Goal: Task Accomplishment & Management: Complete application form

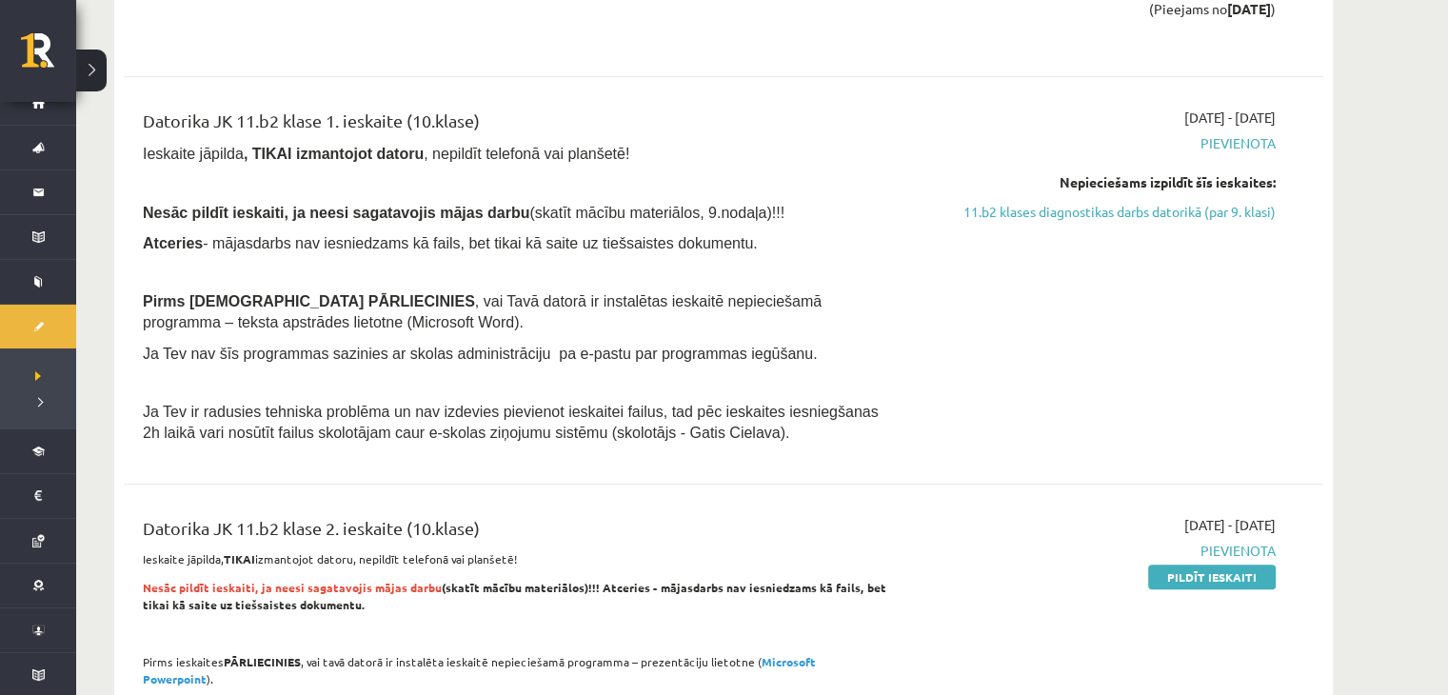
scroll to position [1446, 0]
click at [1199, 207] on link "11.b2 klases diagnostikas darbs datorikā (par 9. klasi)" at bounding box center [1096, 213] width 359 height 20
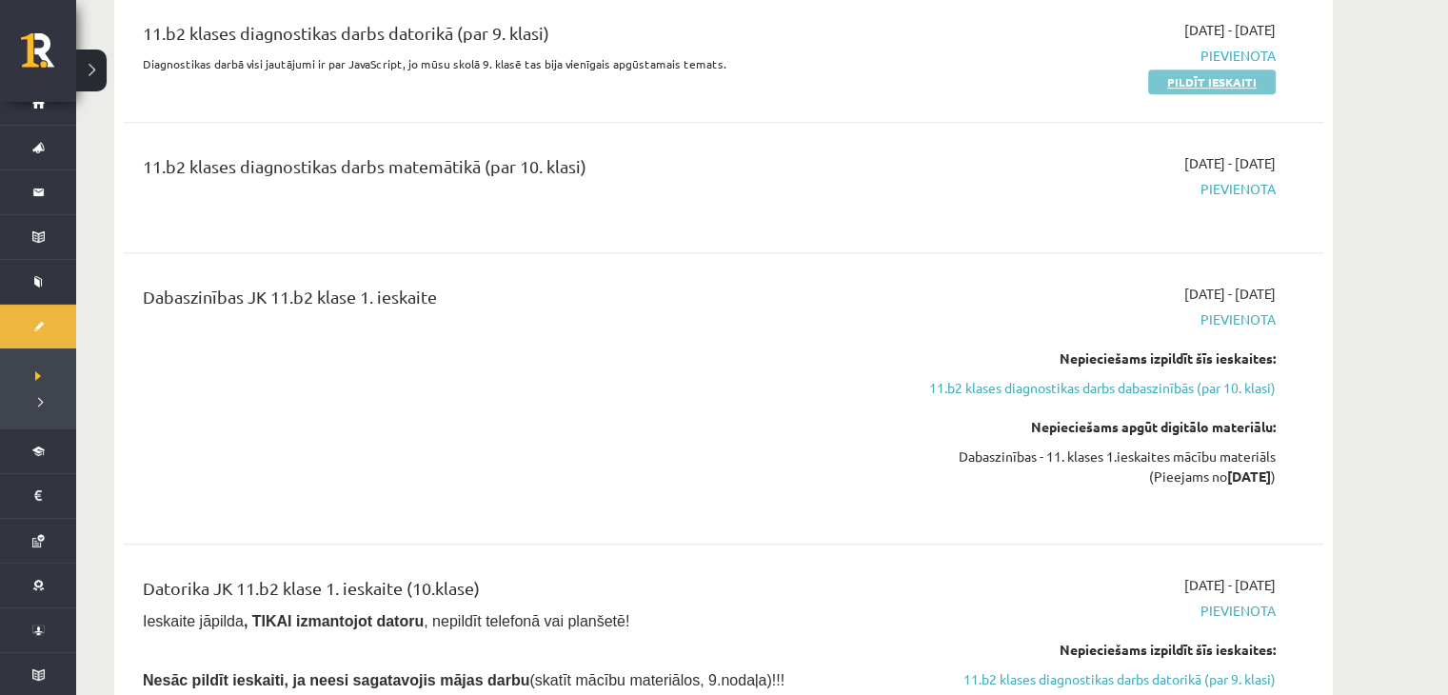
click at [1231, 86] on link "Pildīt ieskaiti" at bounding box center [1212, 81] width 128 height 25
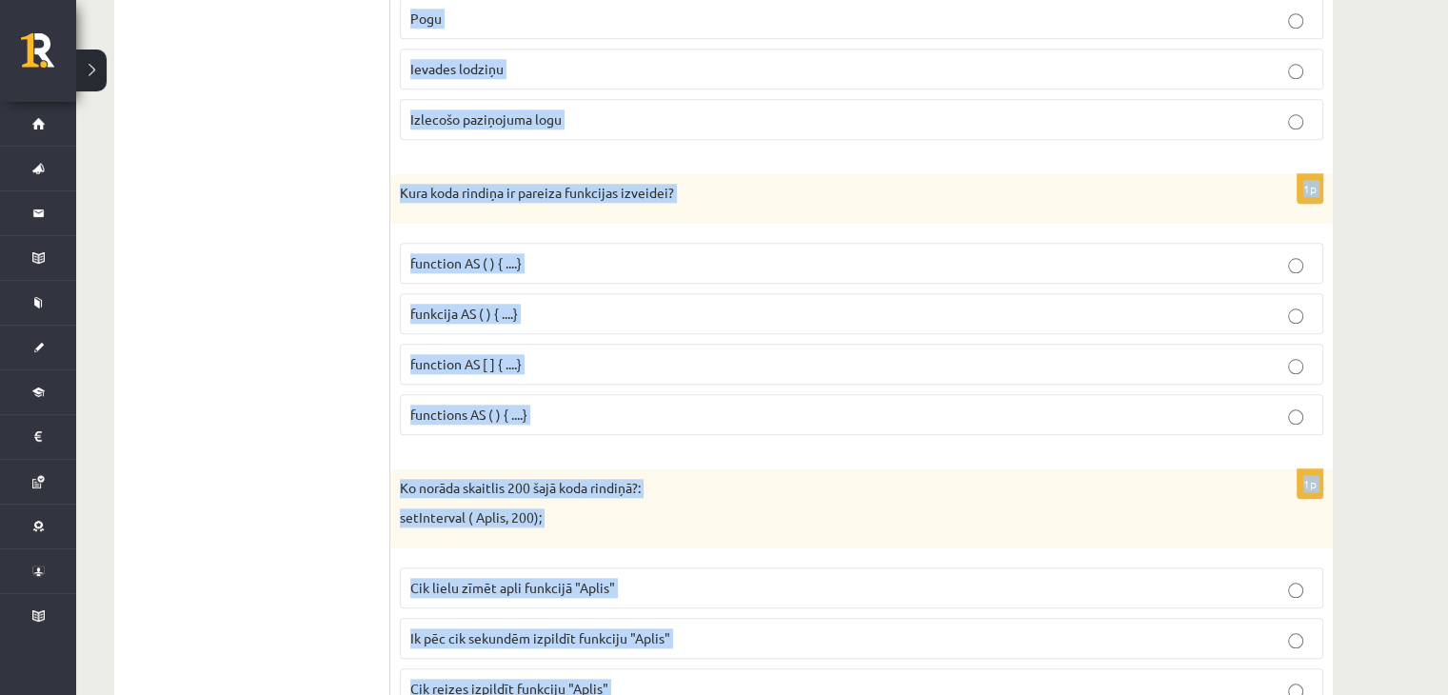
scroll to position [9606, 0]
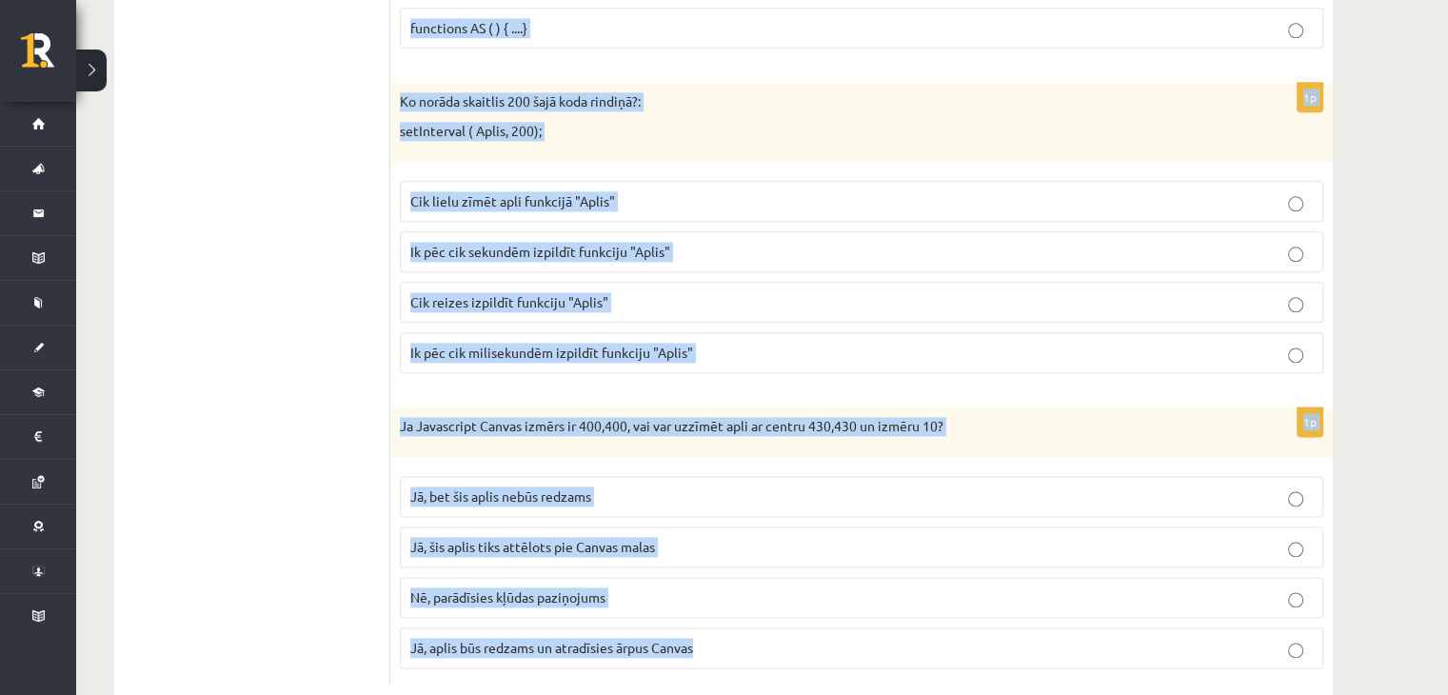
drag, startPoint x: 400, startPoint y: 327, endPoint x: 746, endPoint y: 582, distance: 429.7
copy form "Dots ka F ir masīvs. Ko dara komanda F.sort() ? Sakārto masīva F elementus augo…"
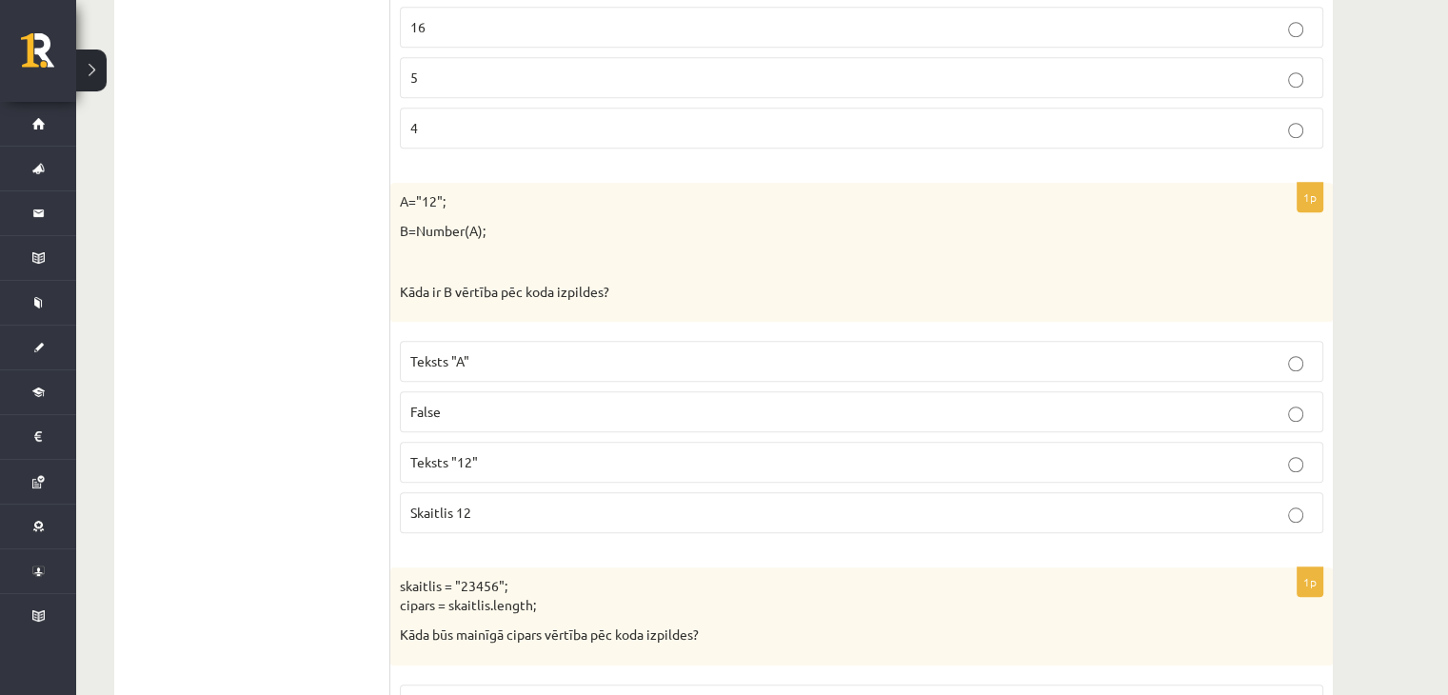
scroll to position [0, 0]
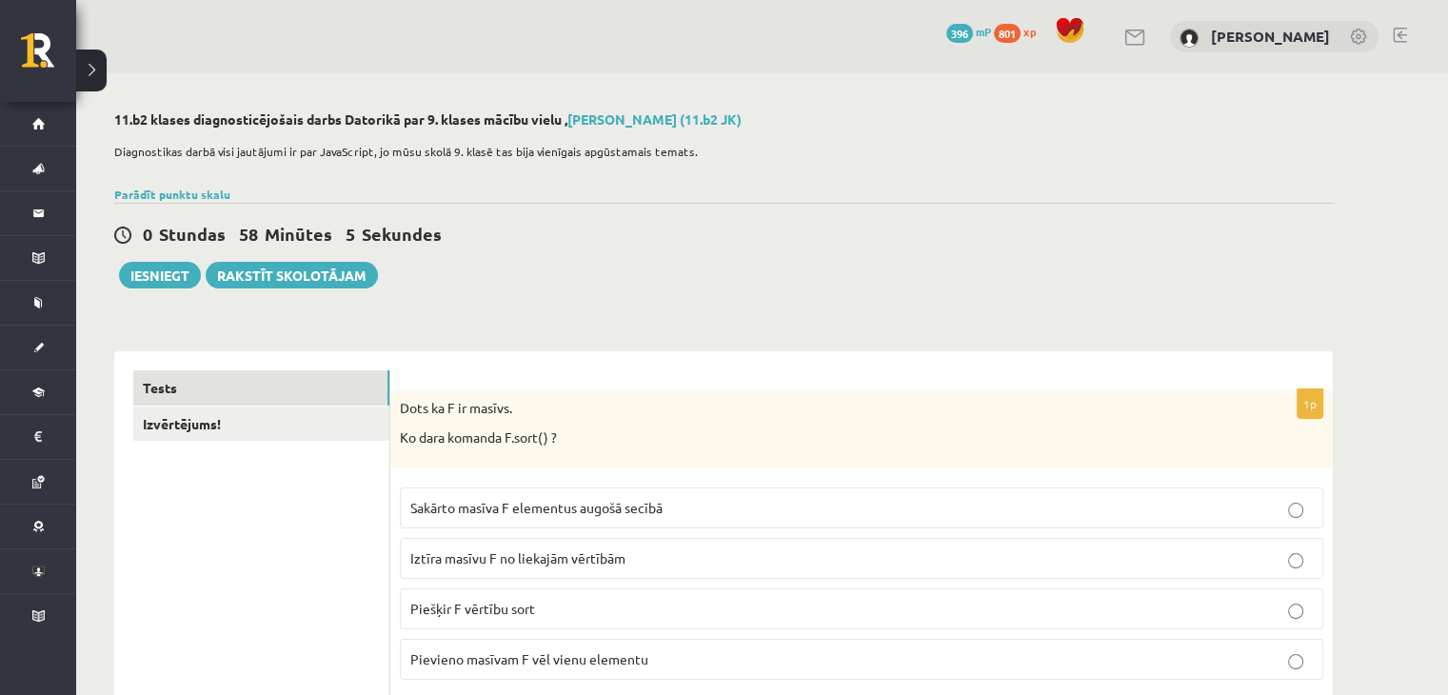
click at [662, 520] on label "Sakārto masīva F elementus augošā secībā" at bounding box center [861, 507] width 923 height 41
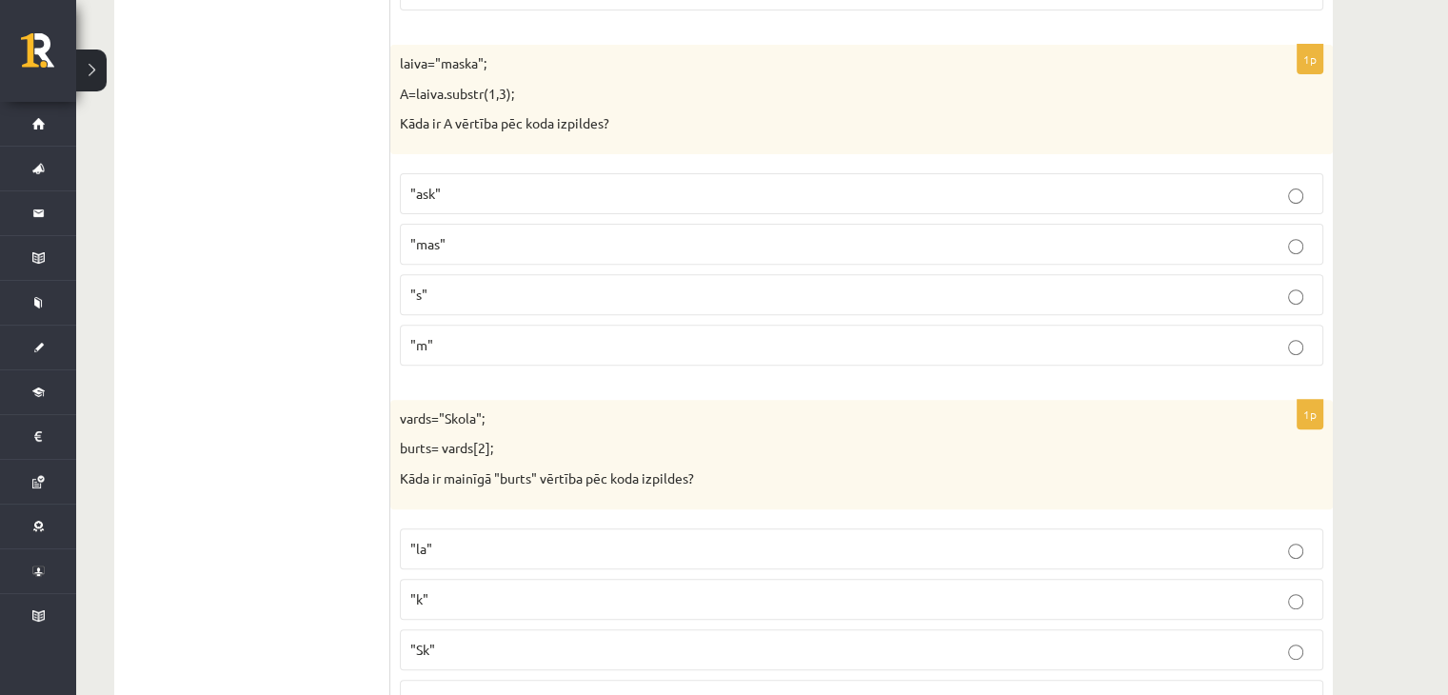
scroll to position [685, 0]
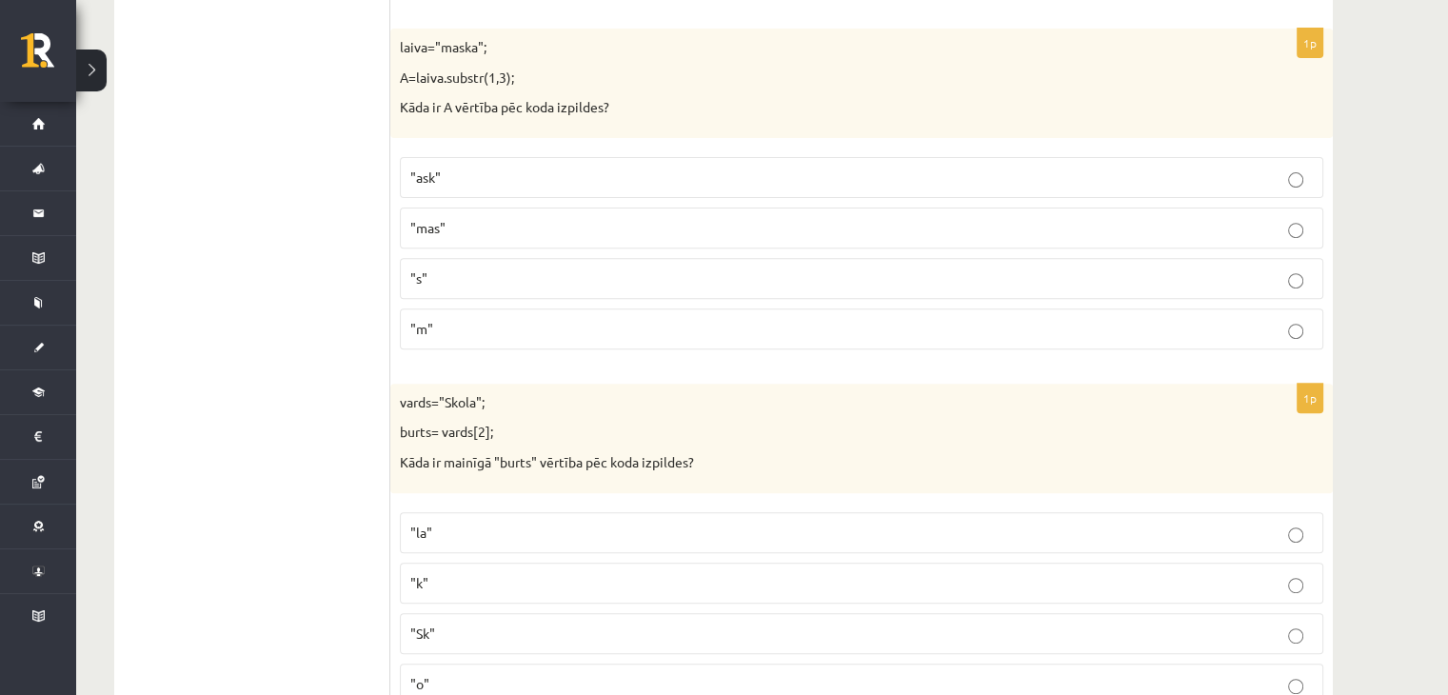
click at [548, 168] on p ""ask"" at bounding box center [861, 178] width 902 height 20
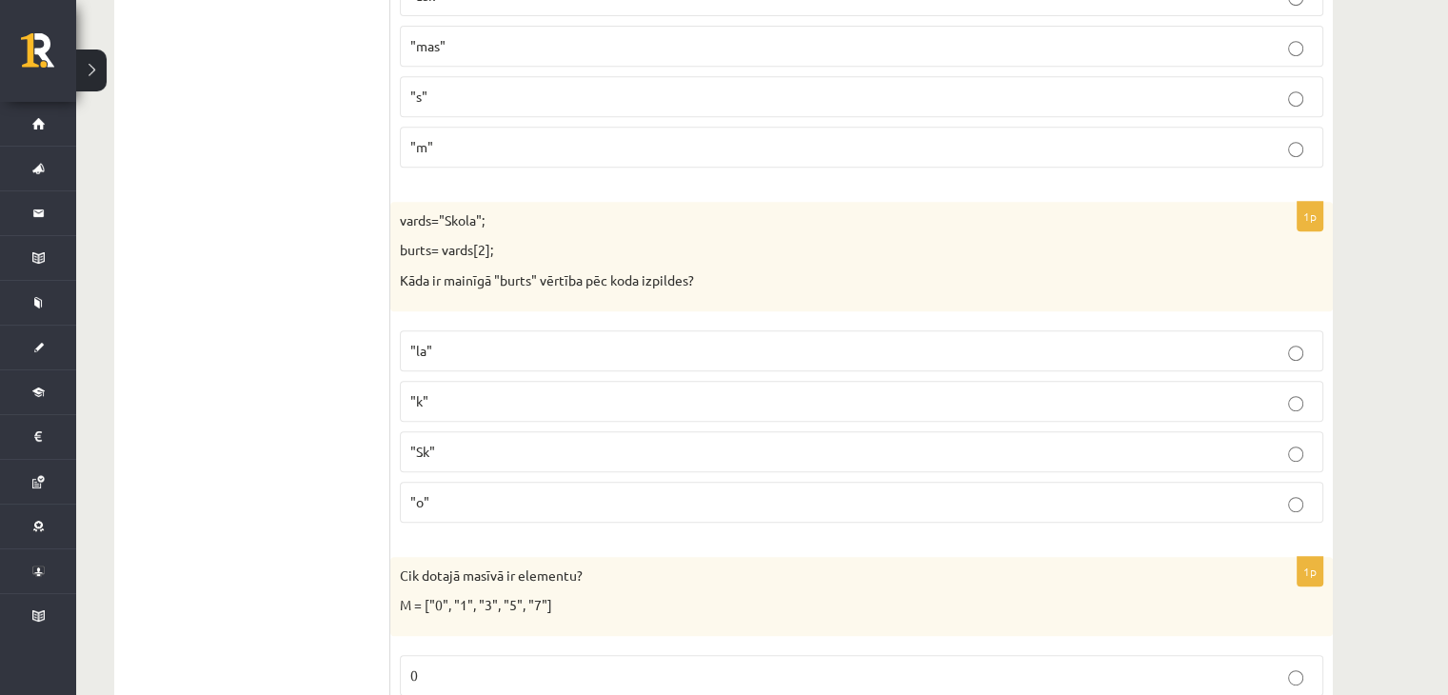
scroll to position [876, 0]
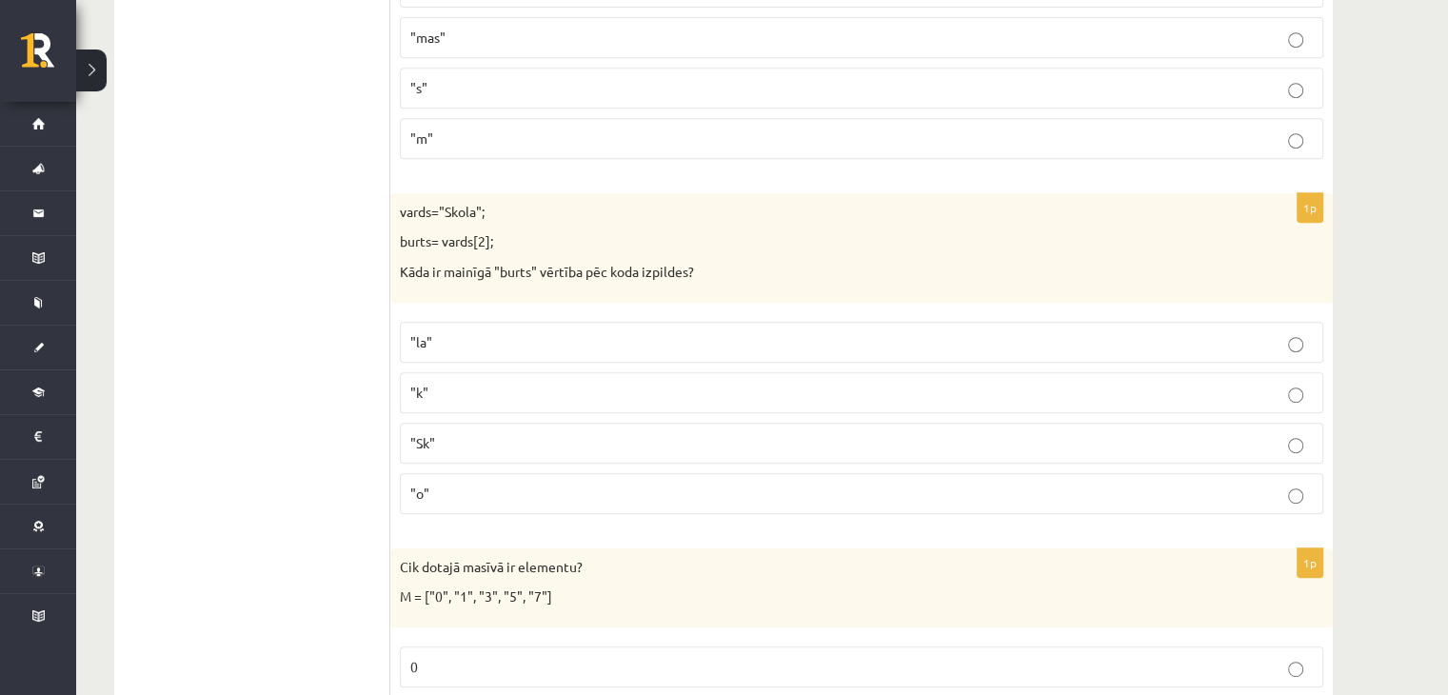
click at [1301, 499] on label ""o"" at bounding box center [861, 493] width 923 height 41
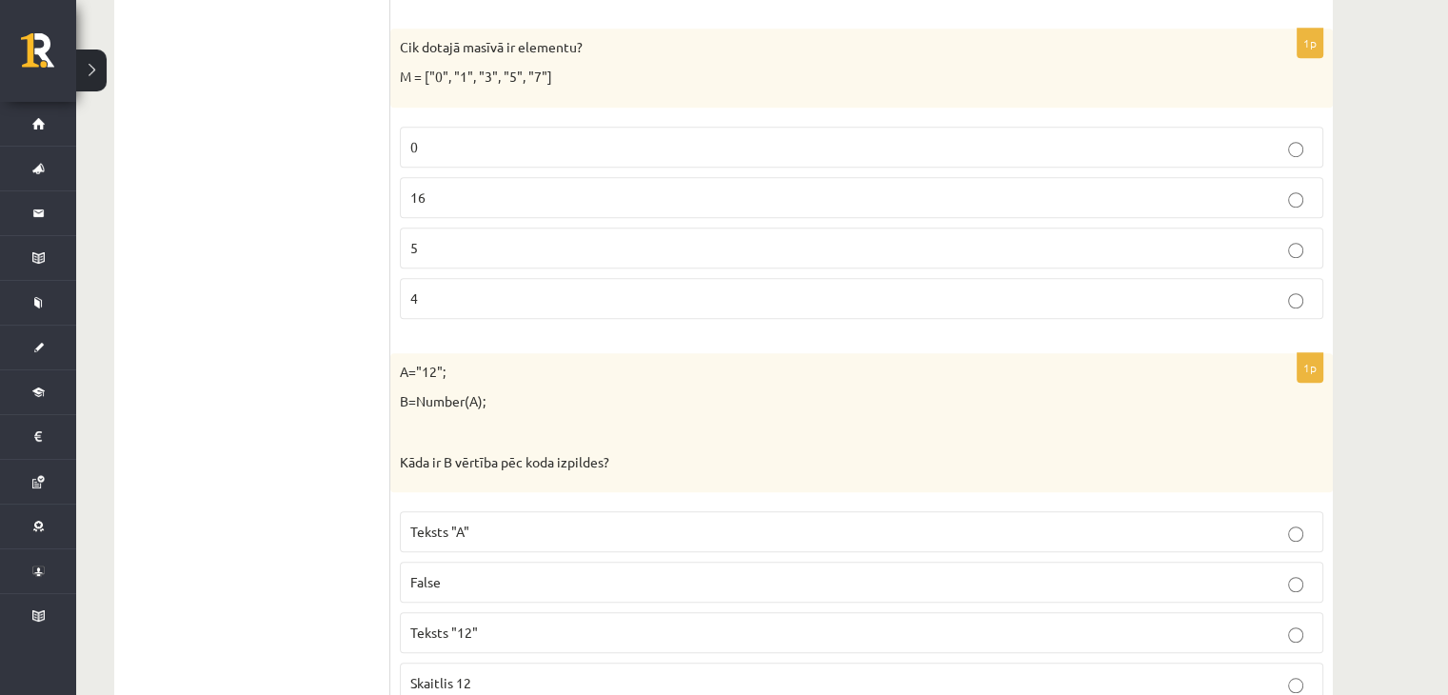
scroll to position [1409, 0]
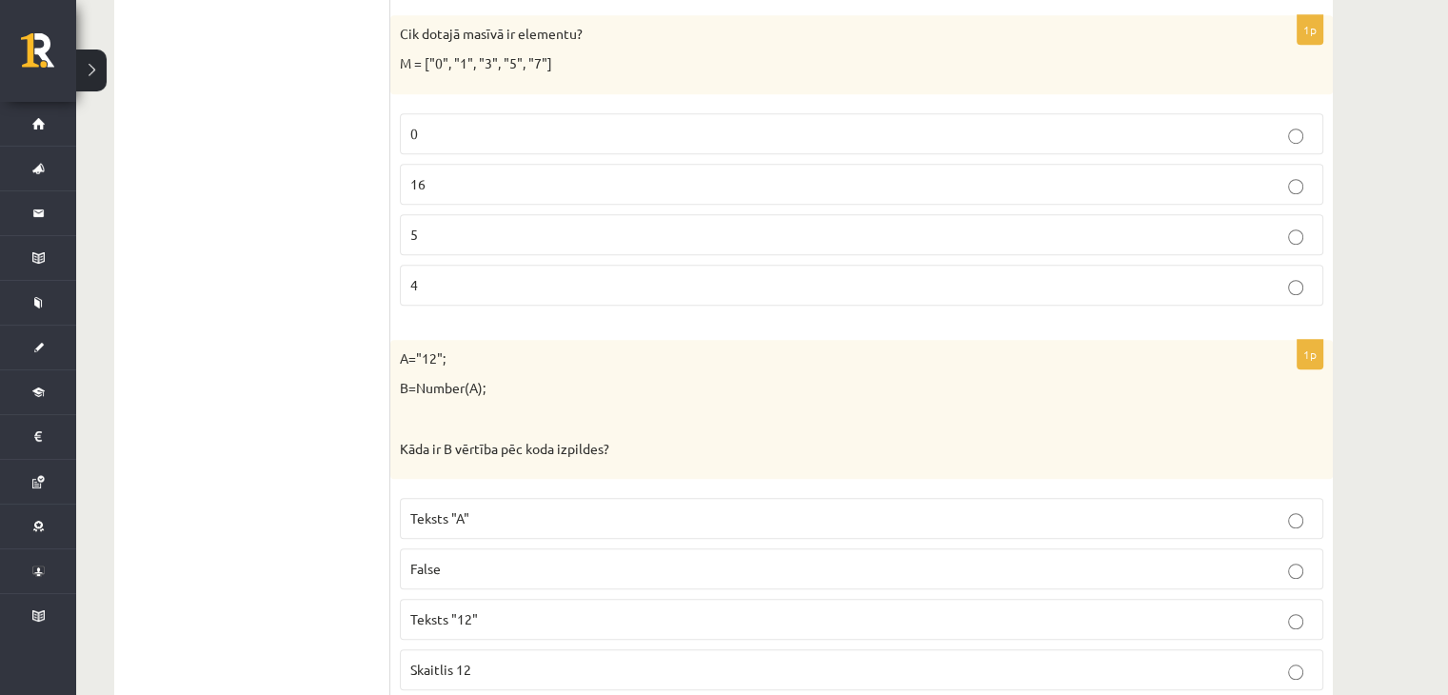
click at [655, 235] on p "5" at bounding box center [861, 235] width 902 height 20
click at [784, 625] on label "Teksts "12"" at bounding box center [861, 619] width 923 height 41
click at [665, 668] on p "Skaitlis 12" at bounding box center [861, 670] width 902 height 20
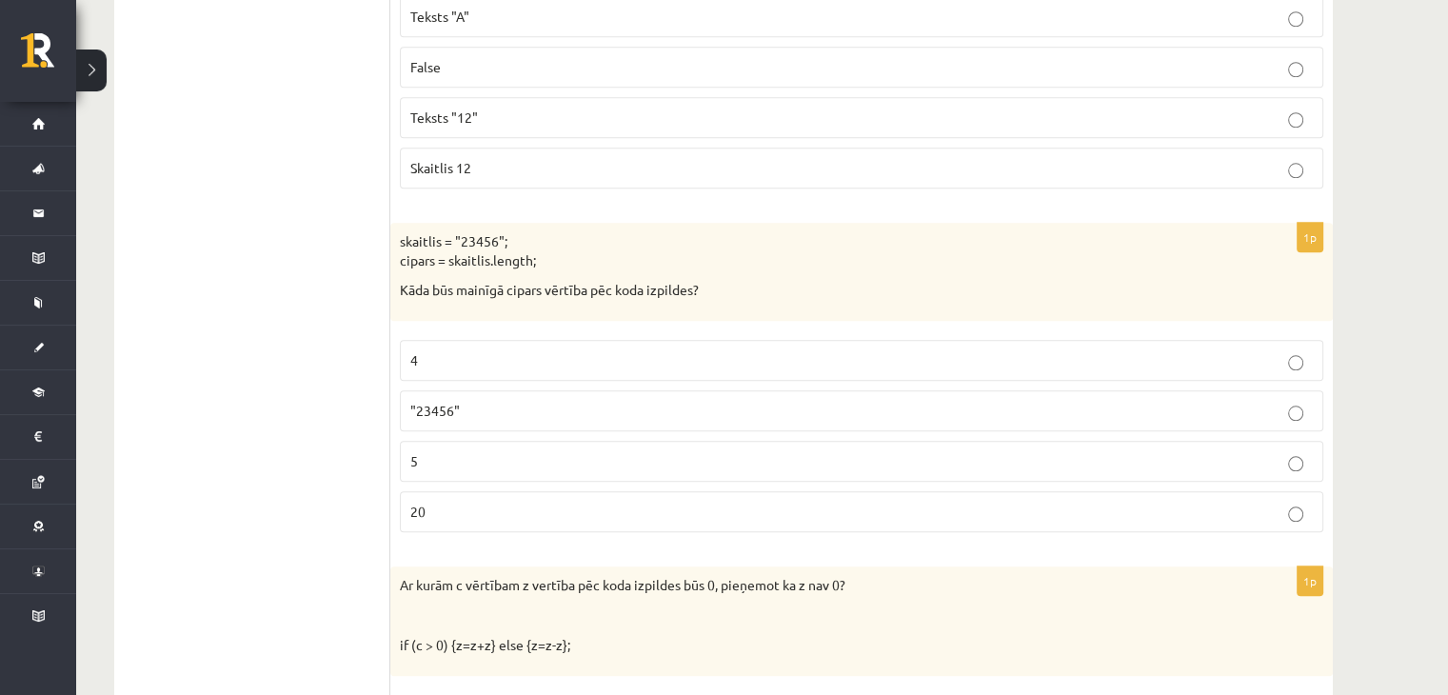
scroll to position [1916, 0]
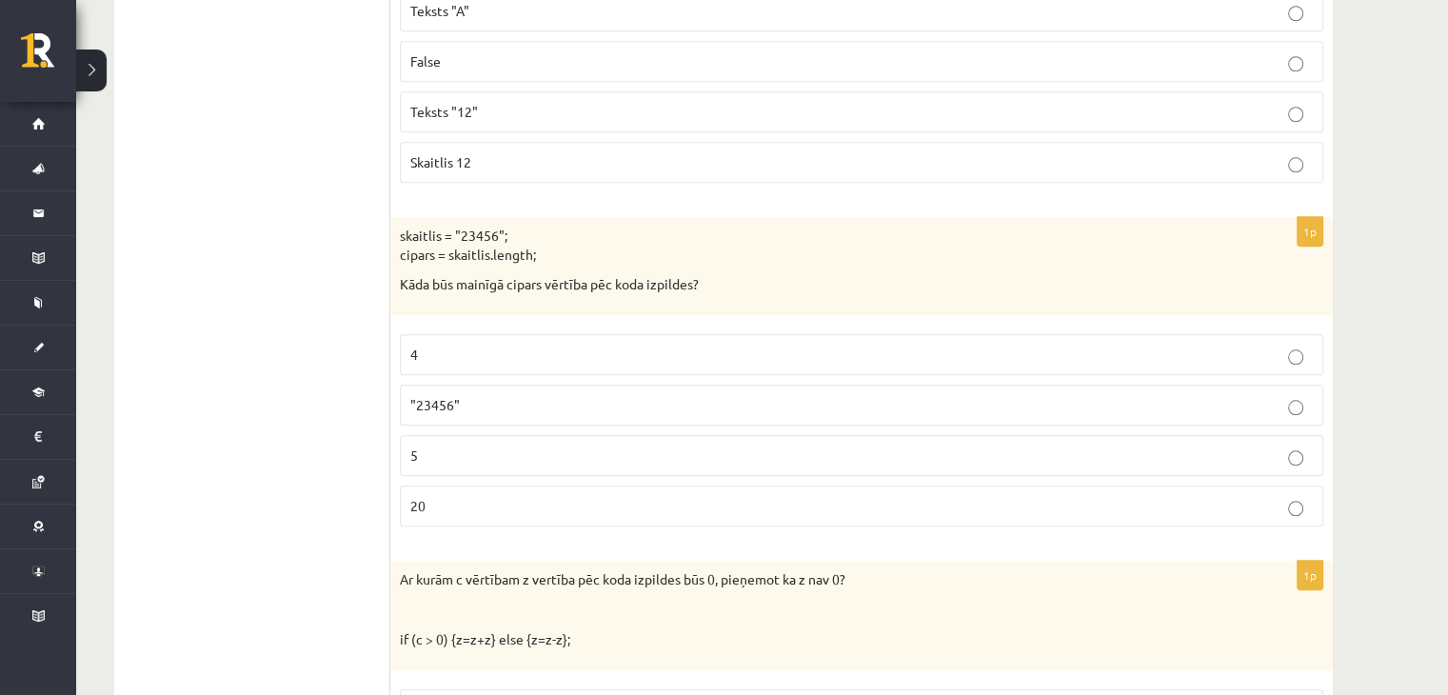
click at [1038, 445] on p "5" at bounding box center [861, 455] width 902 height 20
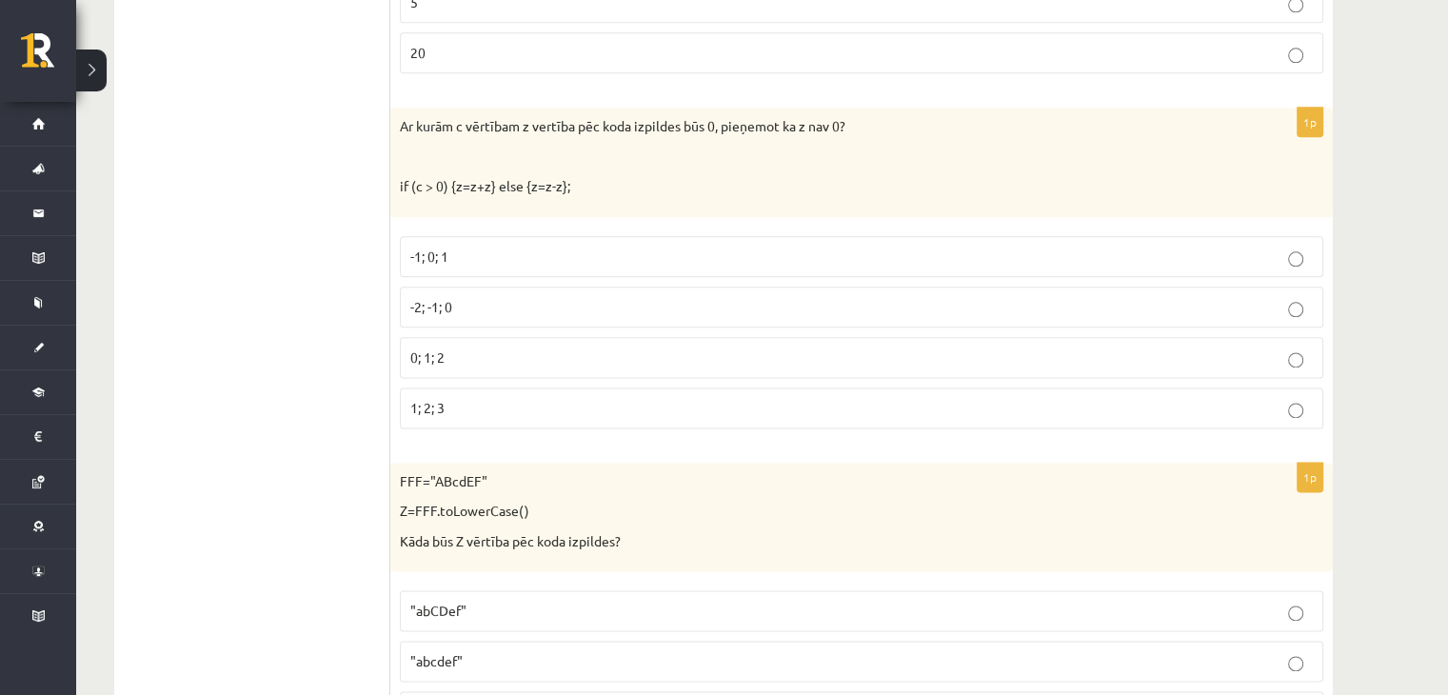
scroll to position [2385, 0]
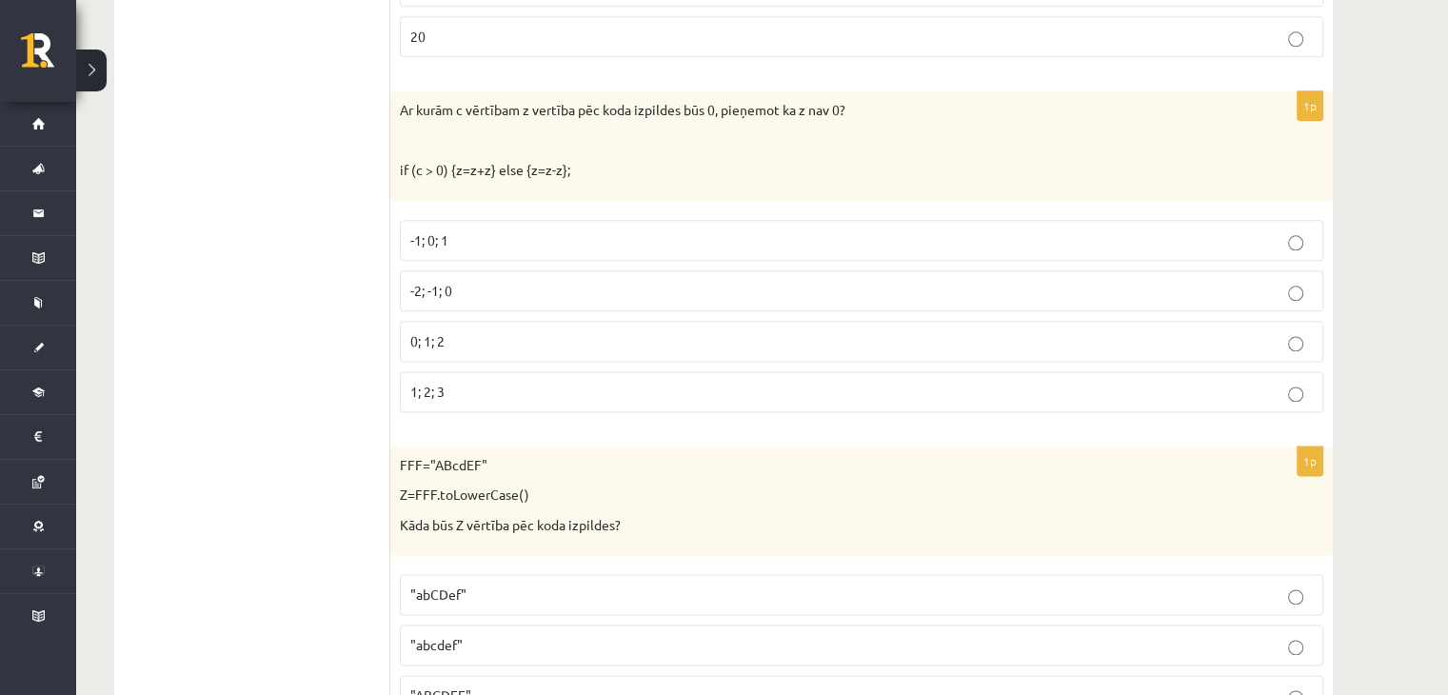
click at [470, 281] on p "-2; -1; 0" at bounding box center [861, 291] width 902 height 20
click at [809, 635] on p ""abcdef"" at bounding box center [861, 645] width 902 height 20
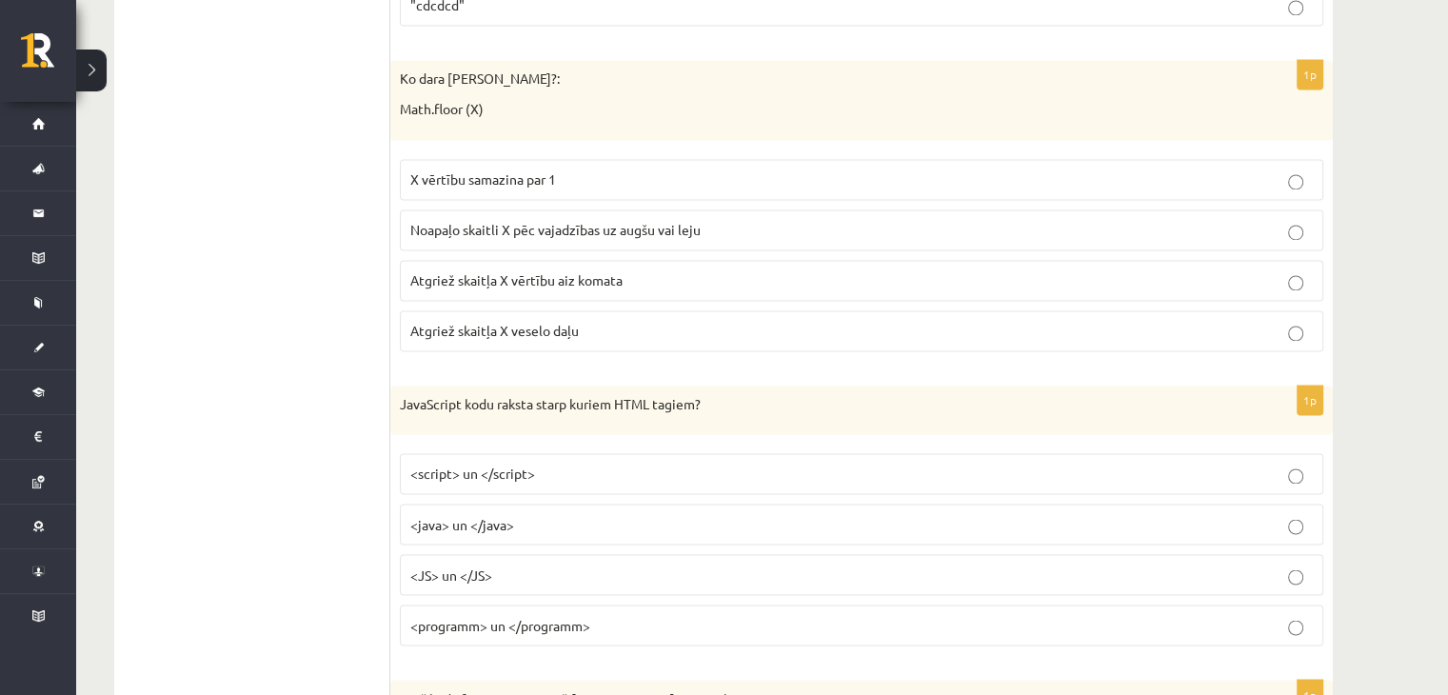
scroll to position [3134, 0]
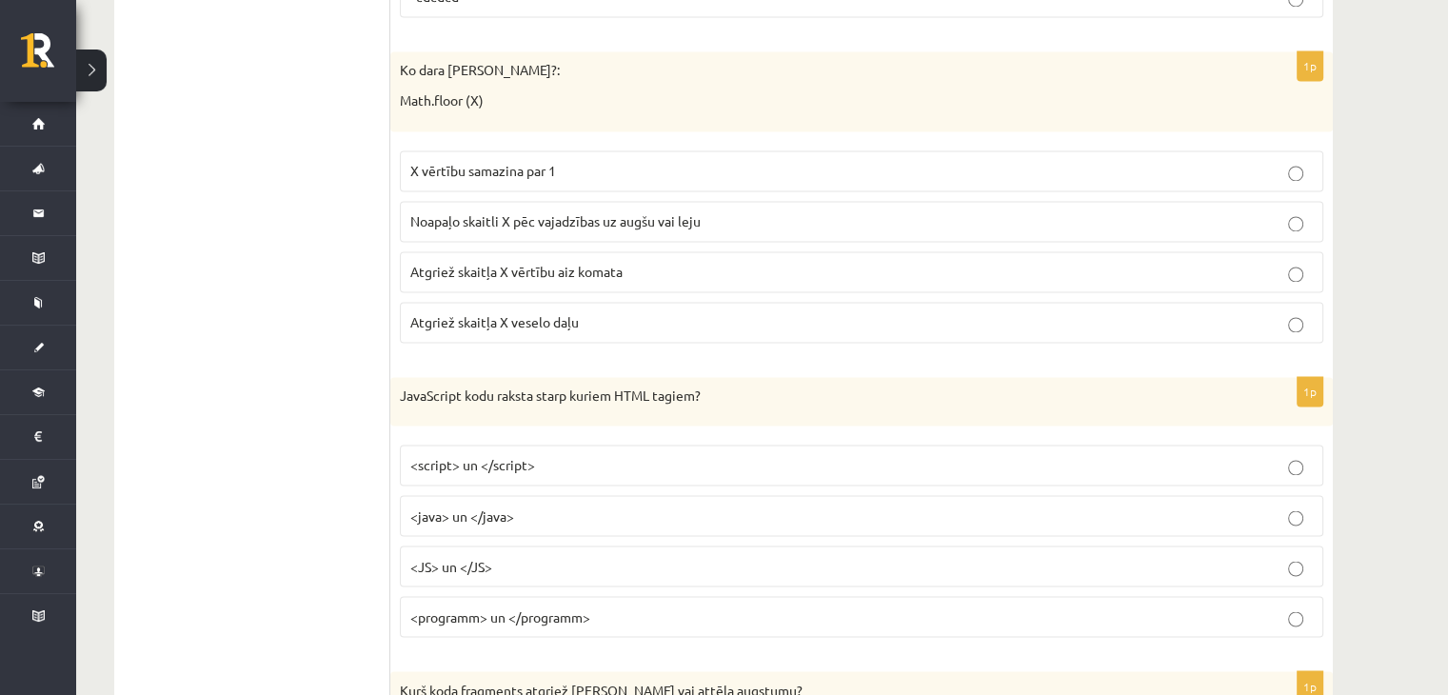
click at [653, 262] on p "Atgriež skaitļa X vērtību aiz komata" at bounding box center [861, 272] width 902 height 20
click at [622, 302] on label "Atgriež skaitļa X veselo daļu" at bounding box center [861, 322] width 923 height 41
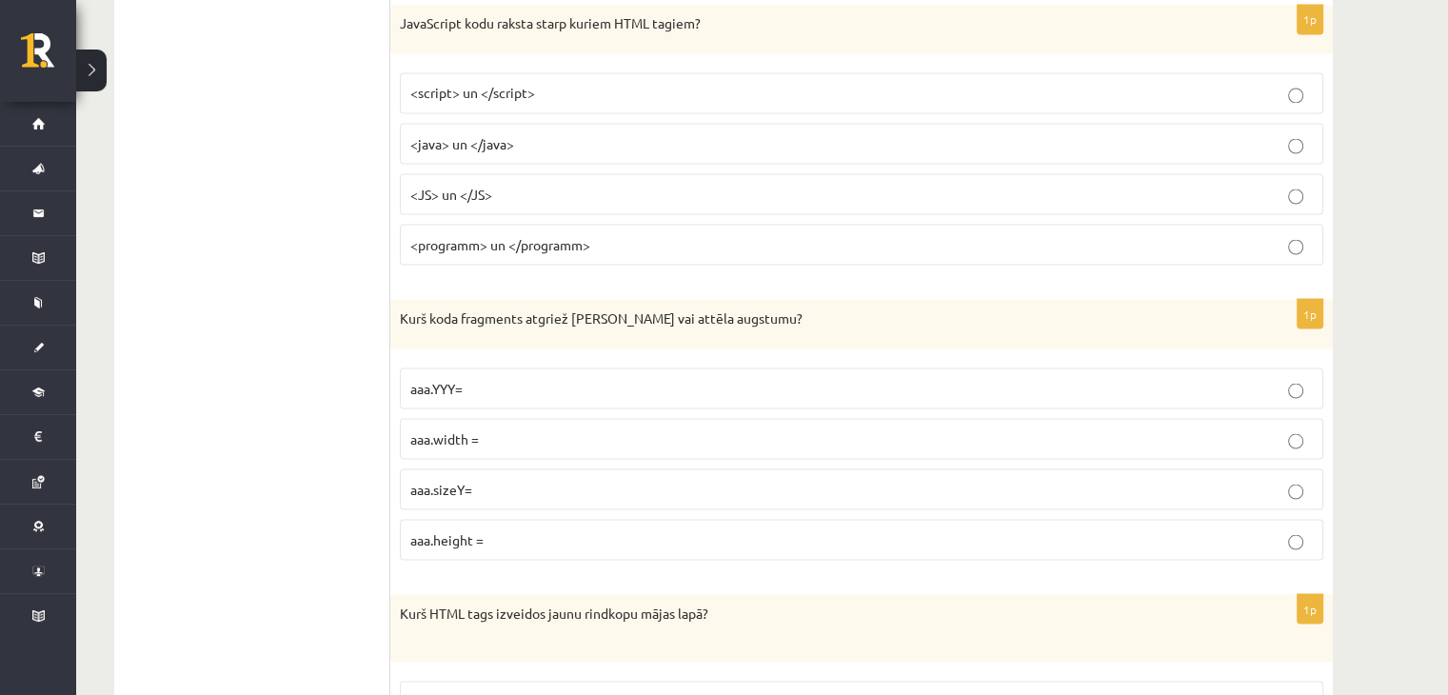
scroll to position [3515, 0]
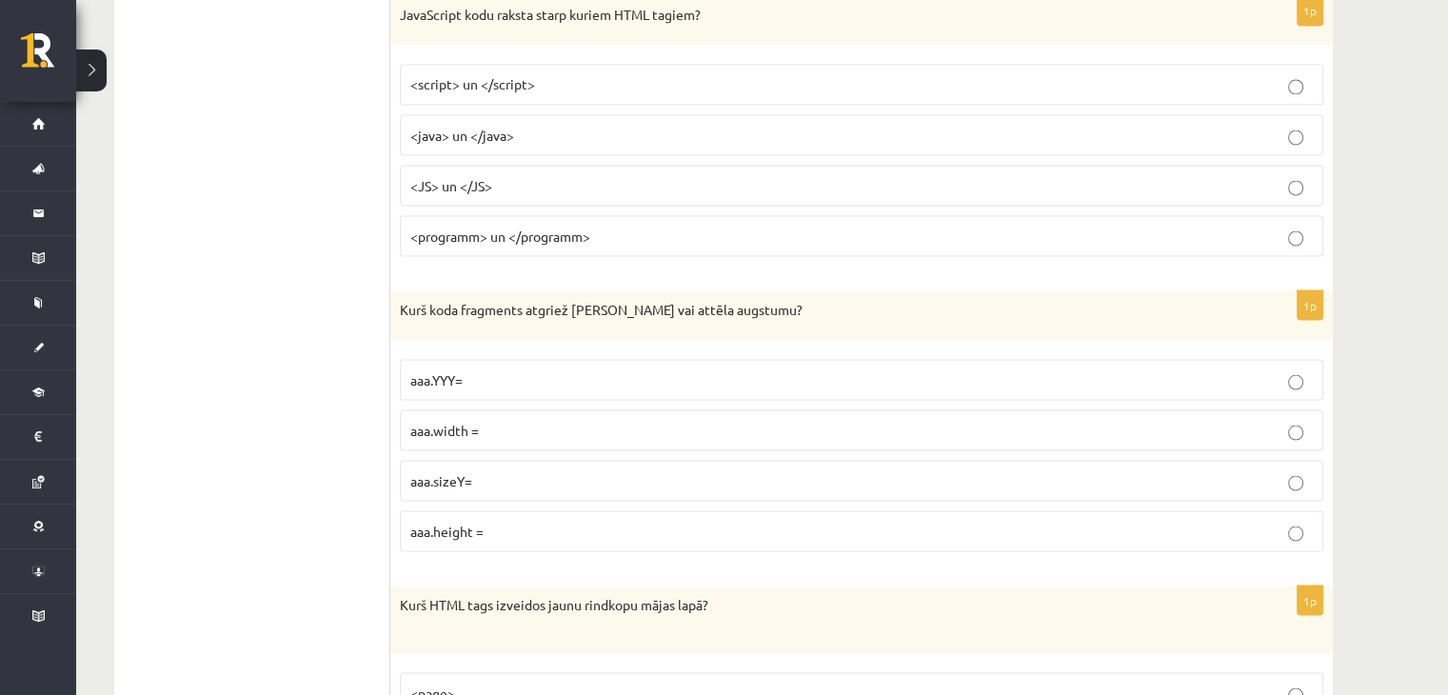
click at [511, 75] on span "<script> un </script>" at bounding box center [472, 83] width 125 height 17
click at [476, 522] on span "aaa.height =" at bounding box center [446, 530] width 73 height 17
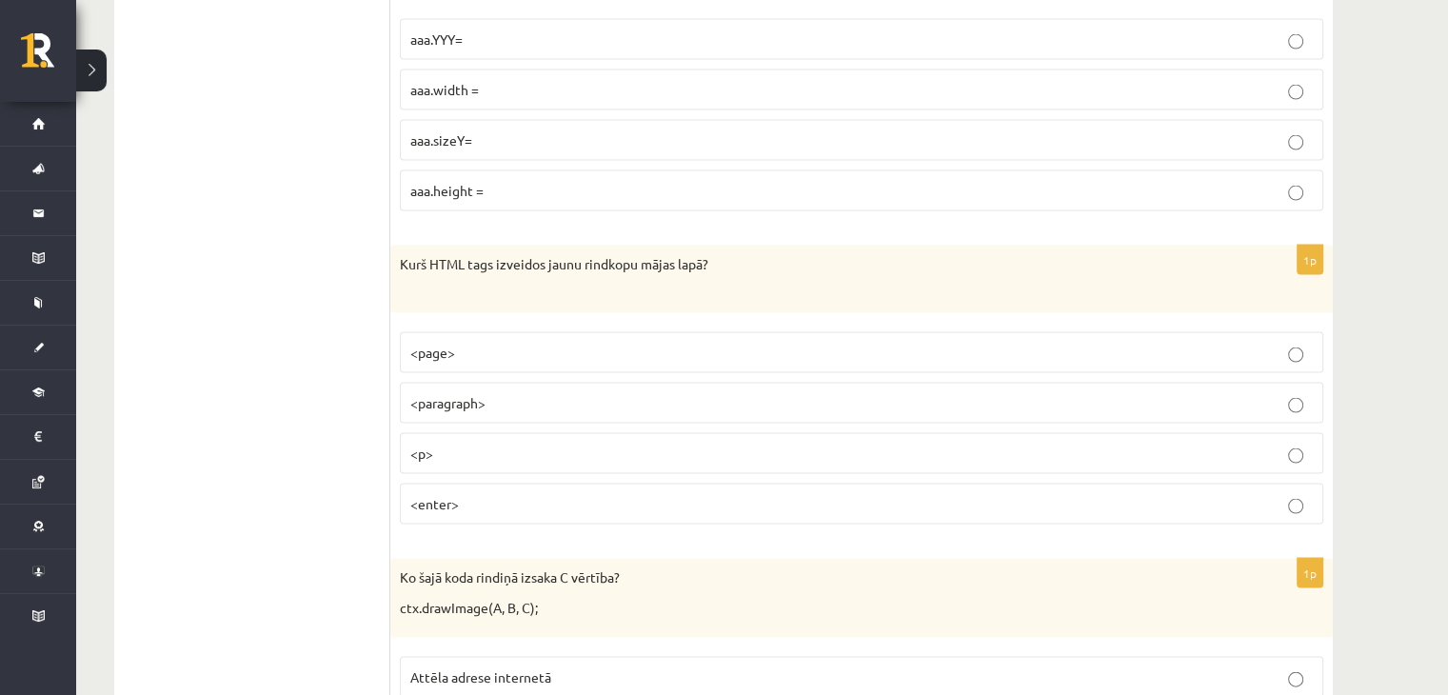
scroll to position [3858, 0]
click at [605, 441] on p "<p>" at bounding box center [861, 451] width 902 height 20
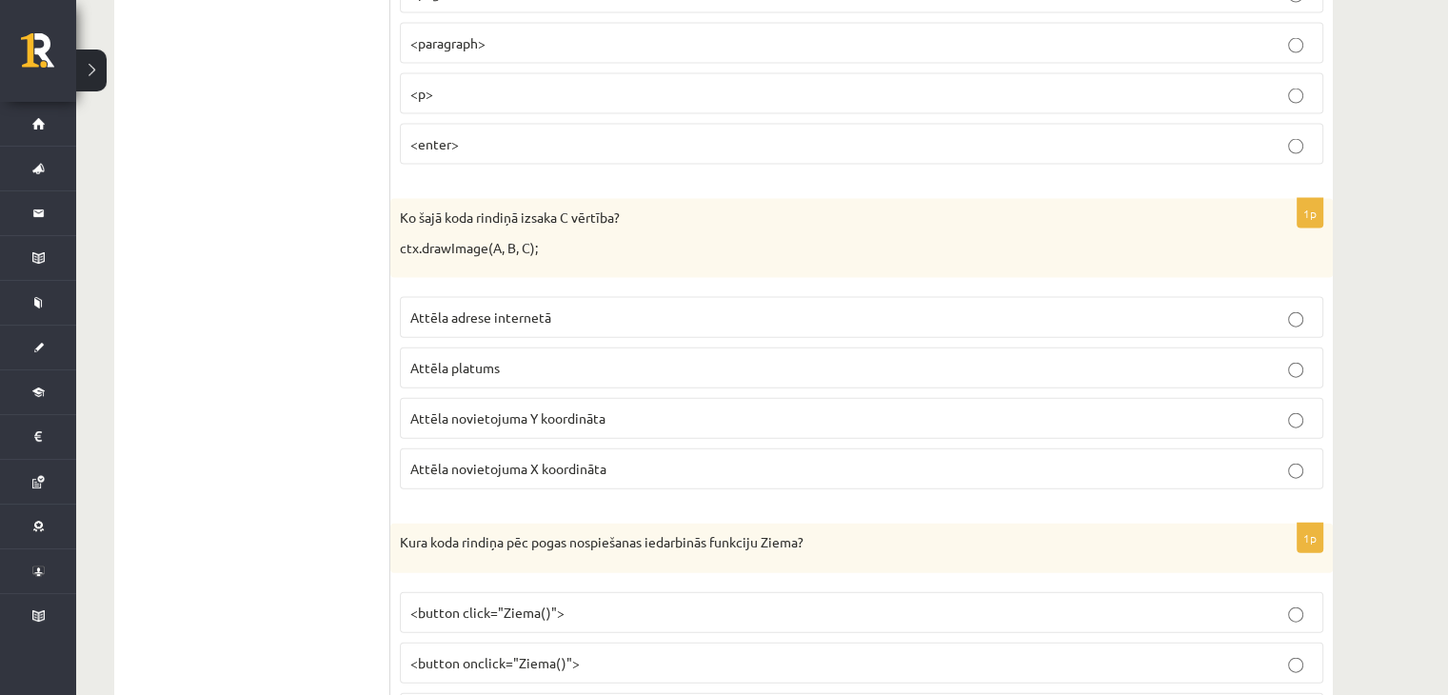
scroll to position [4239, 0]
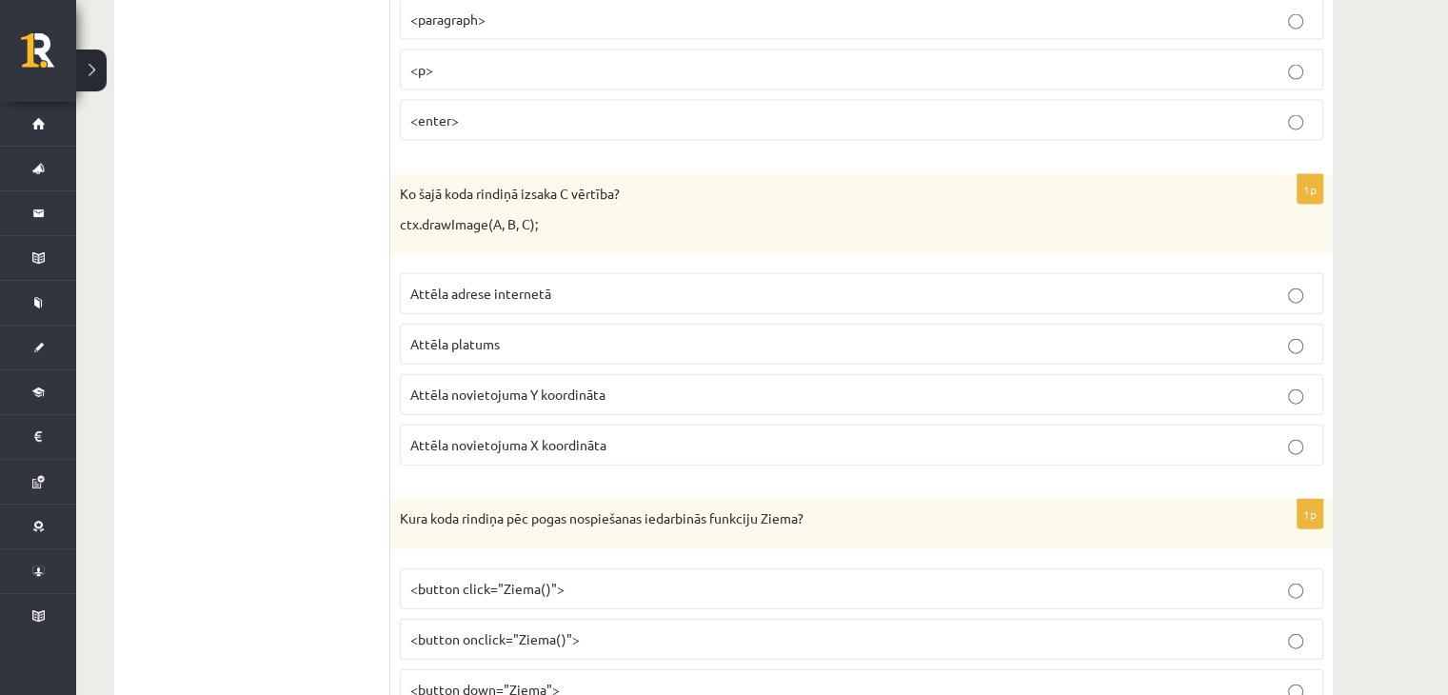
click at [746, 435] on p "Attēla novietojuma X koordināta" at bounding box center [861, 445] width 902 height 20
click at [691, 629] on p "<button onclick="Ziema()">" at bounding box center [861, 639] width 902 height 20
click at [649, 568] on label "<button click="Ziema()">" at bounding box center [861, 588] width 923 height 41
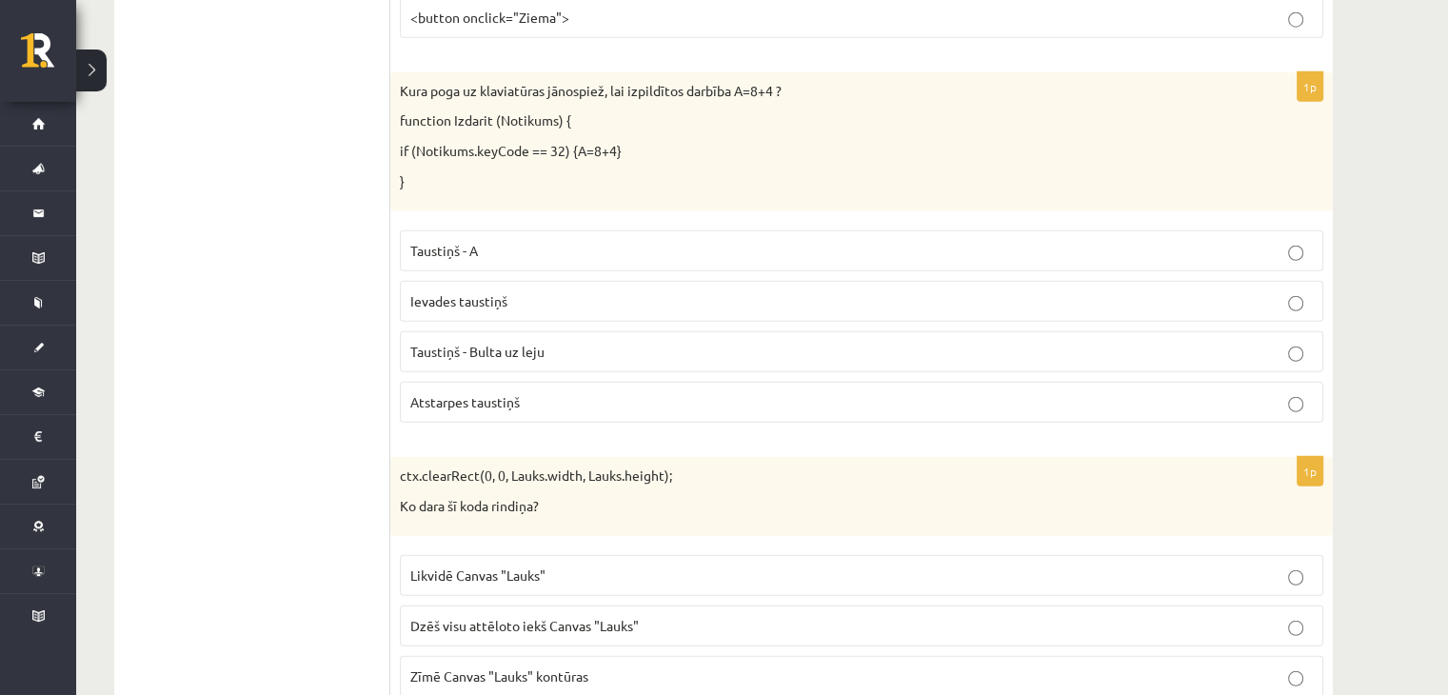
scroll to position [4999, 0]
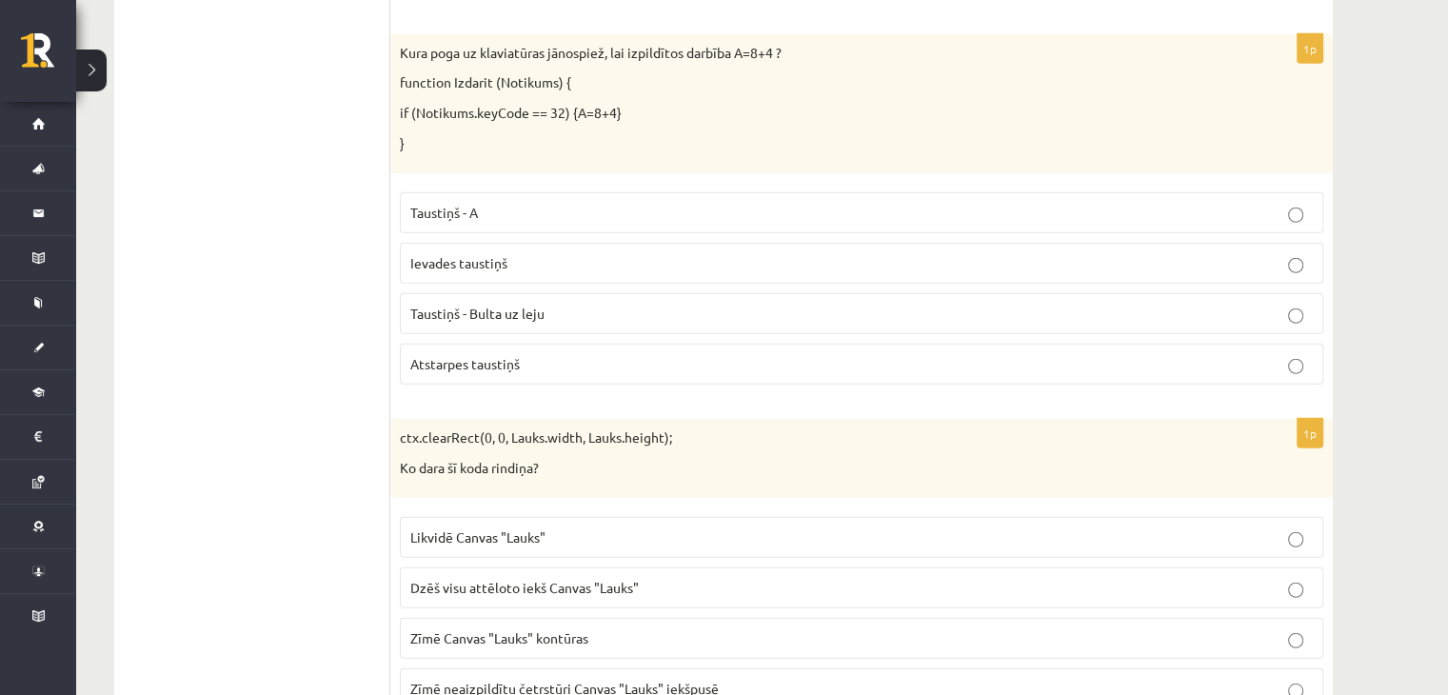
click at [545, 354] on p "Atstarpes taustiņš" at bounding box center [861, 364] width 902 height 20
click at [590, 527] on p "Likvidē Canvas "Lauks"" at bounding box center [861, 537] width 902 height 20
click at [583, 579] on span "Dzēš visu attēloto iekš Canvas "Lauks"" at bounding box center [524, 587] width 228 height 17
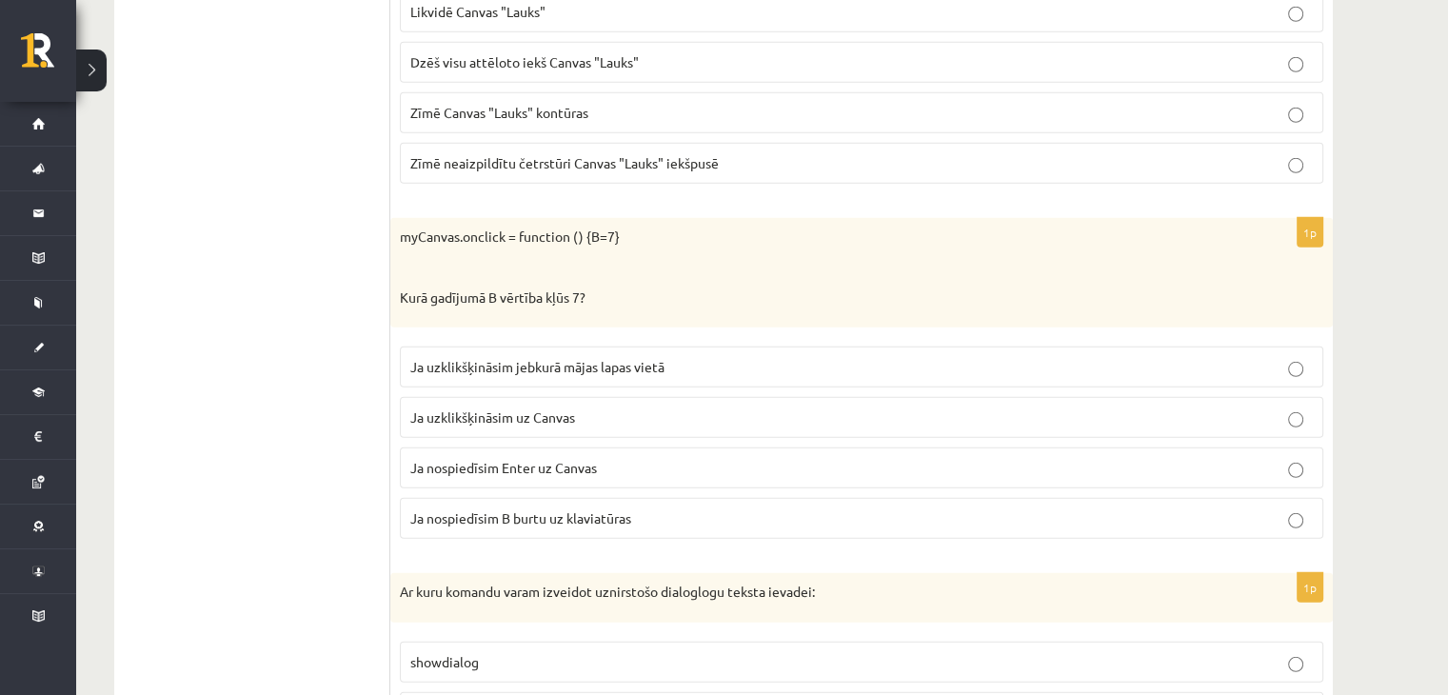
scroll to position [5532, 0]
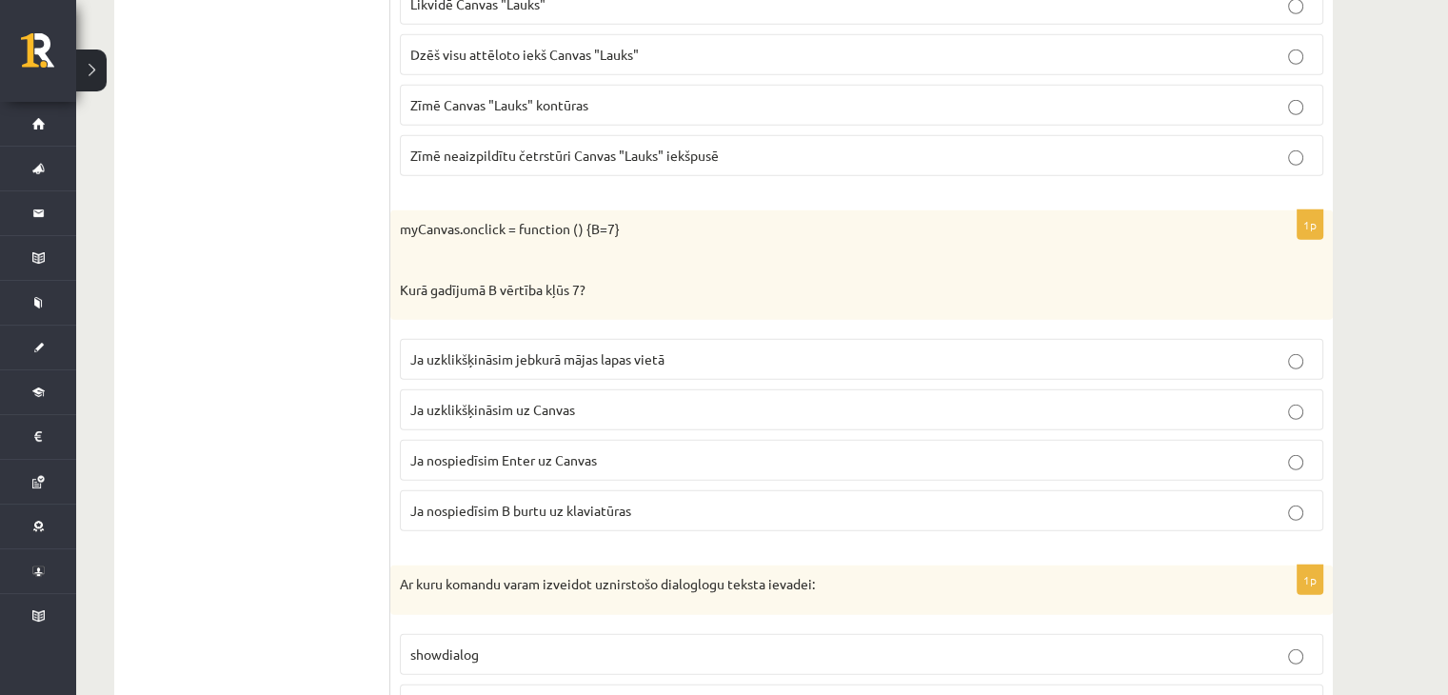
click at [711, 400] on p "Ja uzklikšķināsim uz Canvas" at bounding box center [861, 410] width 902 height 20
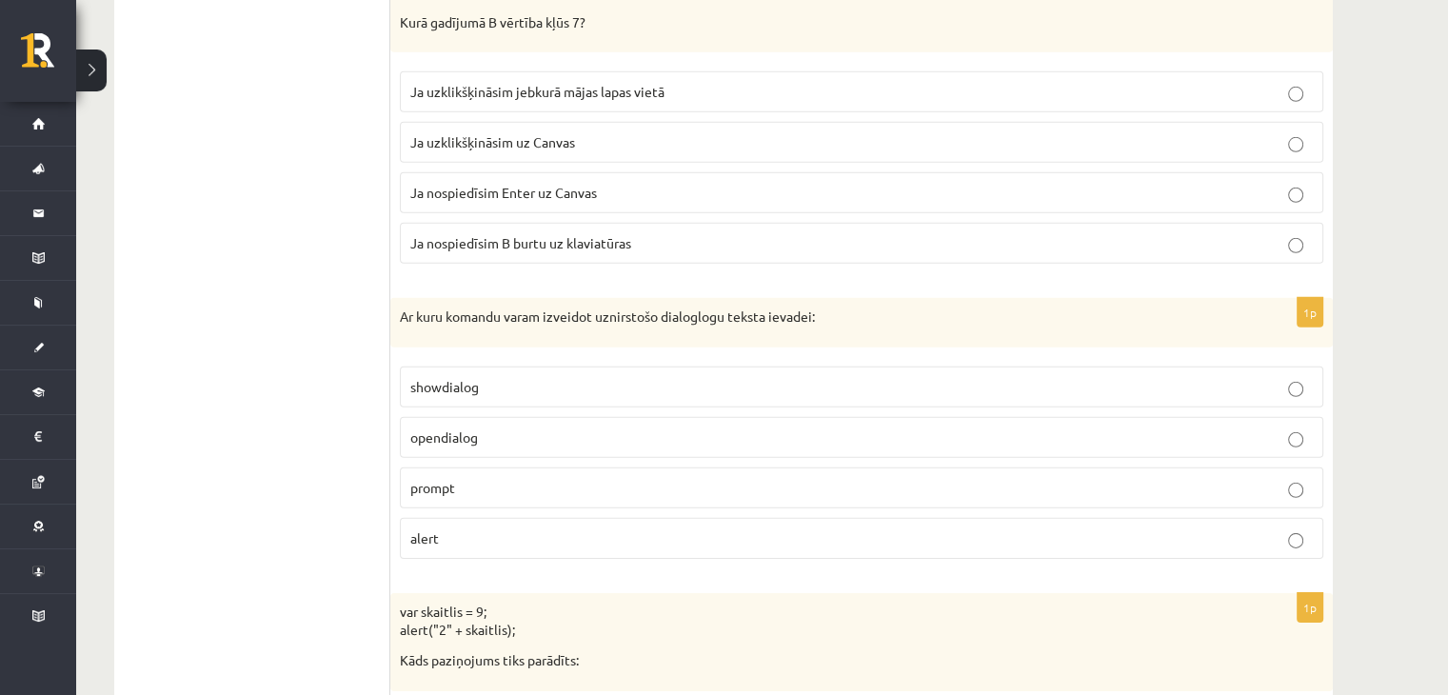
scroll to position [5837, 0]
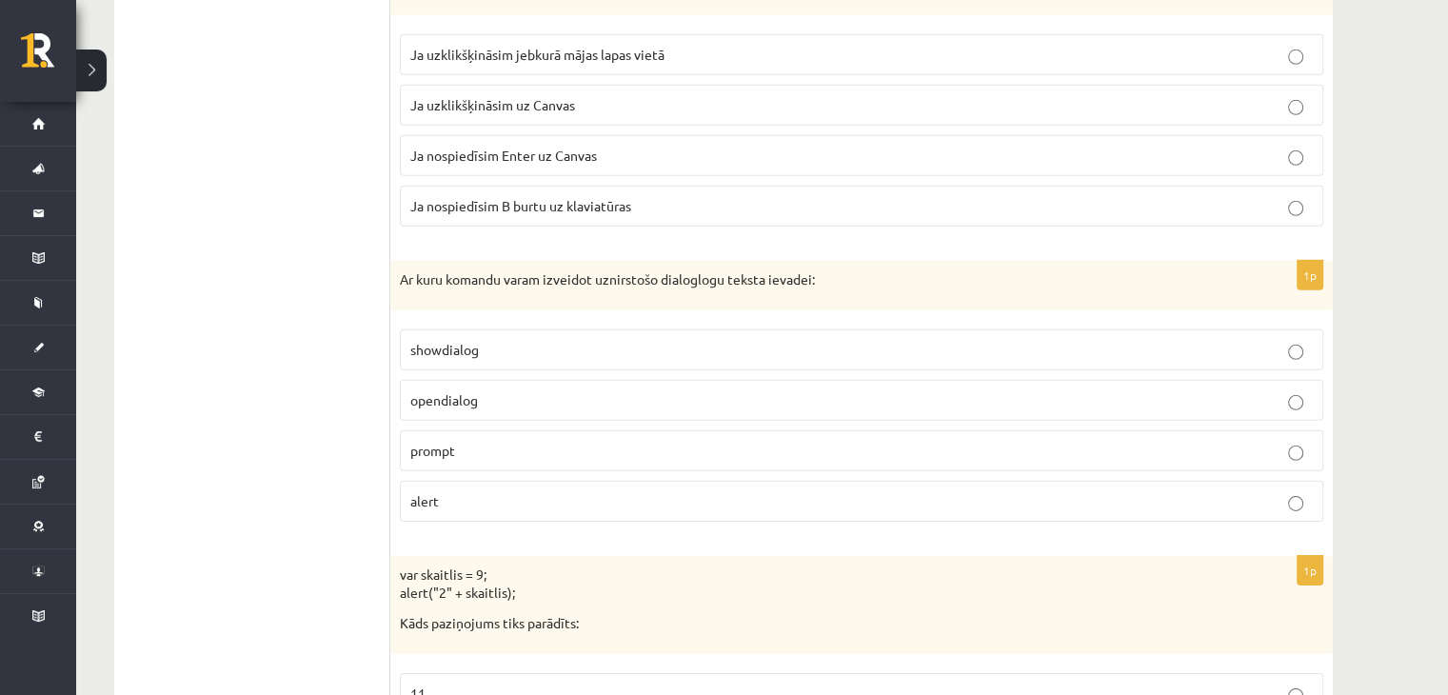
click at [1054, 430] on label "prompt" at bounding box center [861, 450] width 923 height 41
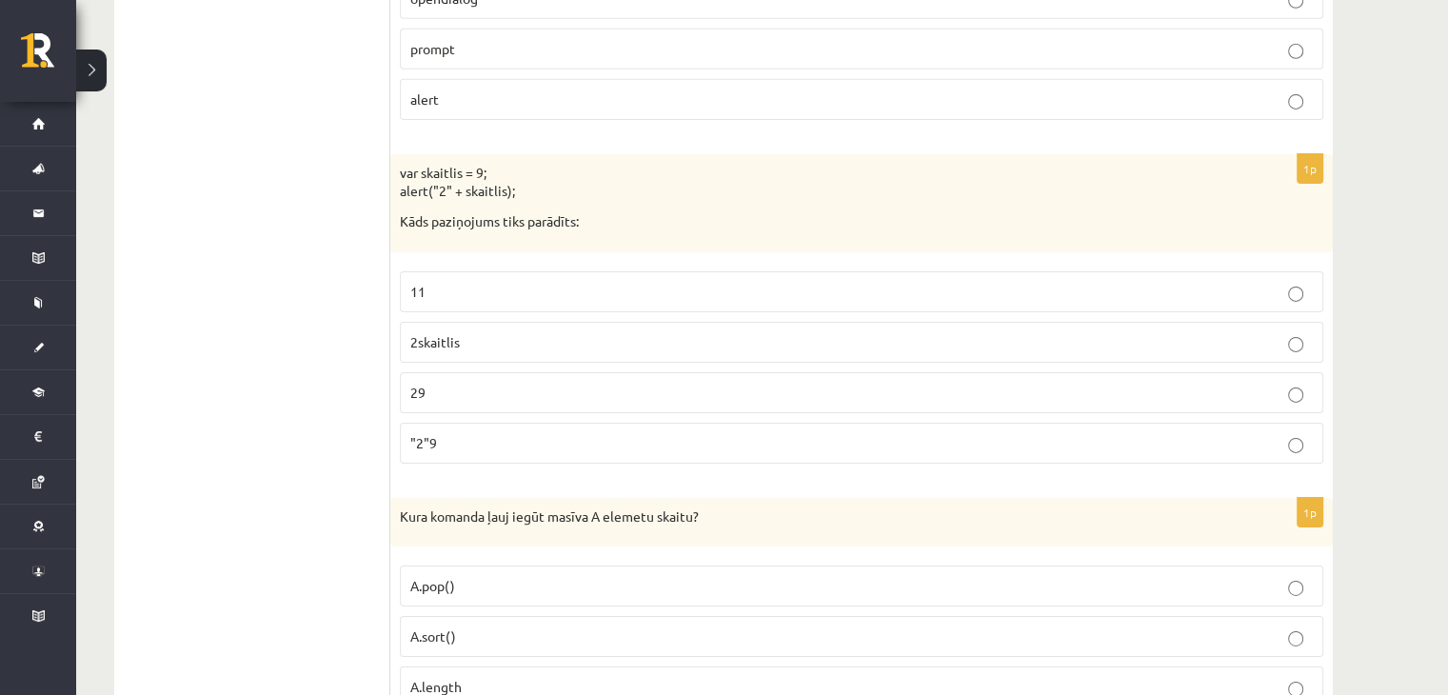
scroll to position [6256, 0]
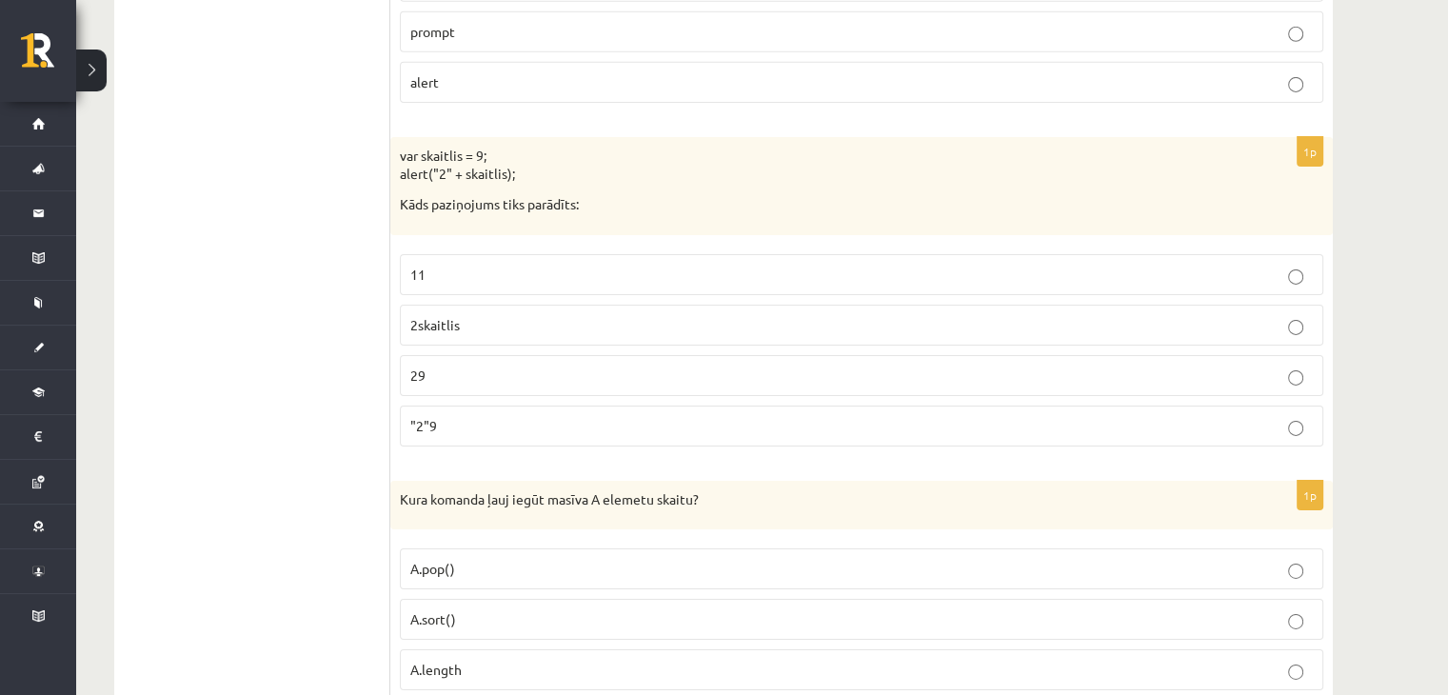
click at [426, 366] on p "29" at bounding box center [861, 376] width 902 height 20
click at [575, 660] on p "A.length" at bounding box center [861, 670] width 902 height 20
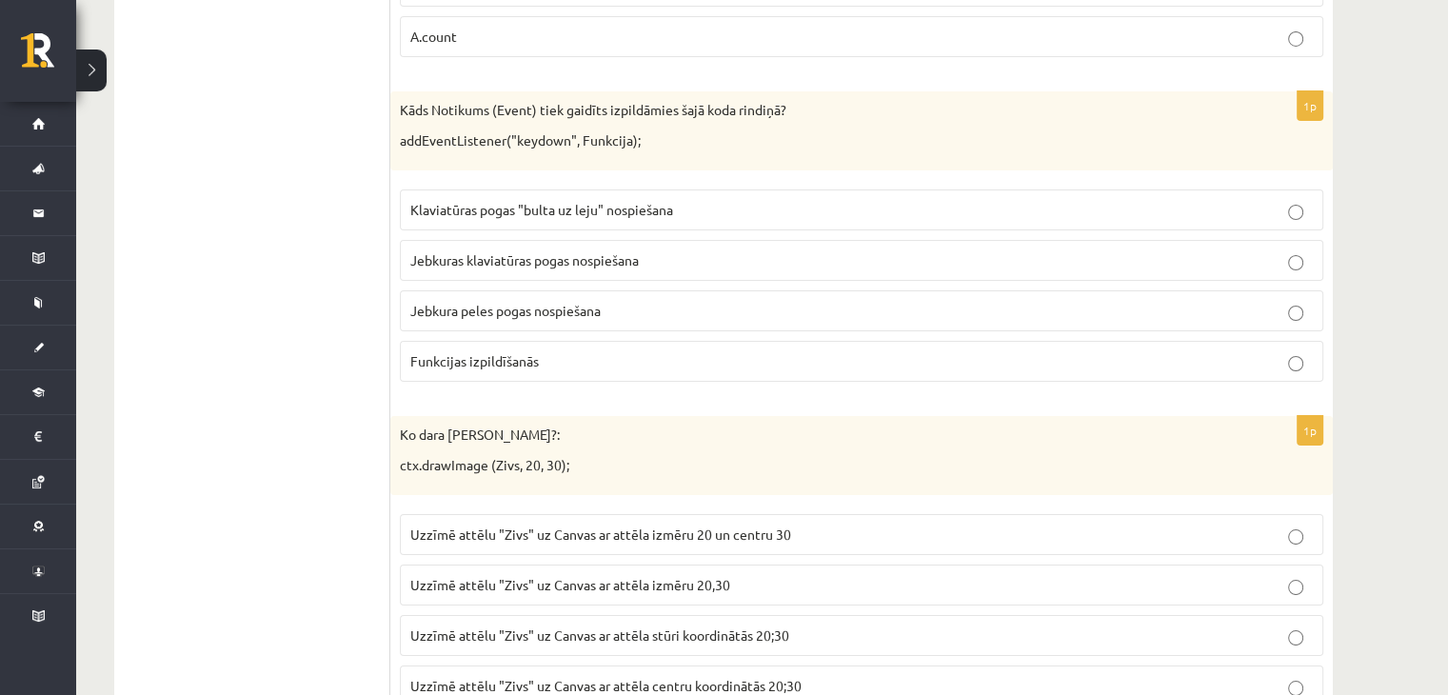
scroll to position [6967, 0]
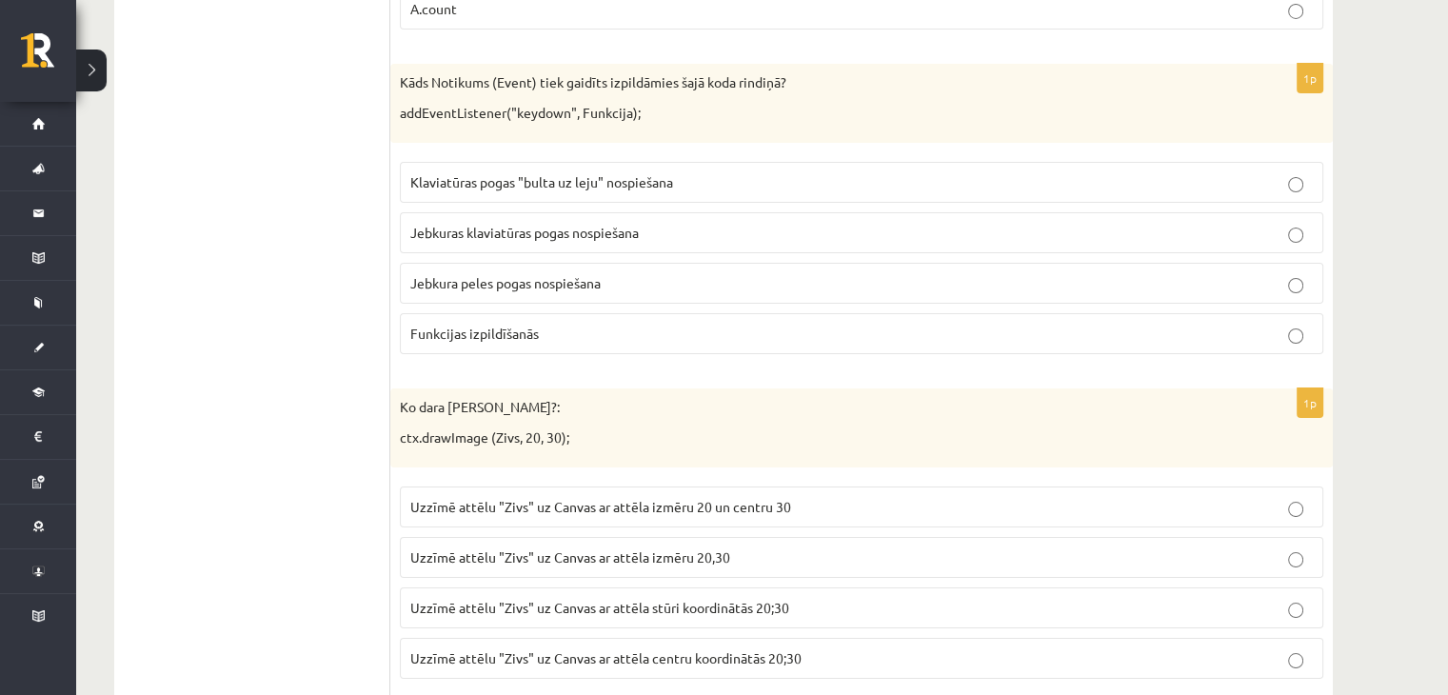
click at [541, 224] on span "Jebkuras klaviatūras pogas nospiešana" at bounding box center [524, 232] width 228 height 17
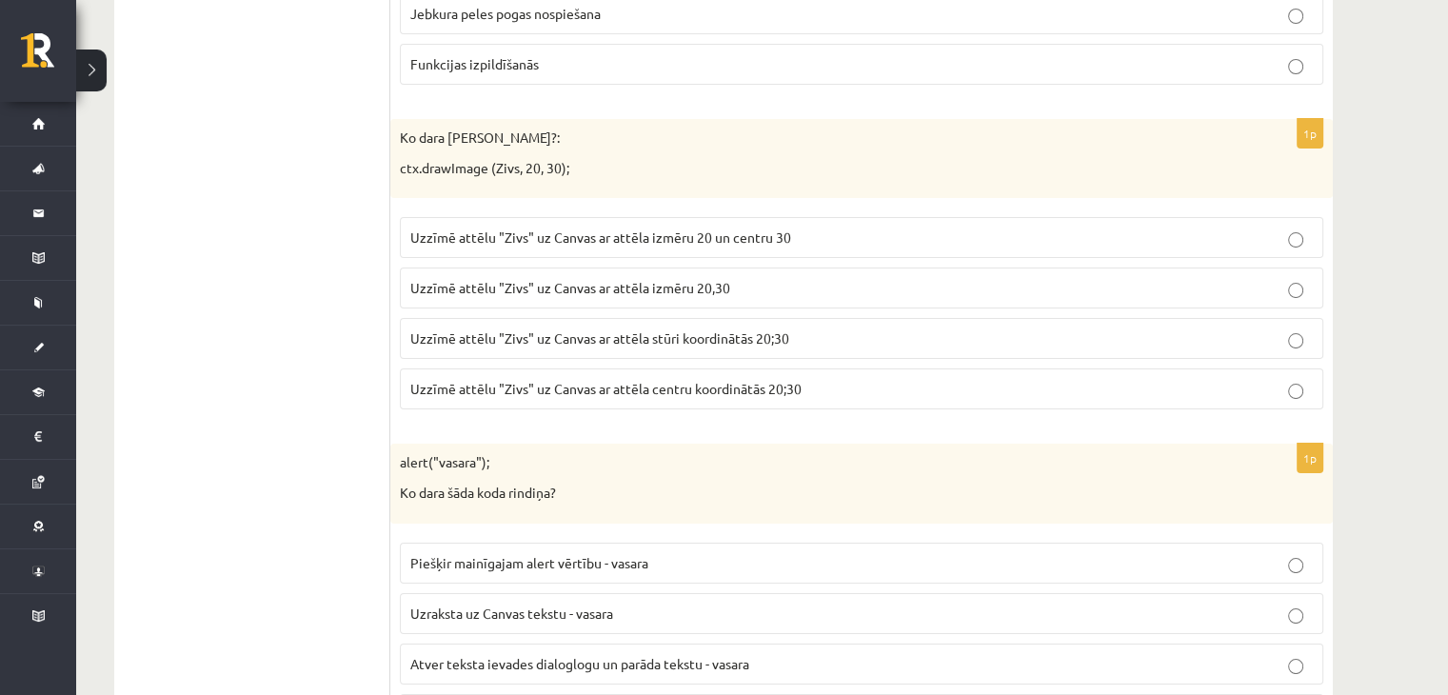
scroll to position [7271, 0]
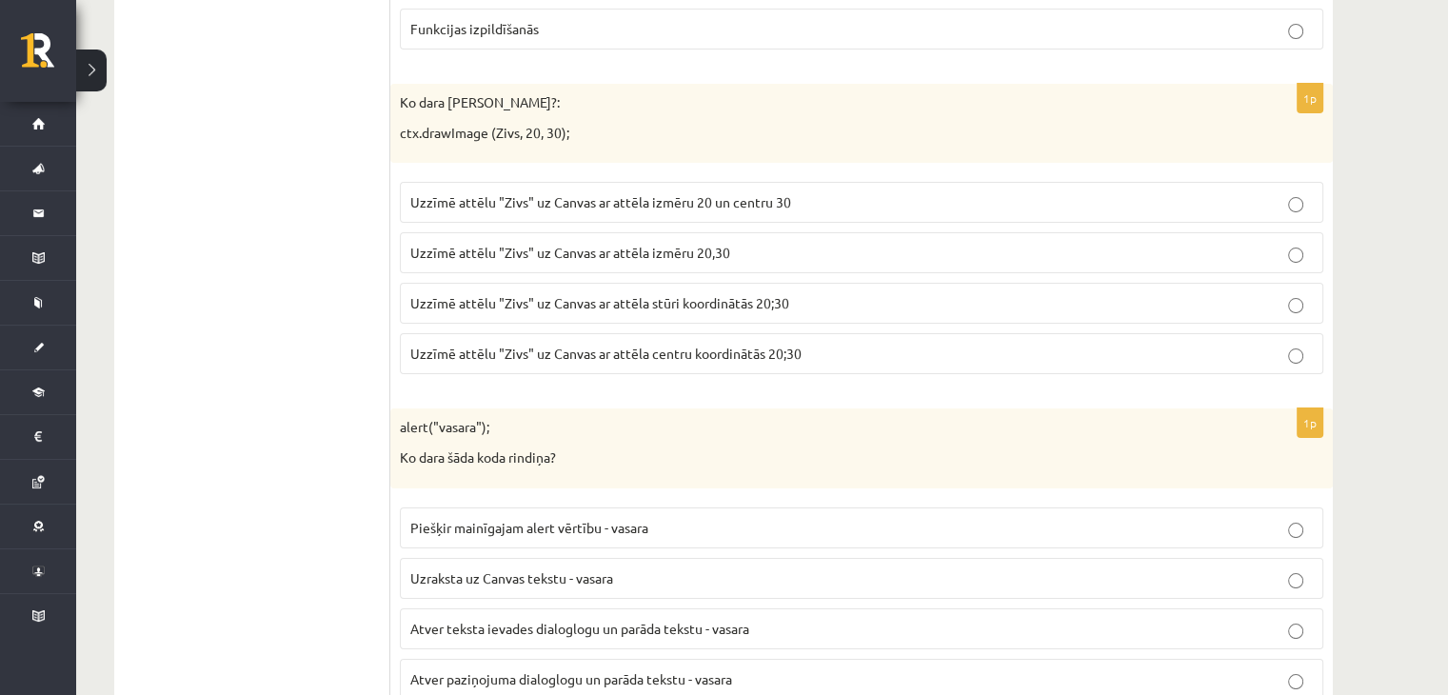
click at [678, 345] on span "Uzzīmē attēlu "Zivs" uz Canvas ar attēla centru koordinātās 20;30" at bounding box center [605, 353] width 391 height 17
click at [727, 659] on label "Atver paziņojuma dialoglogu un parāda tekstu - vasara" at bounding box center [861, 679] width 923 height 41
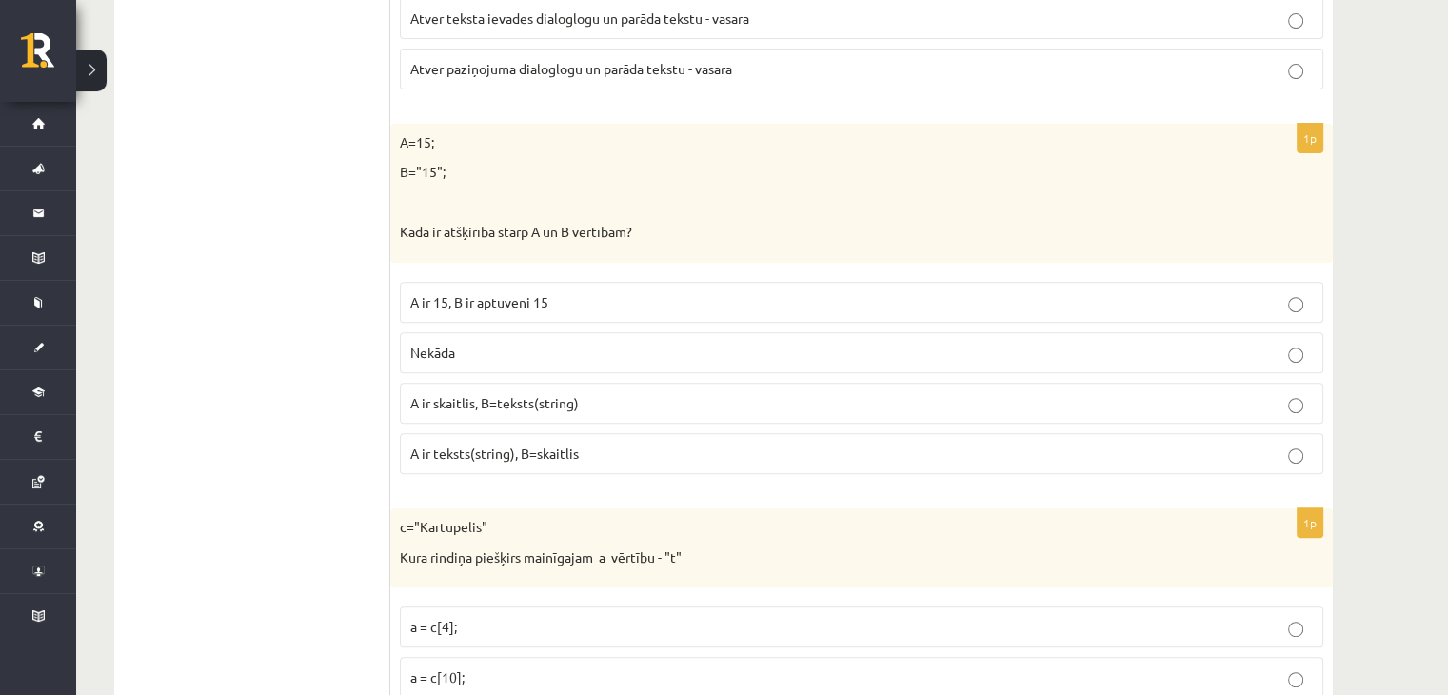
scroll to position [7906, 0]
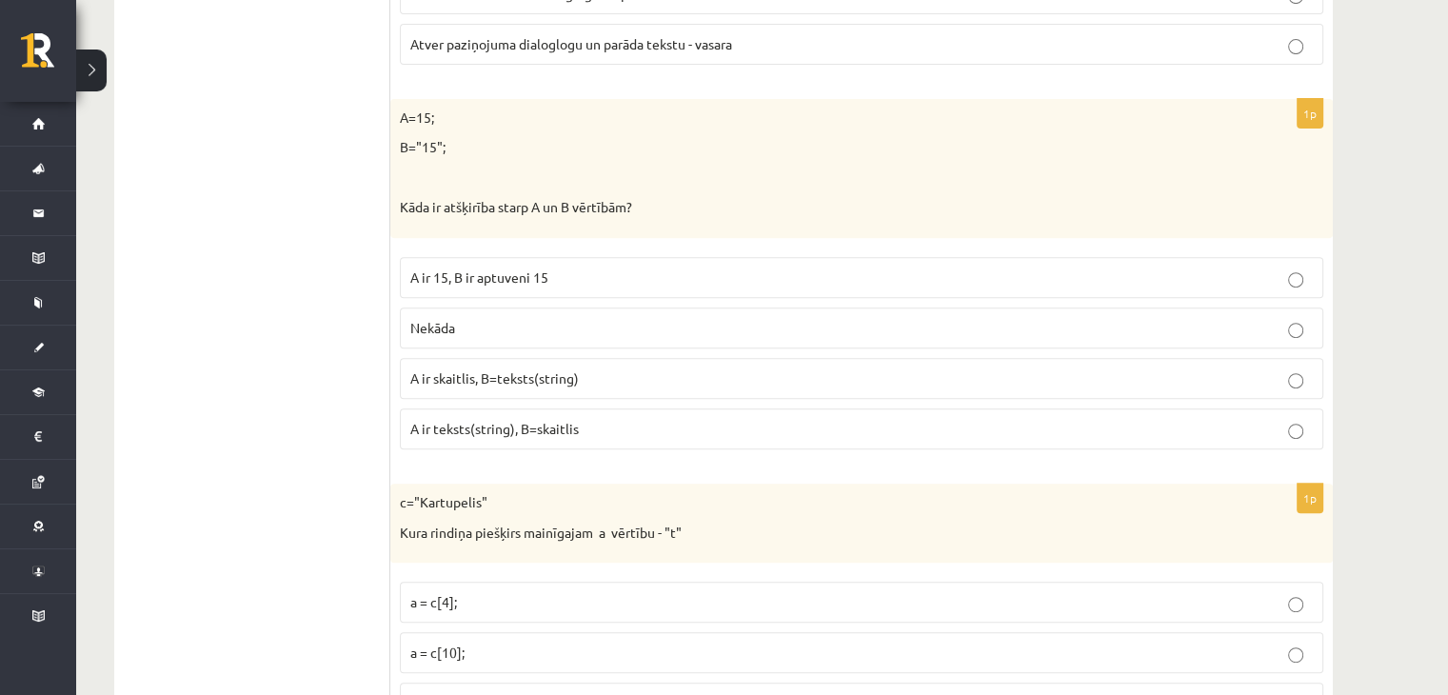
click at [540, 368] on p "A ir skaitlis, B=teksts(string)" at bounding box center [861, 378] width 902 height 20
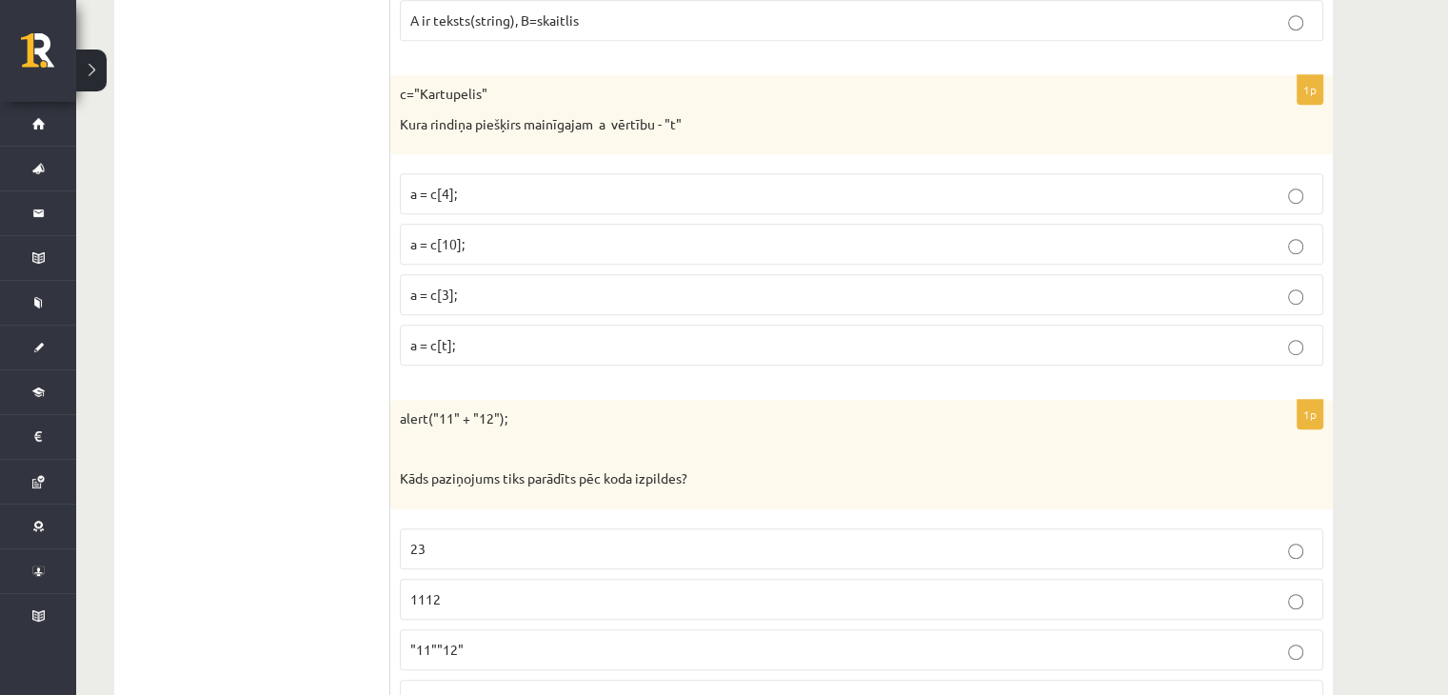
scroll to position [8350, 0]
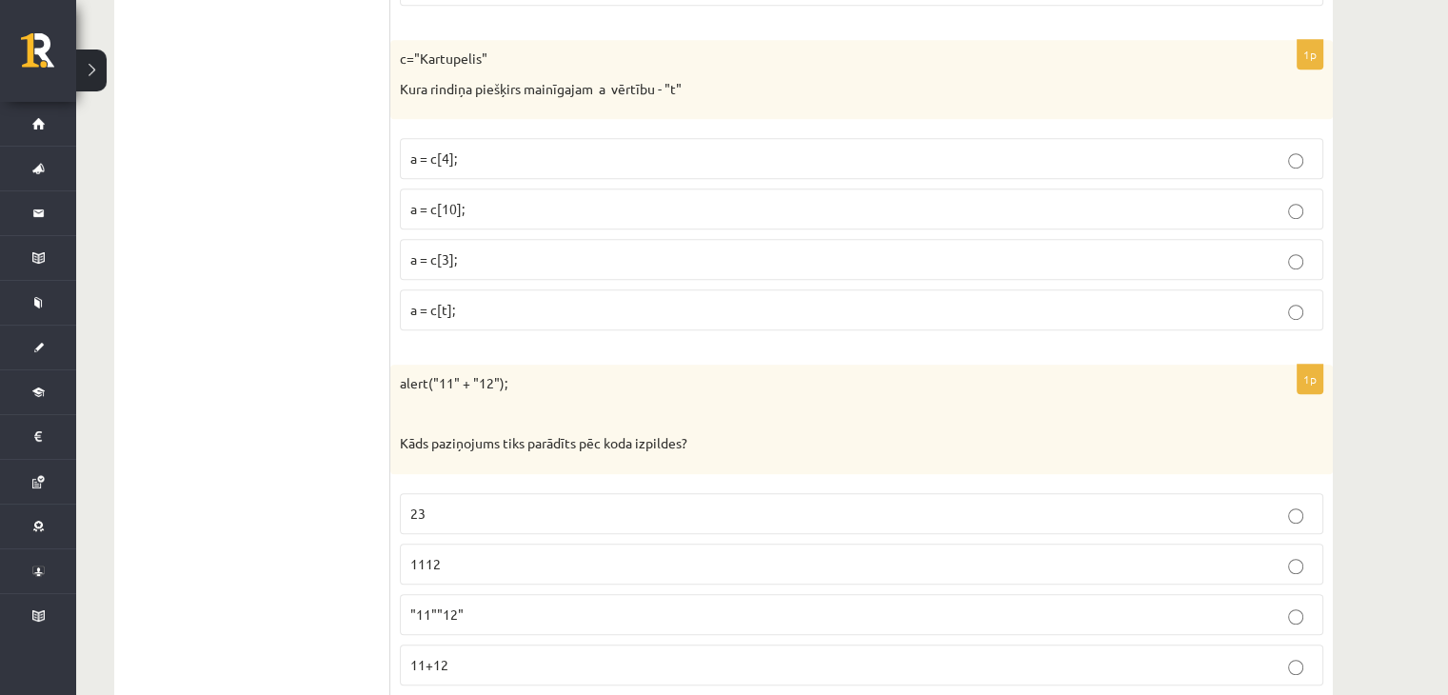
click at [510, 249] on p "a = c[3];" at bounding box center [861, 259] width 902 height 20
click at [562, 554] on p "1112" at bounding box center [861, 564] width 902 height 20
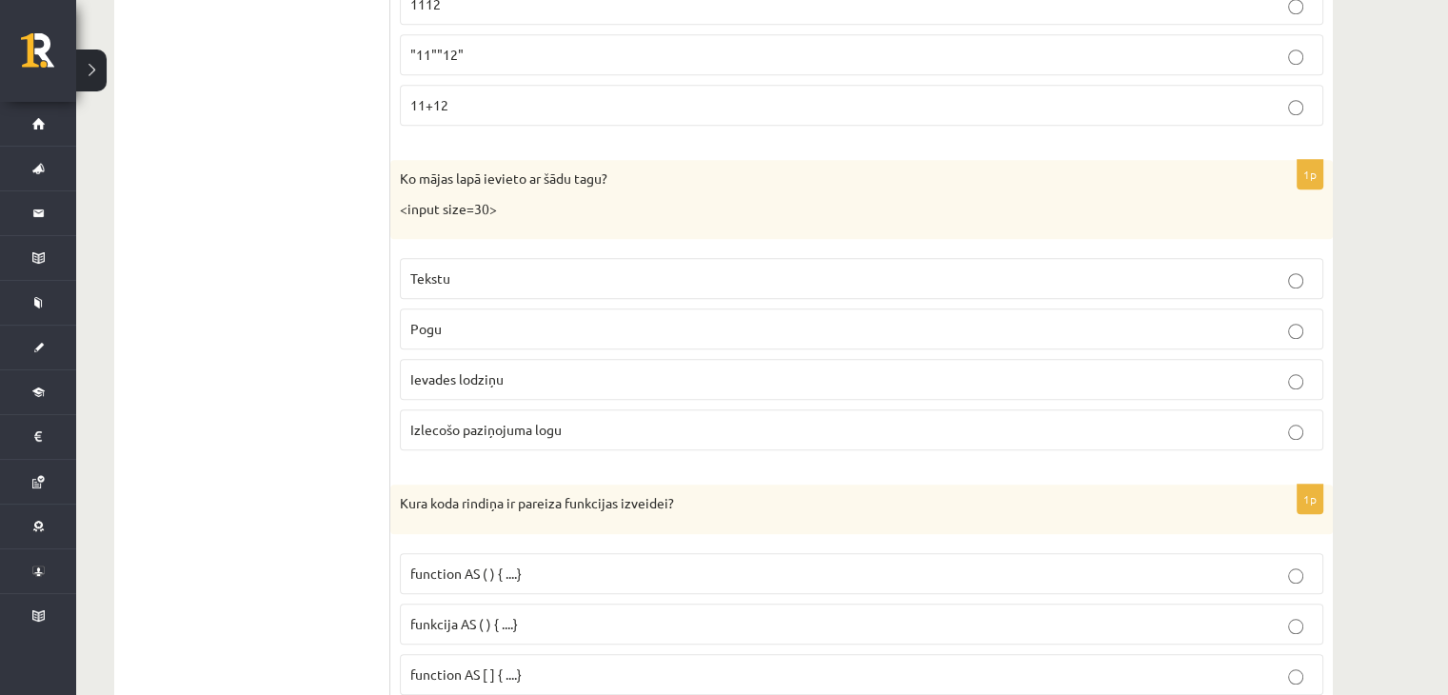
scroll to position [8947, 0]
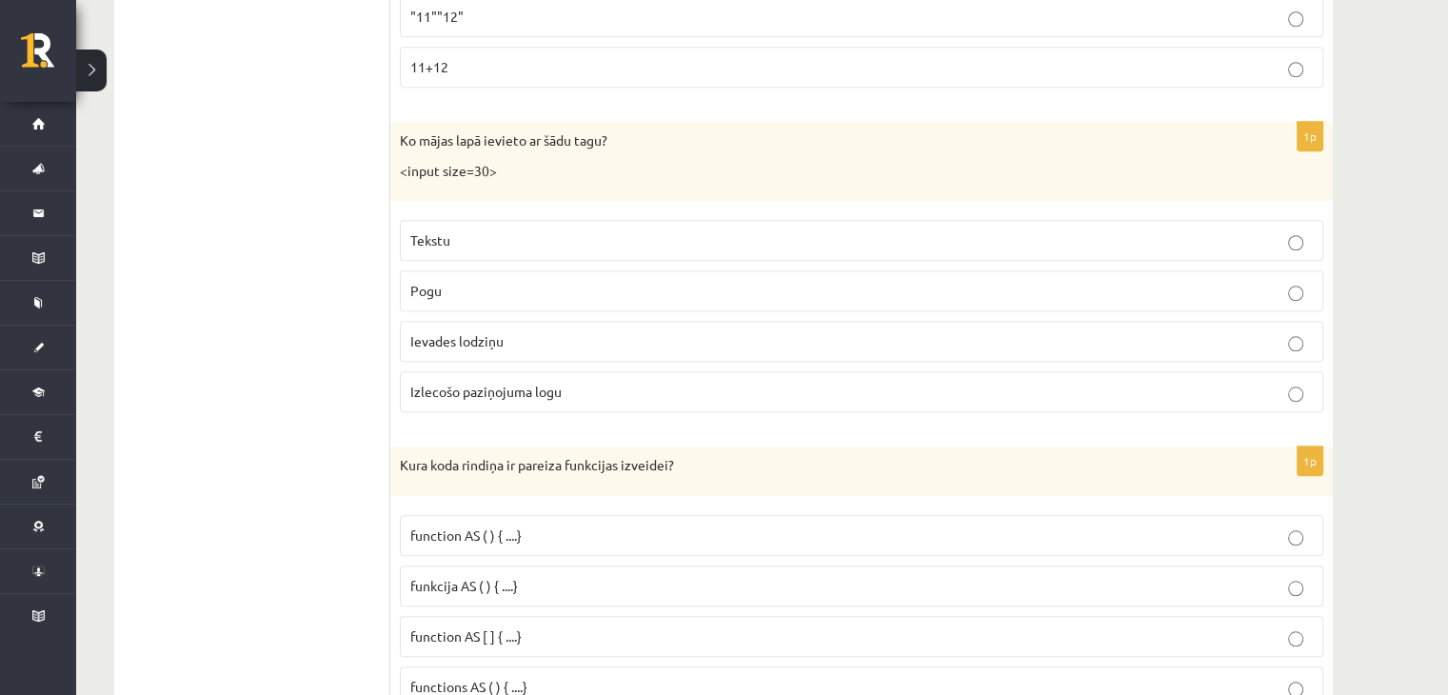
click at [504, 321] on label "Ievades lodziņu" at bounding box center [861, 341] width 923 height 41
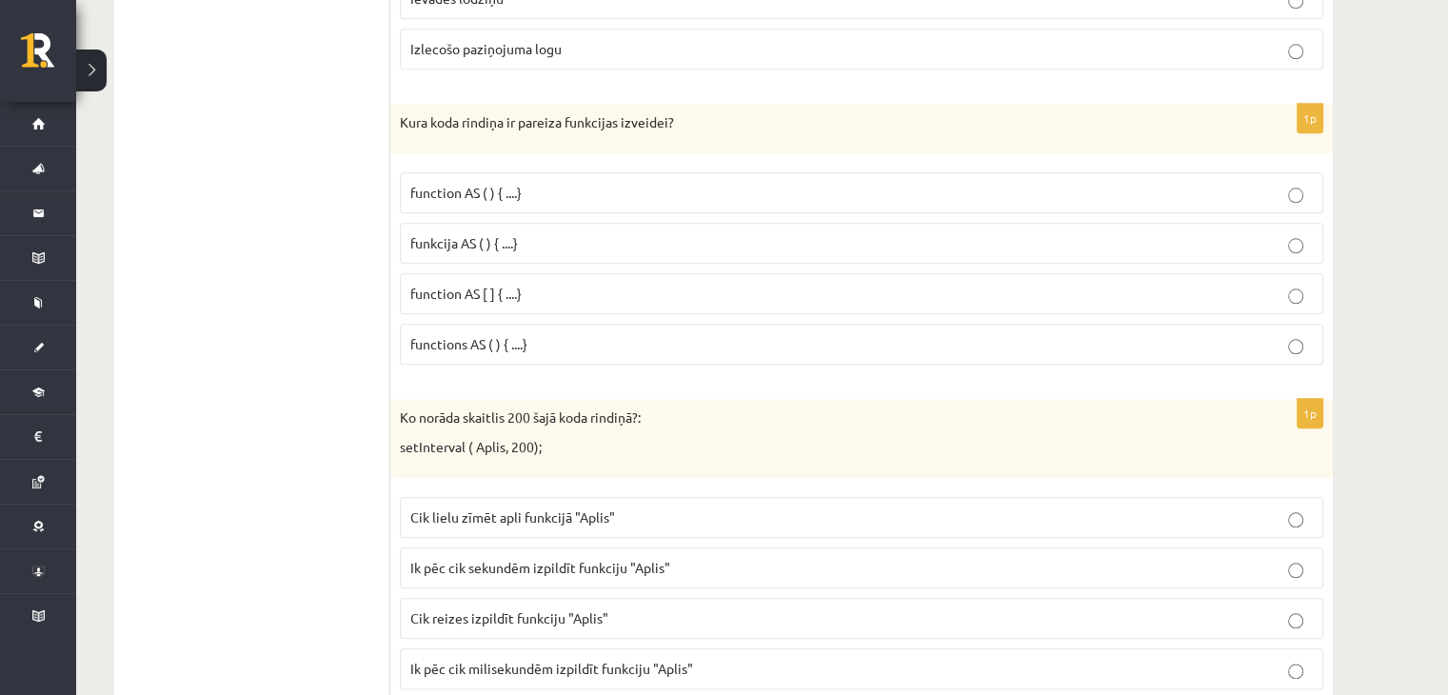
scroll to position [9315, 0]
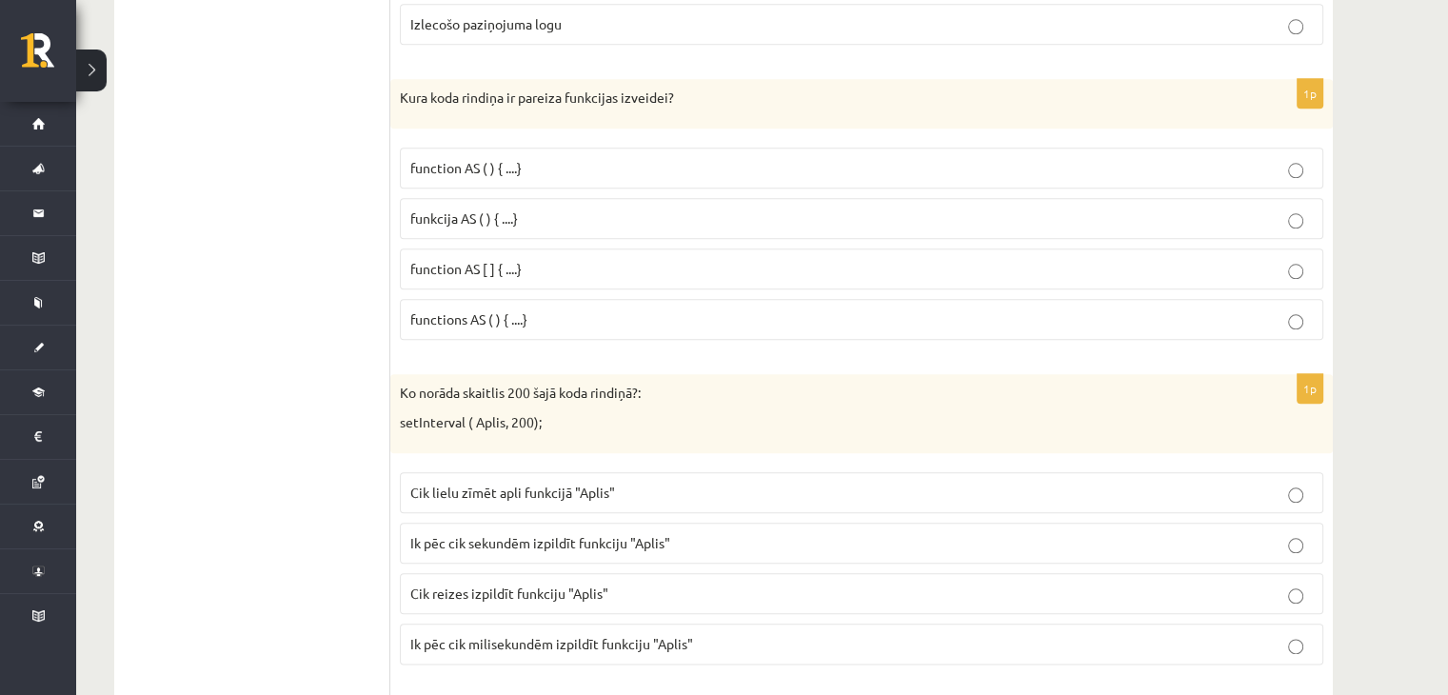
click at [539, 259] on p "function AS [ ] { ....}" at bounding box center [861, 269] width 902 height 20
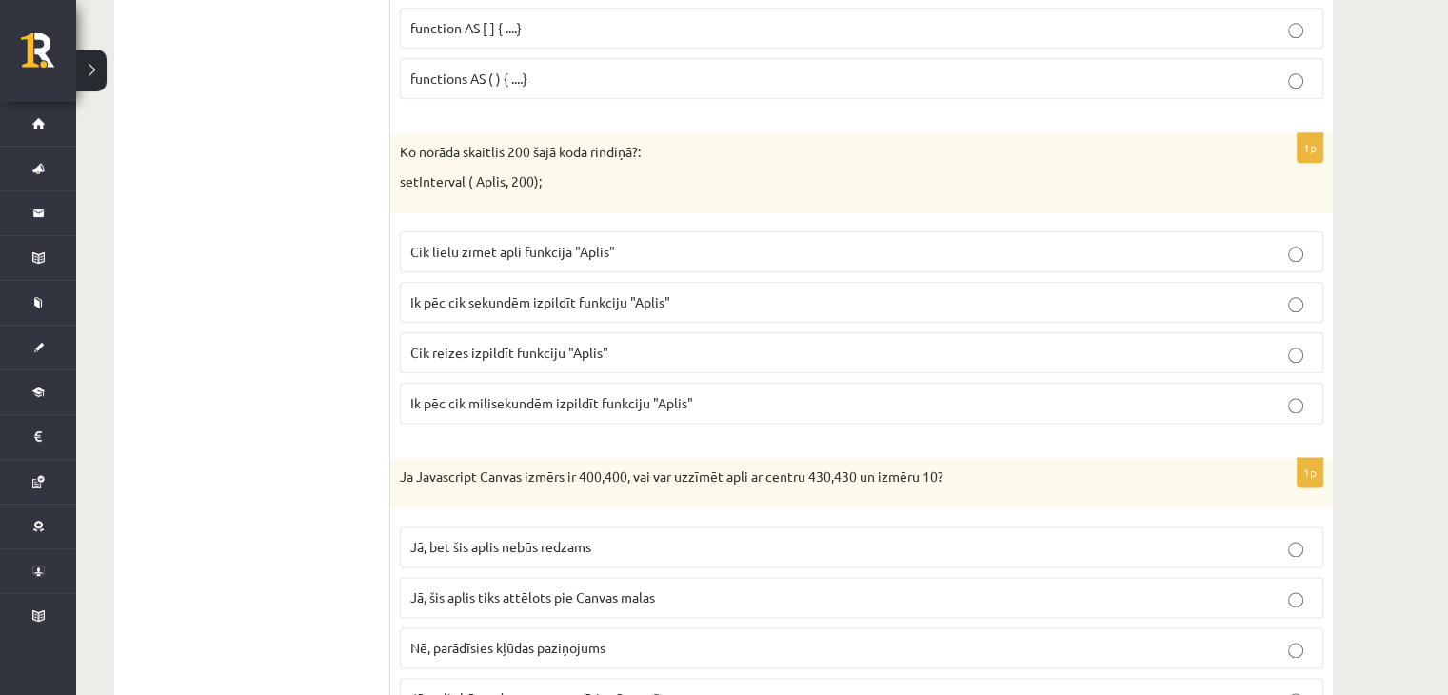
scroll to position [9606, 0]
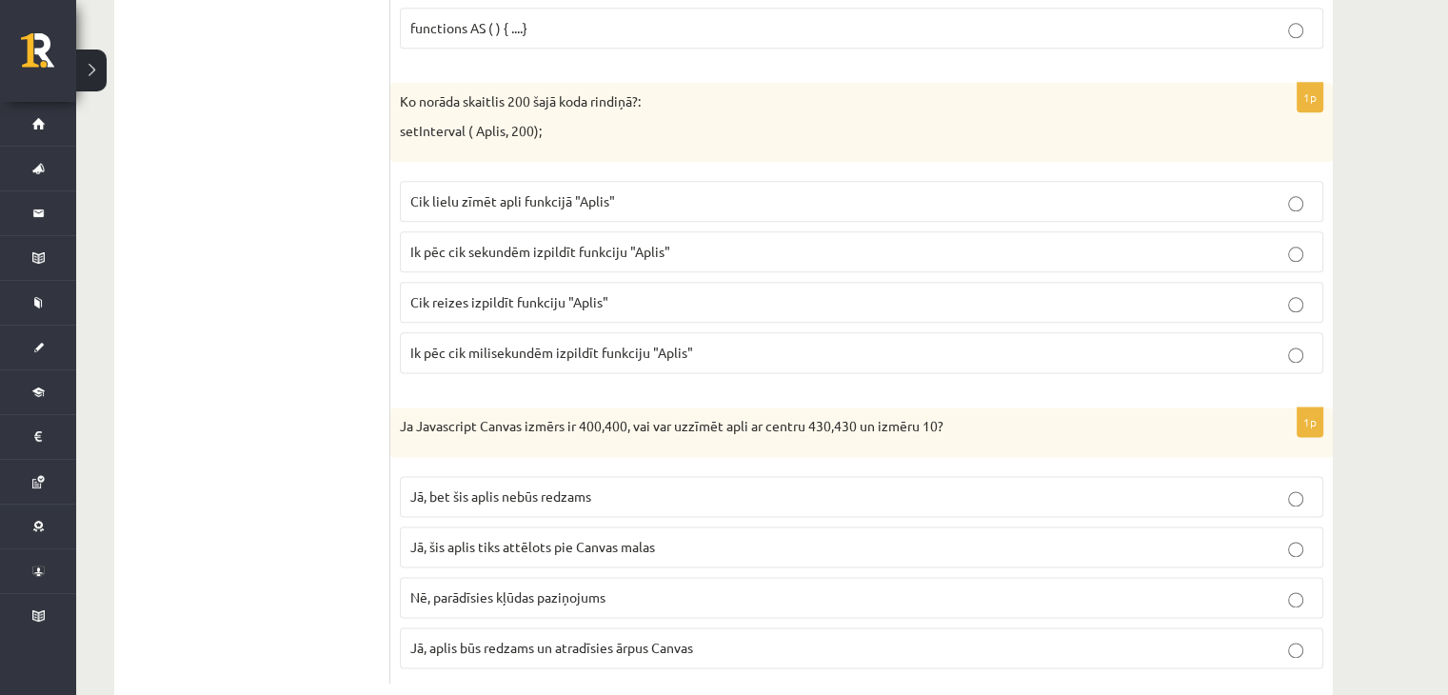
click at [557, 192] on span "Cik lielu zīmēt apli funkcijā "Aplis"" at bounding box center [512, 200] width 205 height 17
click at [656, 577] on label "Nē, parādīsies kļūdas paziņojums" at bounding box center [861, 597] width 923 height 41
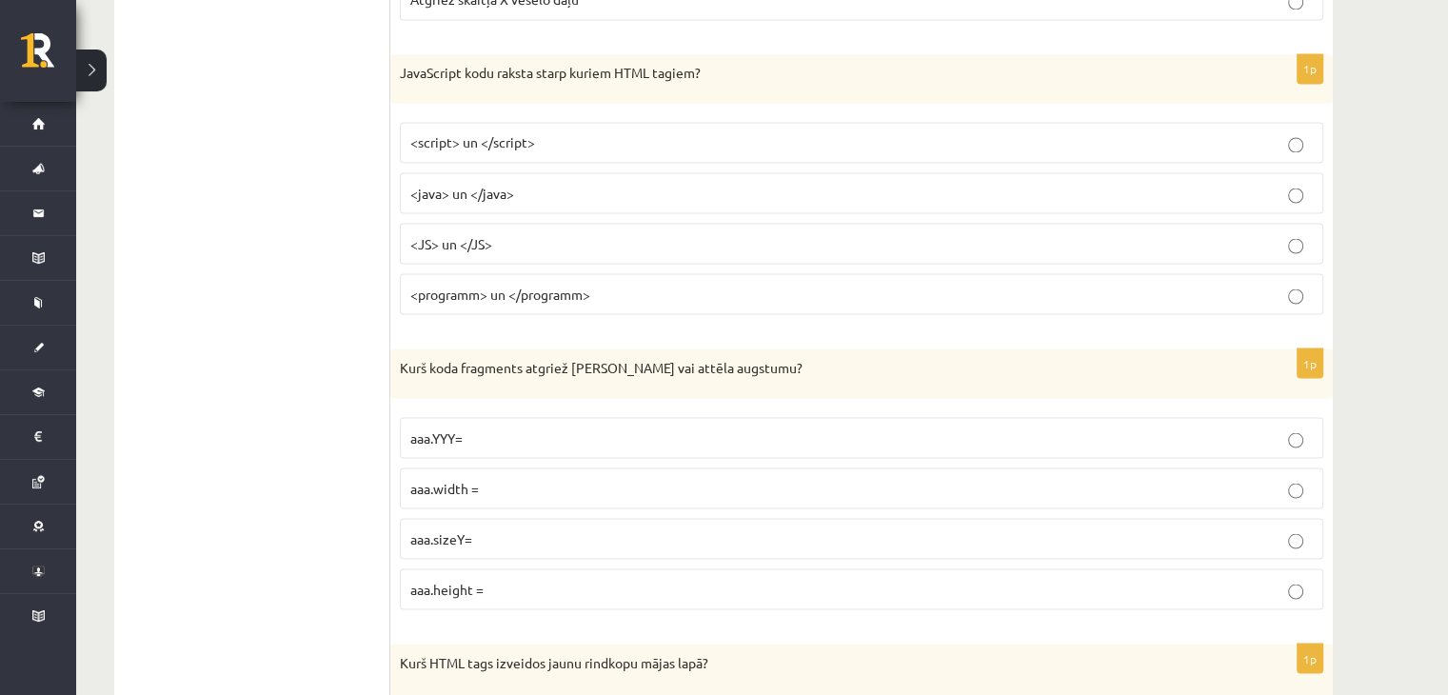
scroll to position [0, 0]
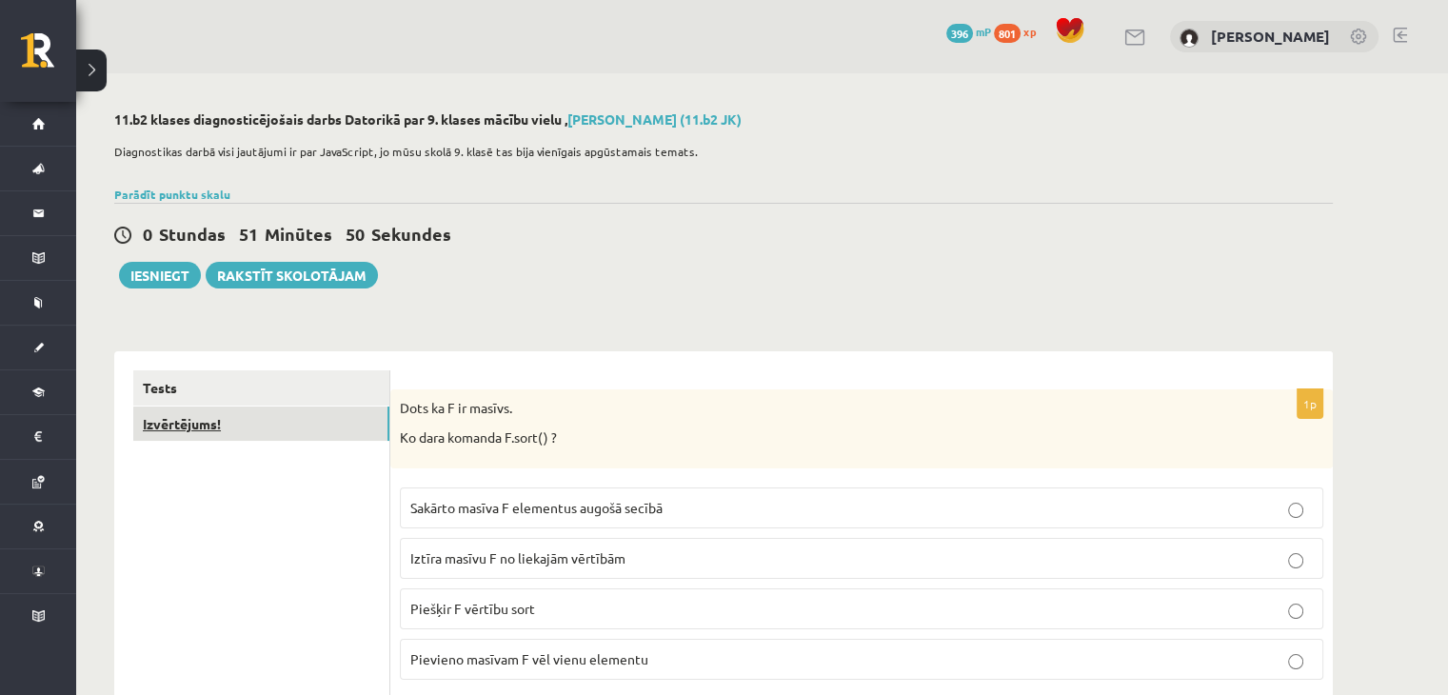
click at [236, 422] on link "Izvērtējums!" at bounding box center [261, 423] width 256 height 35
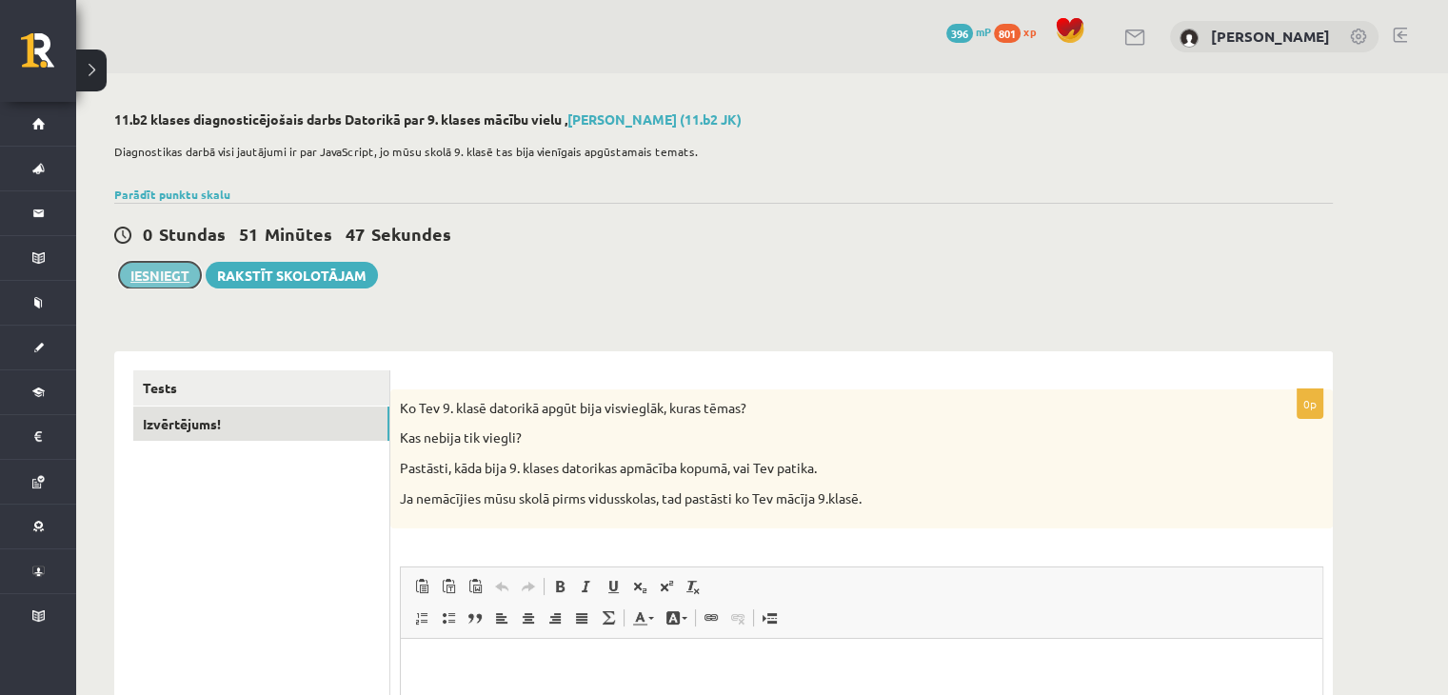
click at [162, 267] on button "Iesniegt" at bounding box center [160, 275] width 82 height 27
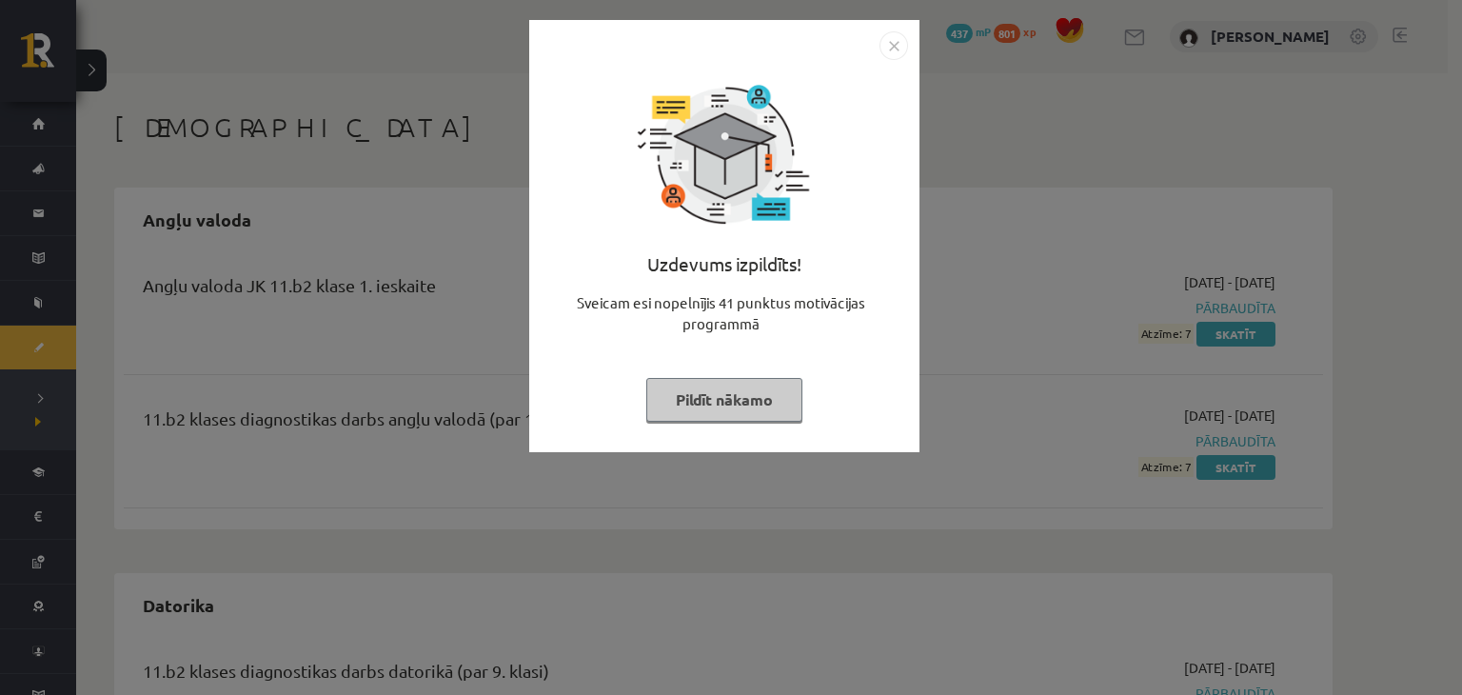
click at [906, 52] on img "Close" at bounding box center [894, 45] width 29 height 29
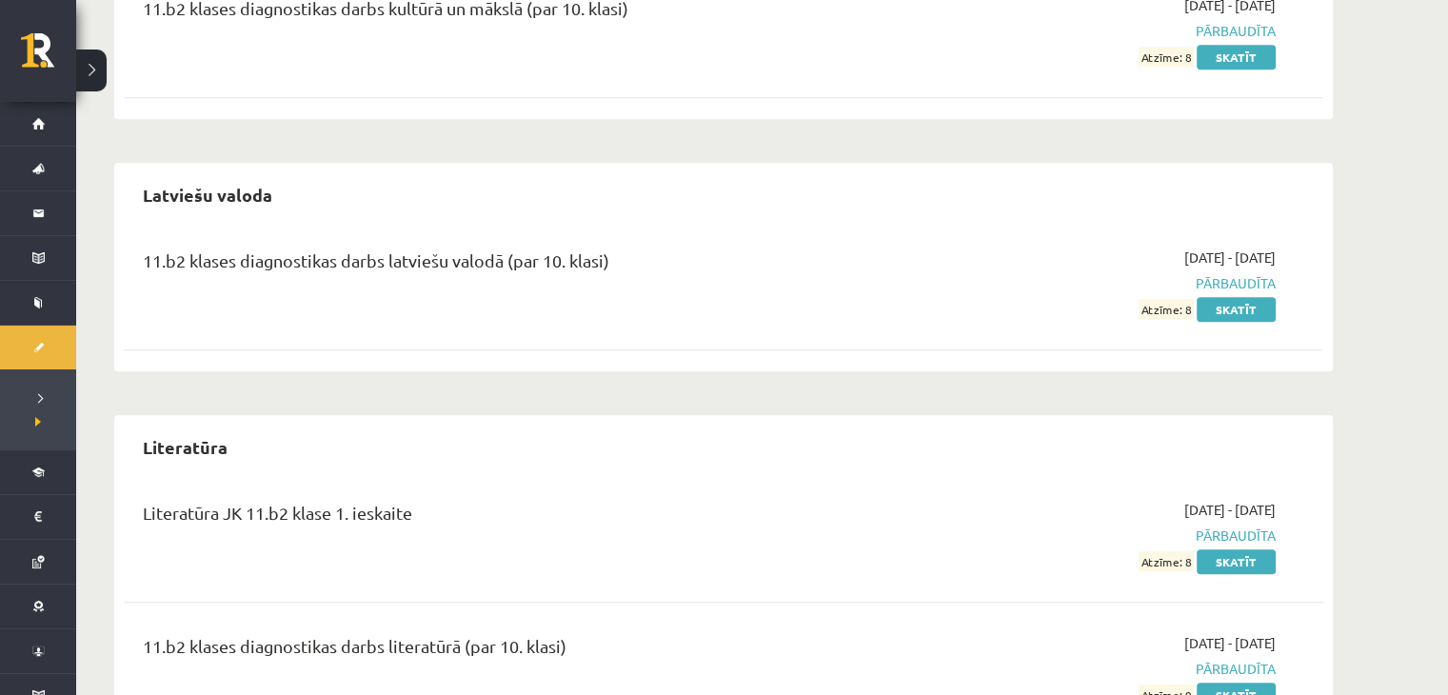
scroll to position [1847, 0]
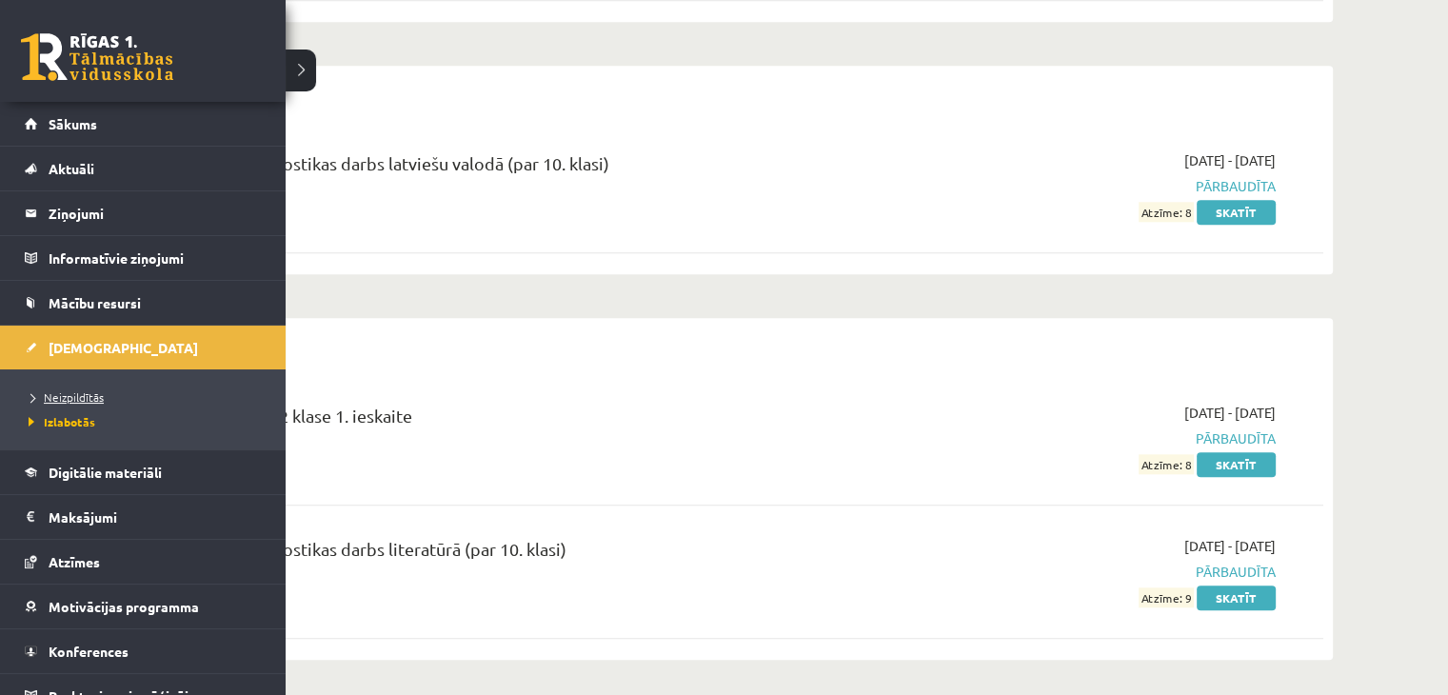
click at [99, 402] on link "Neizpildītās" at bounding box center [145, 396] width 243 height 17
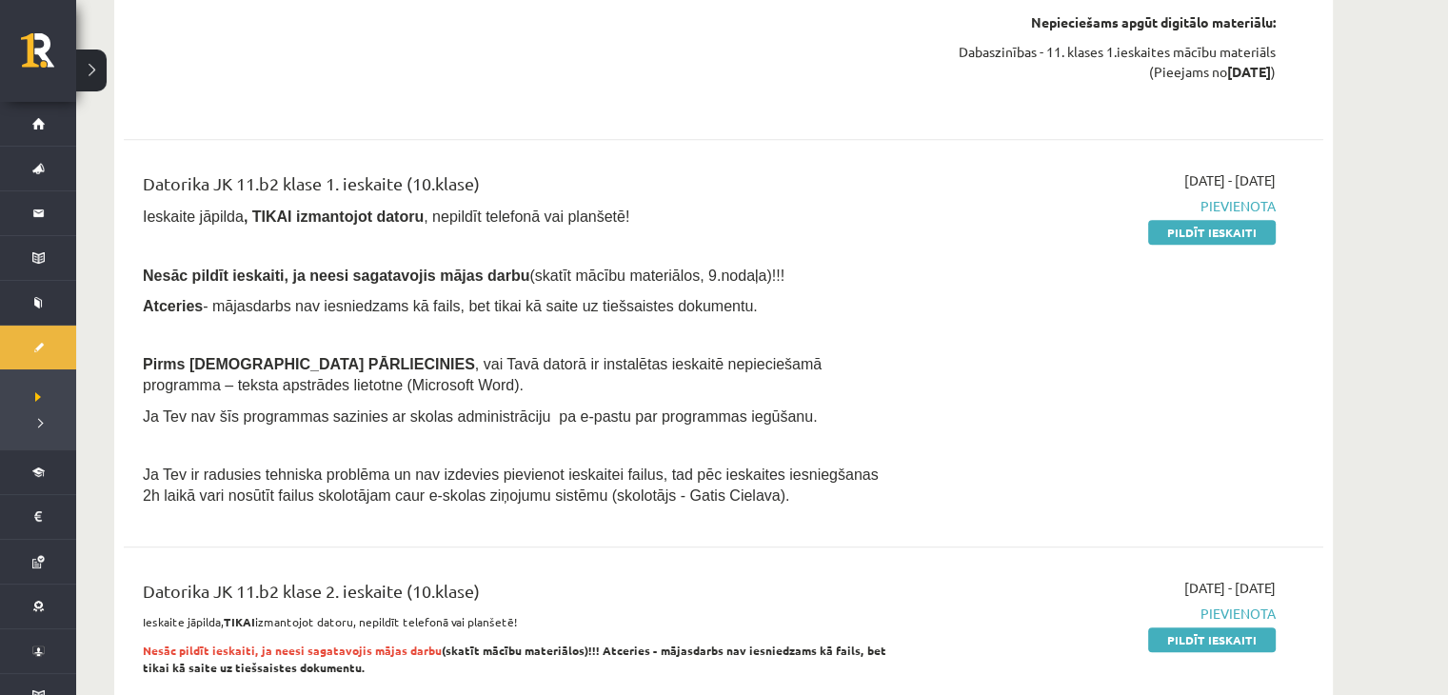
scroll to position [1187, 0]
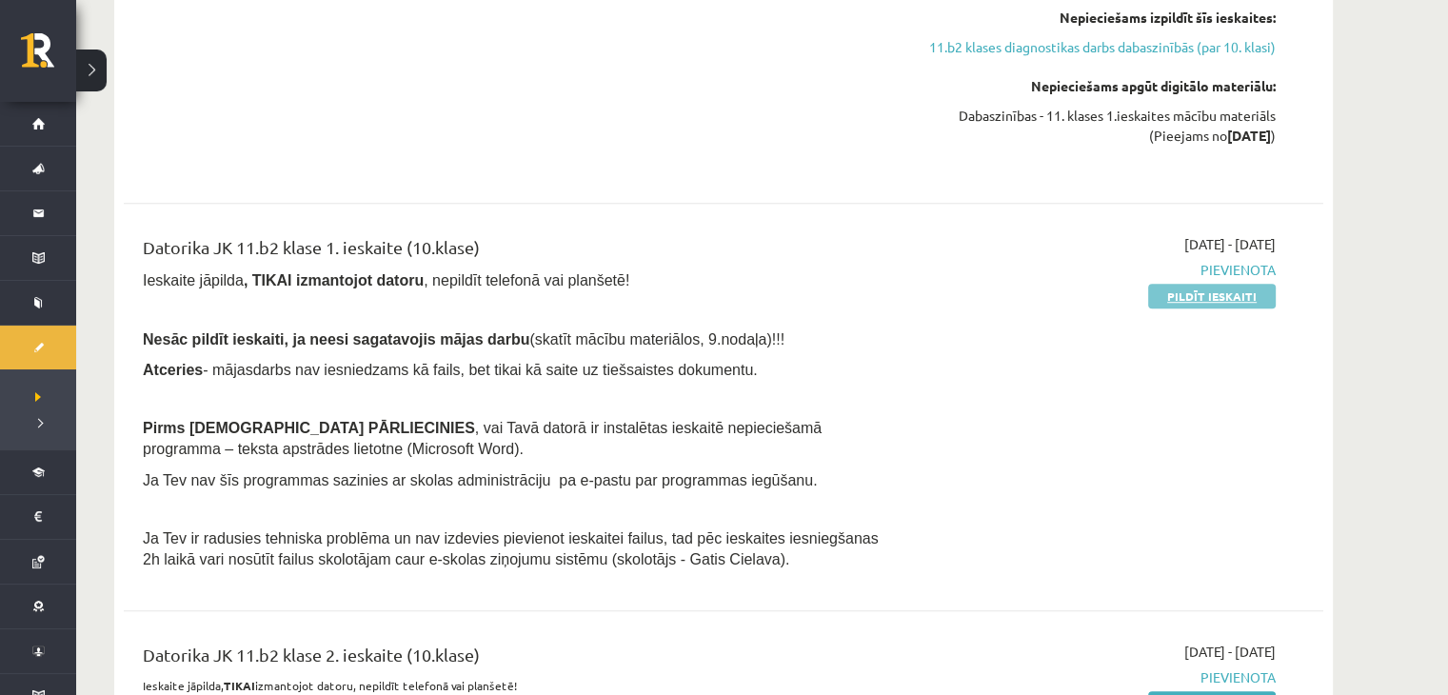
click at [1225, 294] on link "Pildīt ieskaiti" at bounding box center [1212, 296] width 128 height 25
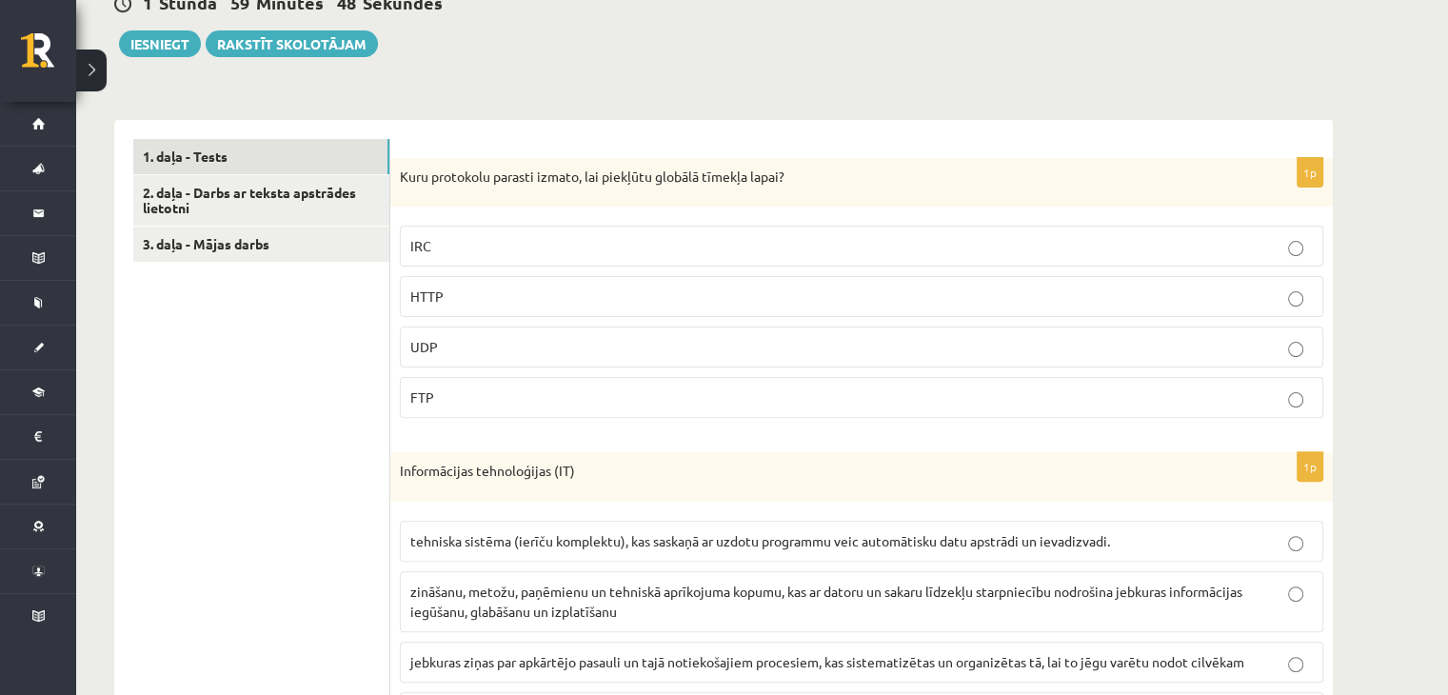
scroll to position [495, 0]
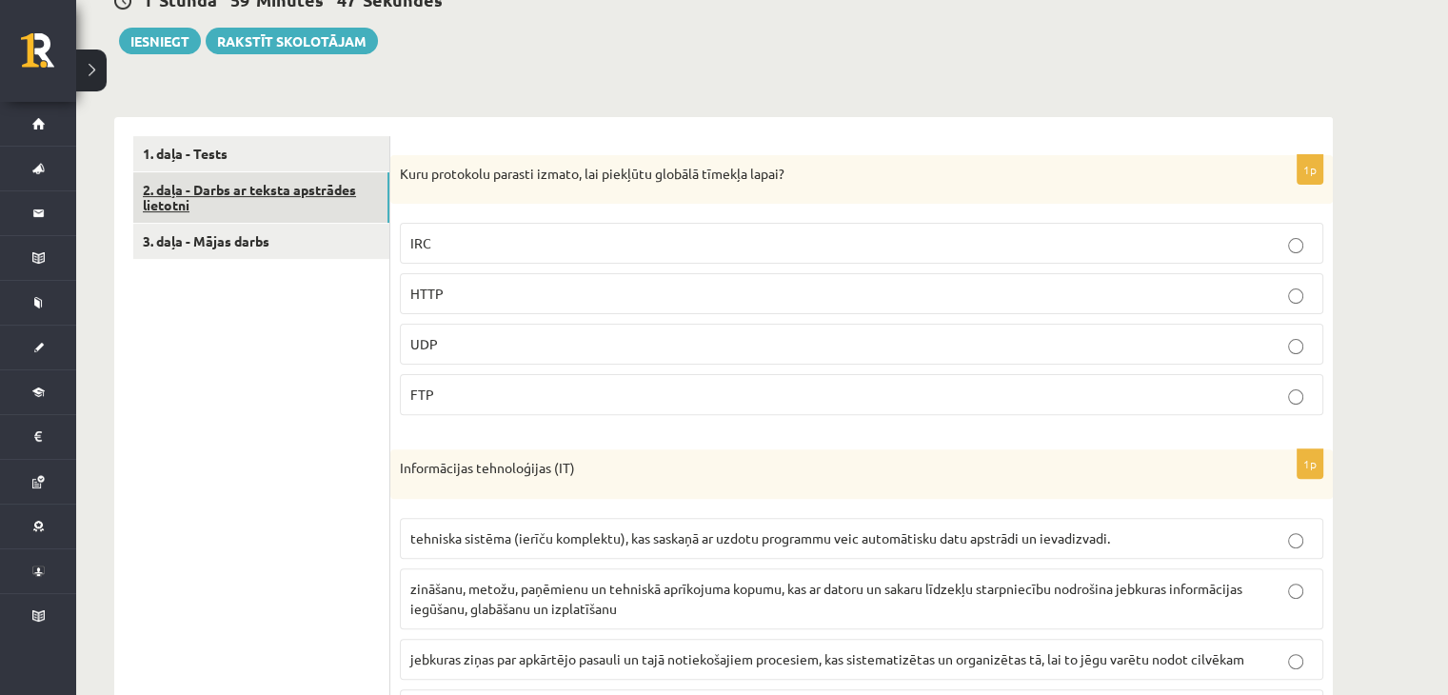
click at [228, 199] on link "2. daļa - Darbs ar teksta apstrādes lietotni" at bounding box center [261, 197] width 256 height 51
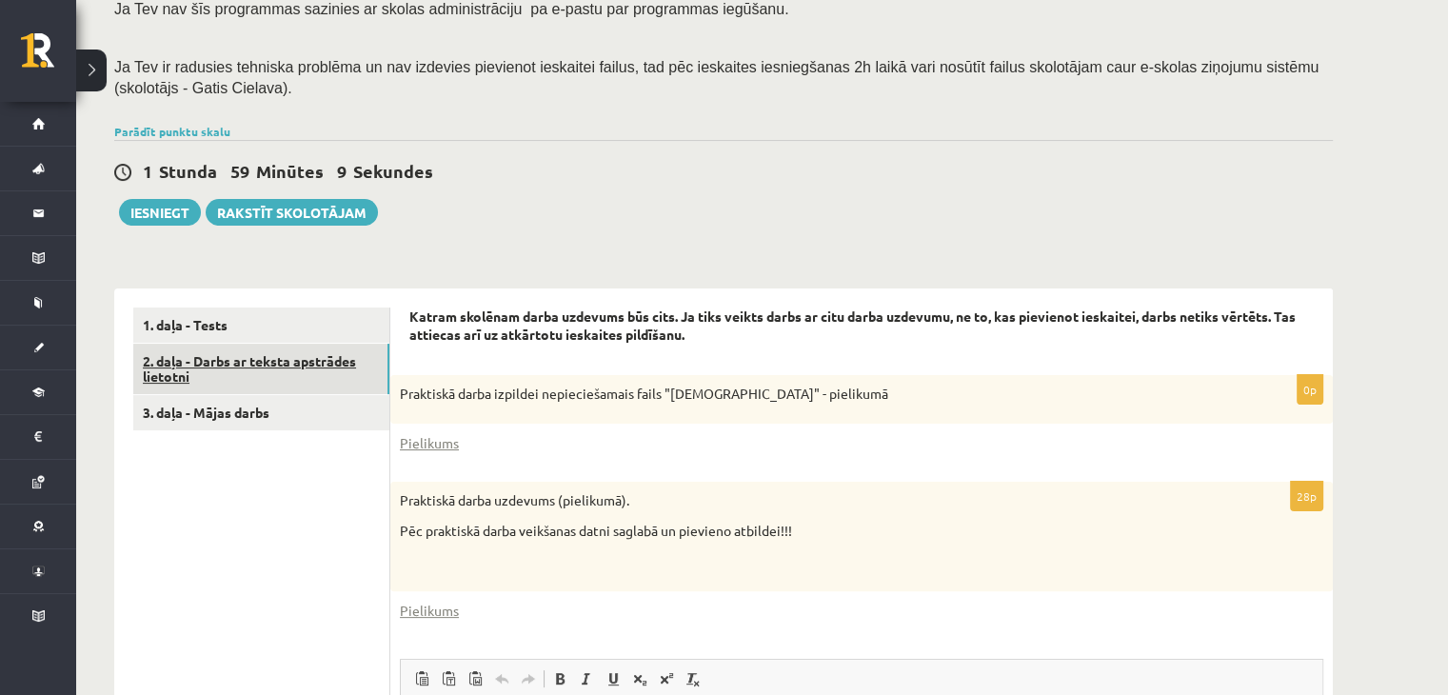
scroll to position [322, 0]
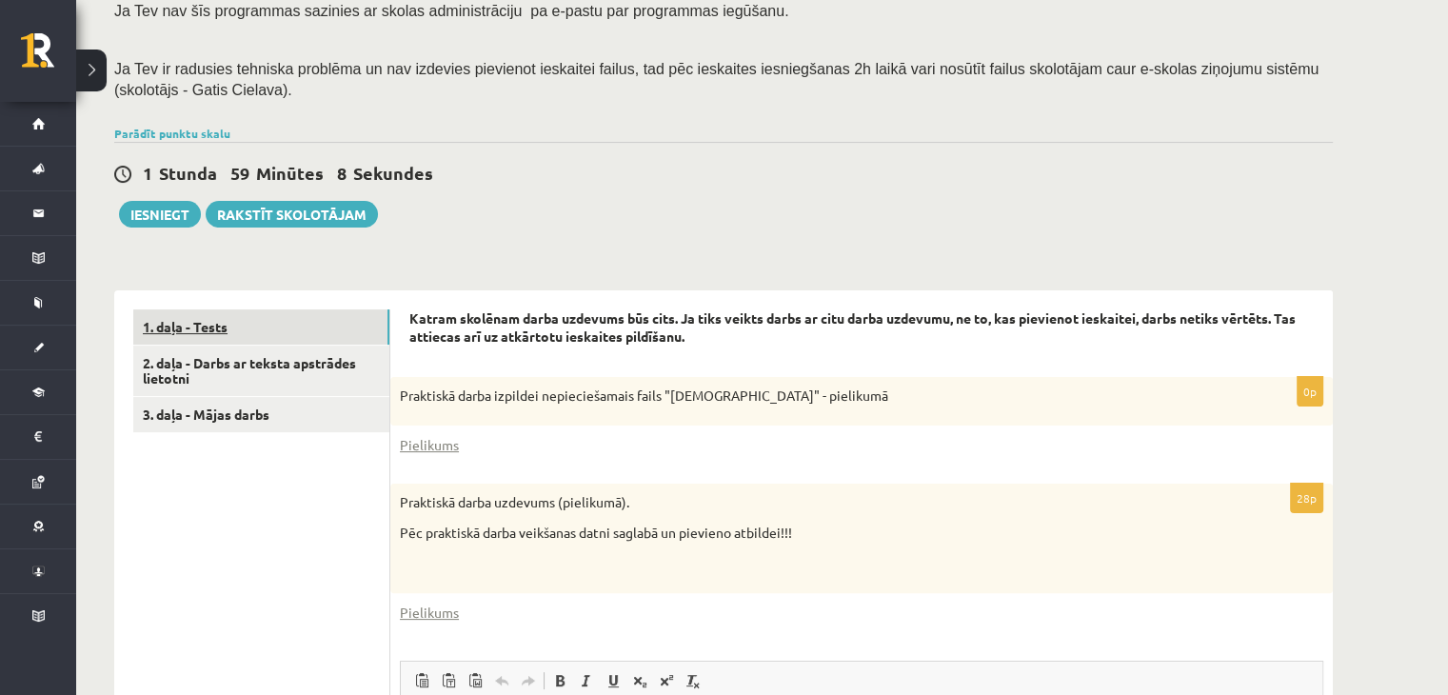
click at [272, 338] on link "1. daļa - Tests" at bounding box center [261, 326] width 256 height 35
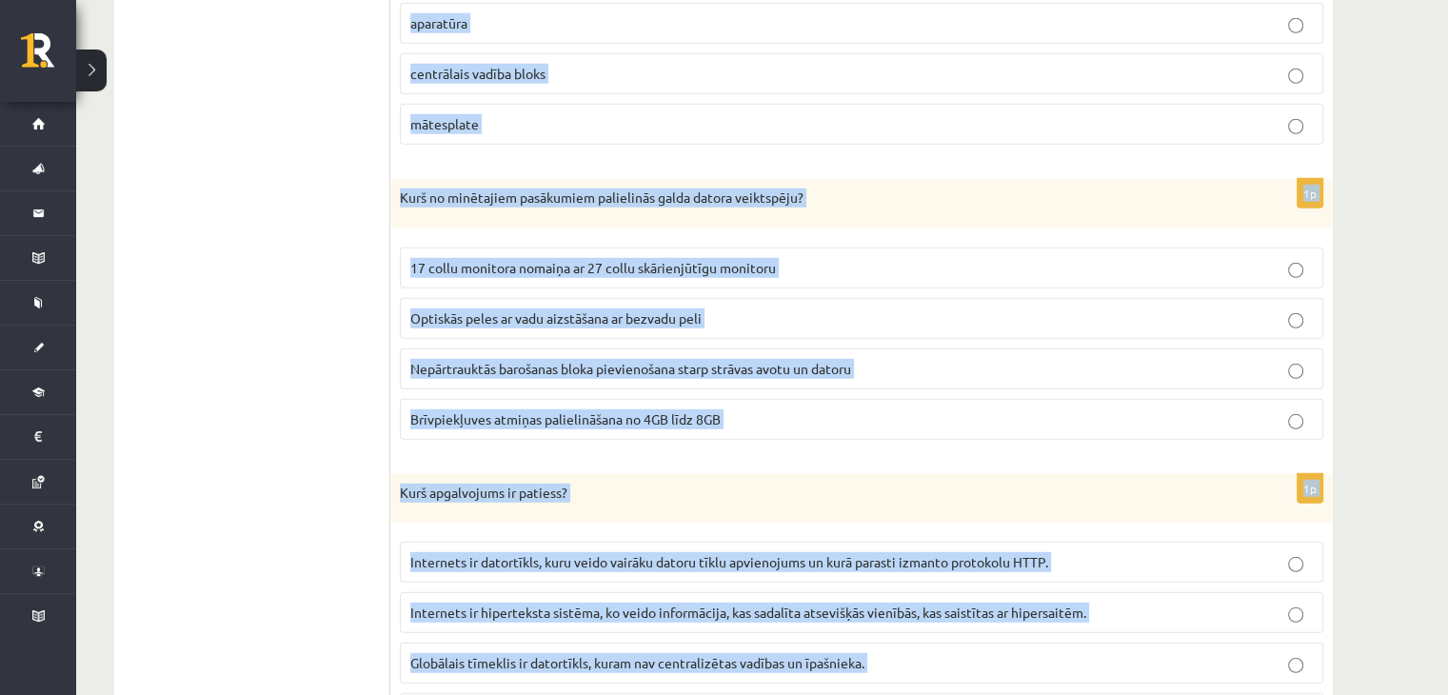
scroll to position [5411, 0]
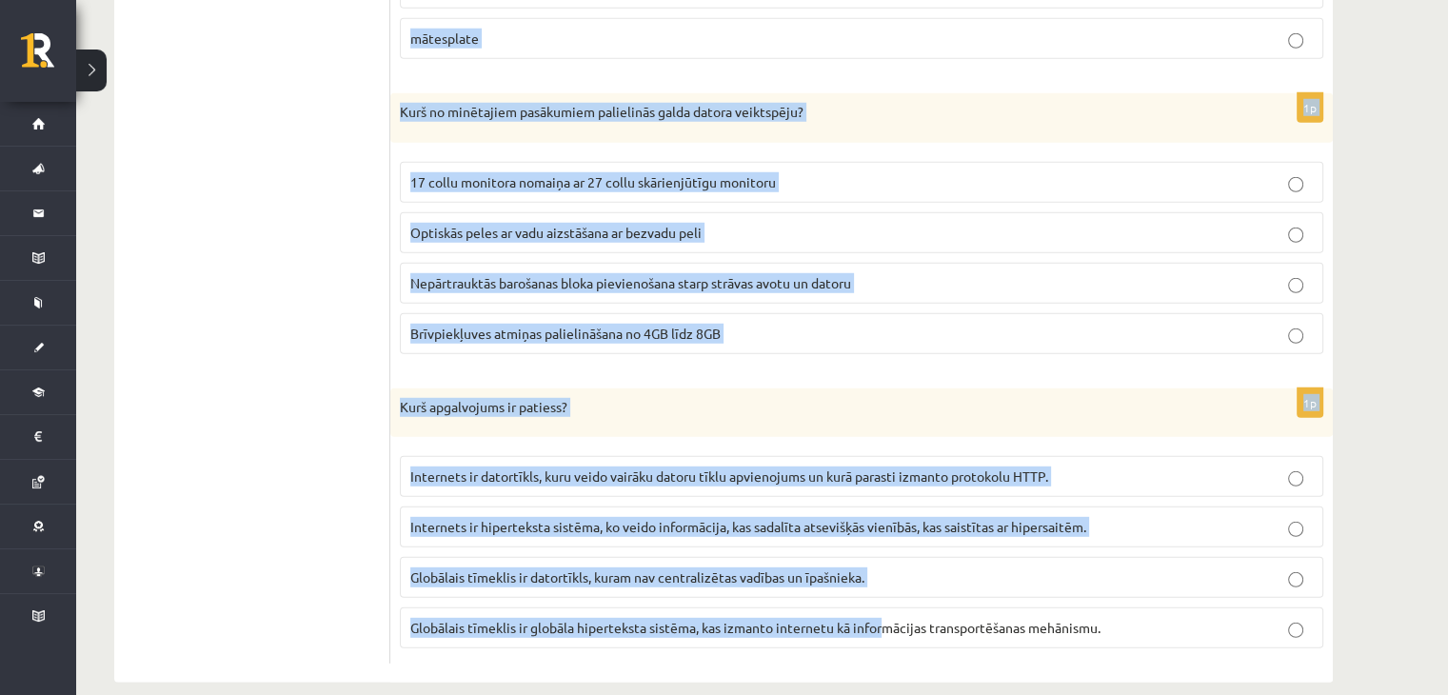
drag, startPoint x: 397, startPoint y: 226, endPoint x: 922, endPoint y: 567, distance: 626.8
copy form "Kuru protokolu parasti izmato, lai piekļūtu globālā tīmekļa lapai? IRC HTTP UDP…"
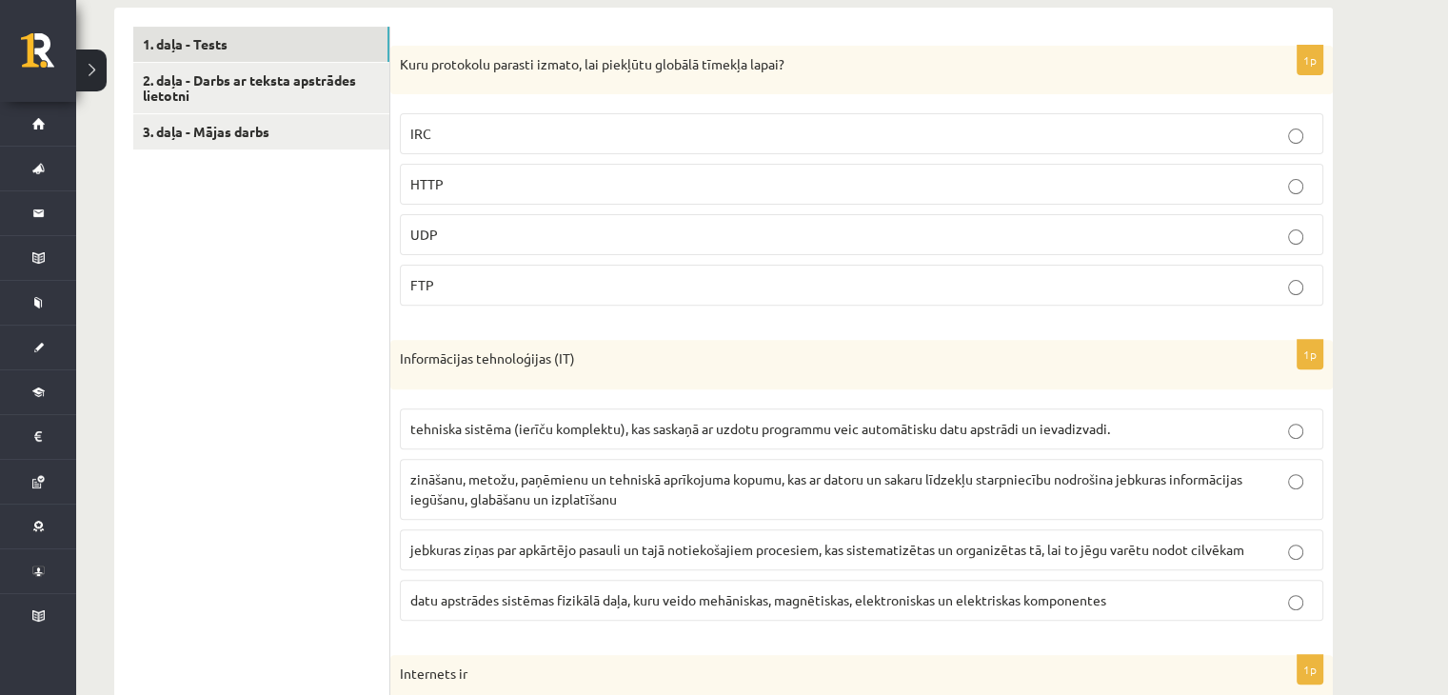
scroll to position [609, 0]
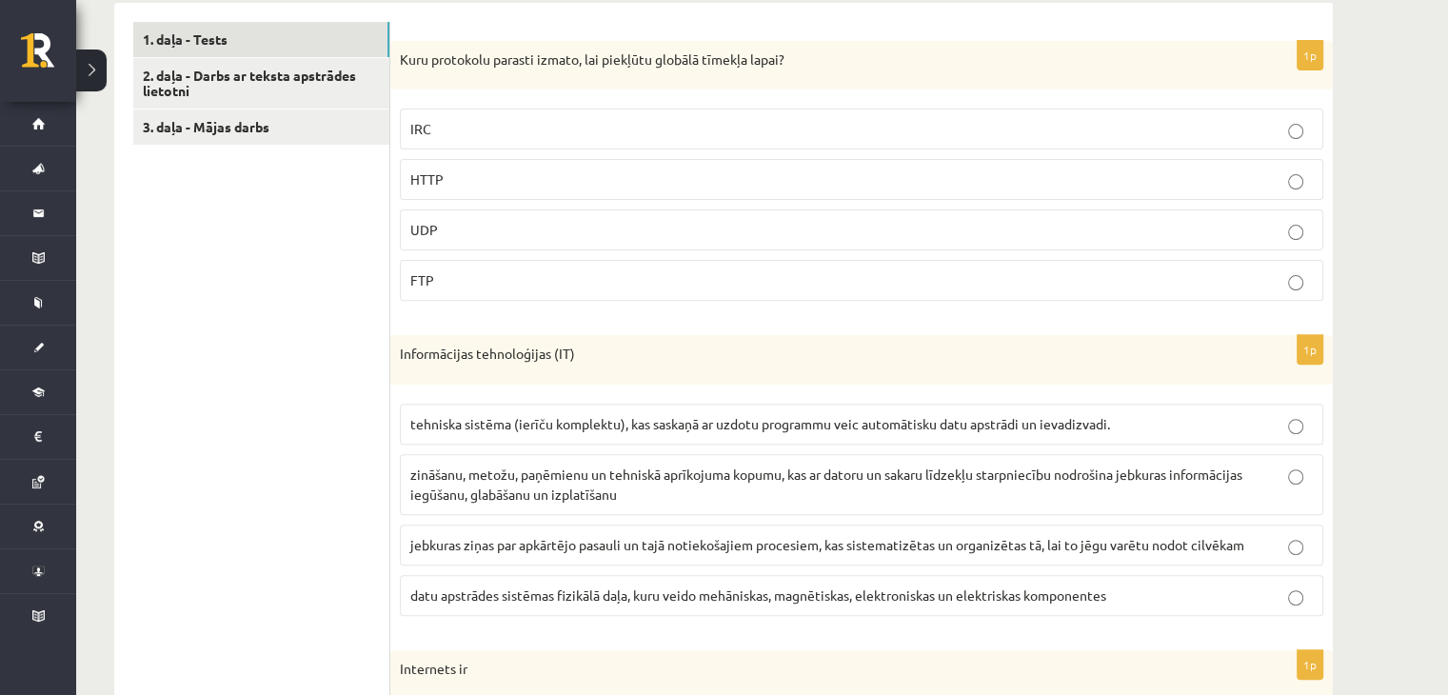
click at [752, 168] on label "HTTP" at bounding box center [861, 179] width 923 height 41
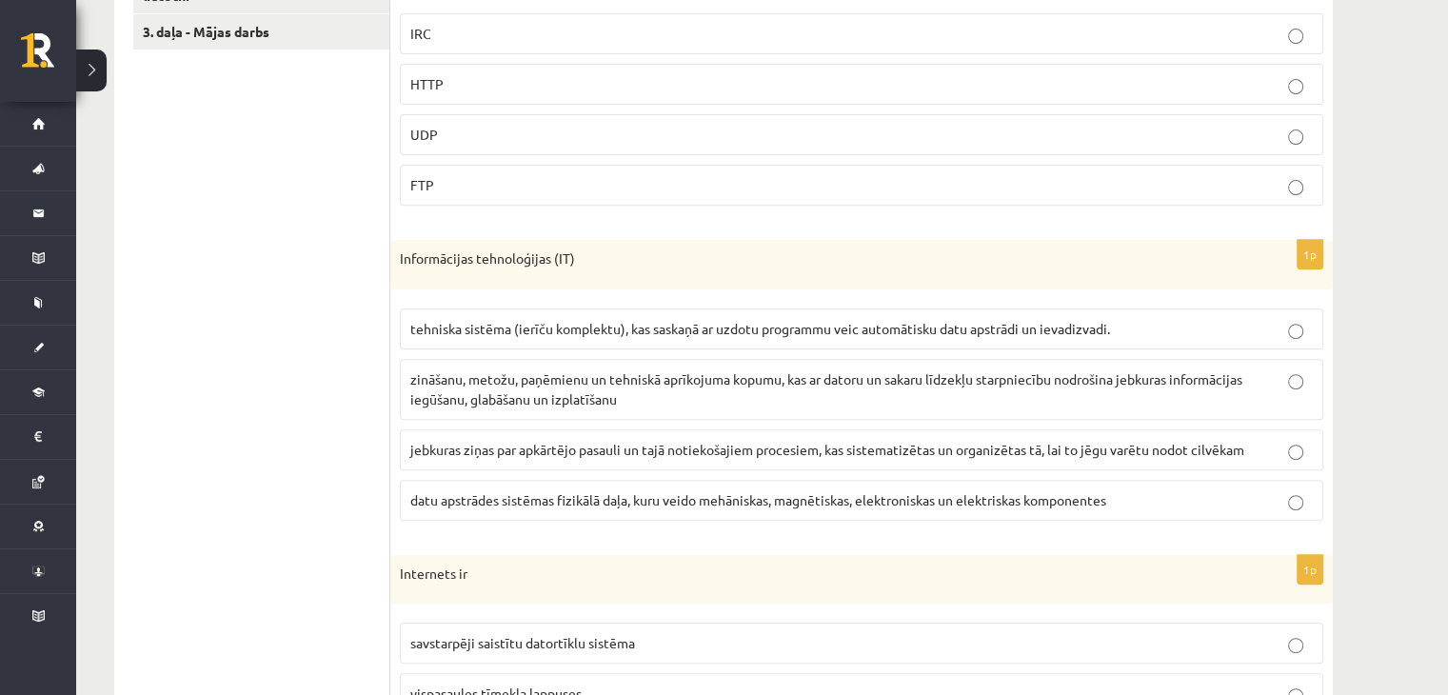
scroll to position [723, 0]
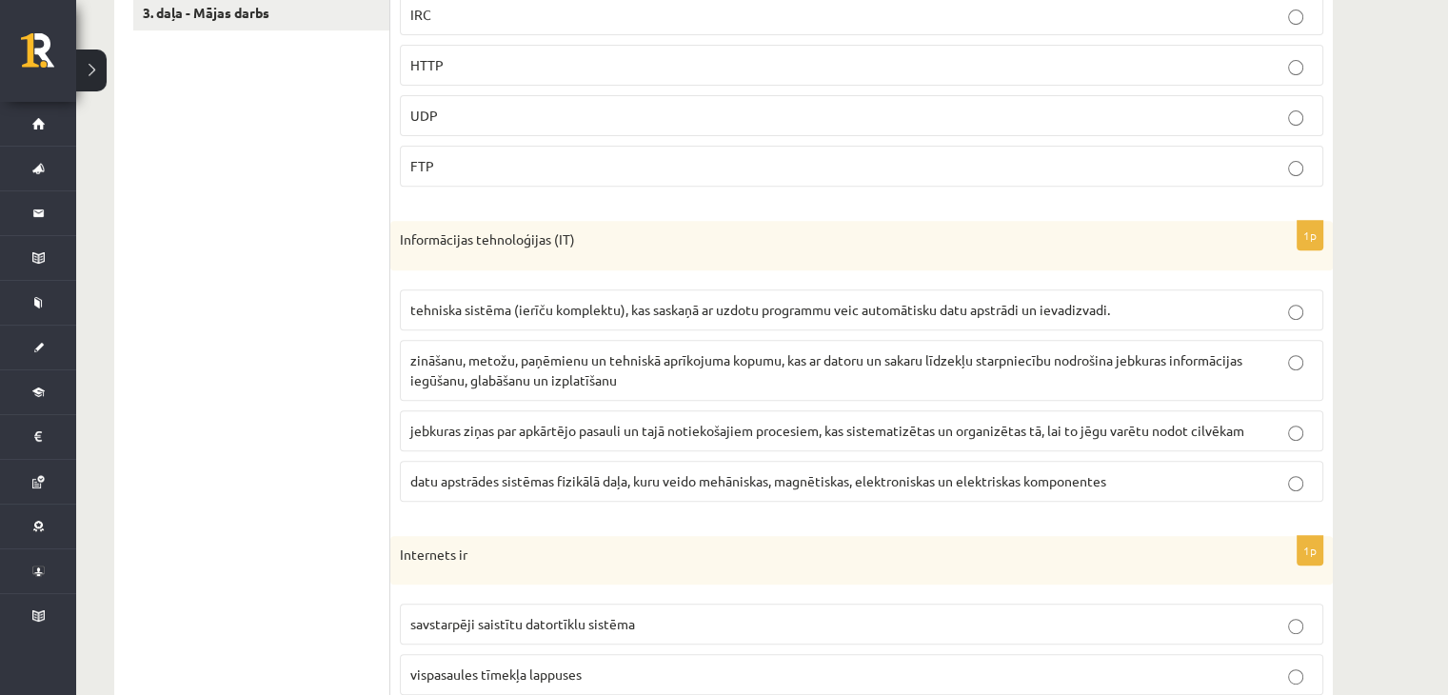
click at [563, 366] on p "zināšanu, metožu, paņēmienu un tehniskā aprīkojuma kopumu, kas ar datoru un sak…" at bounding box center [861, 370] width 902 height 40
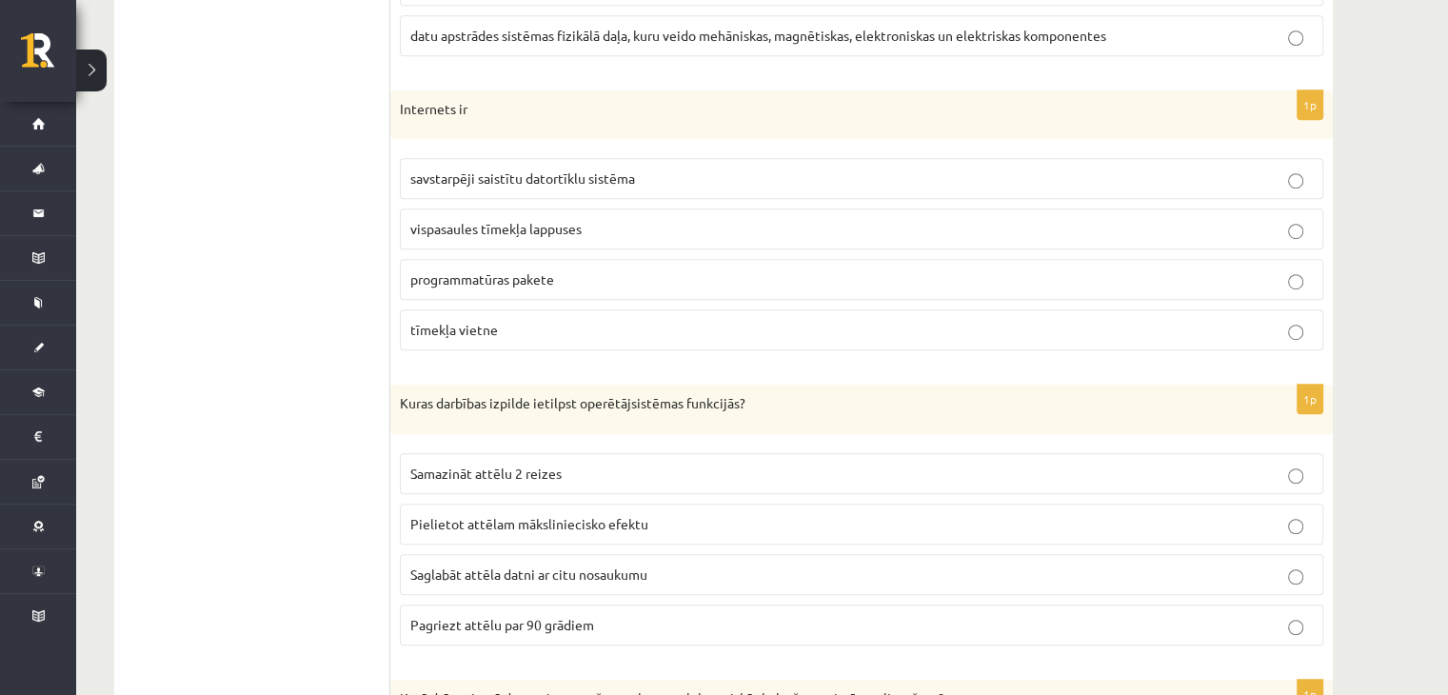
scroll to position [1205, 0]
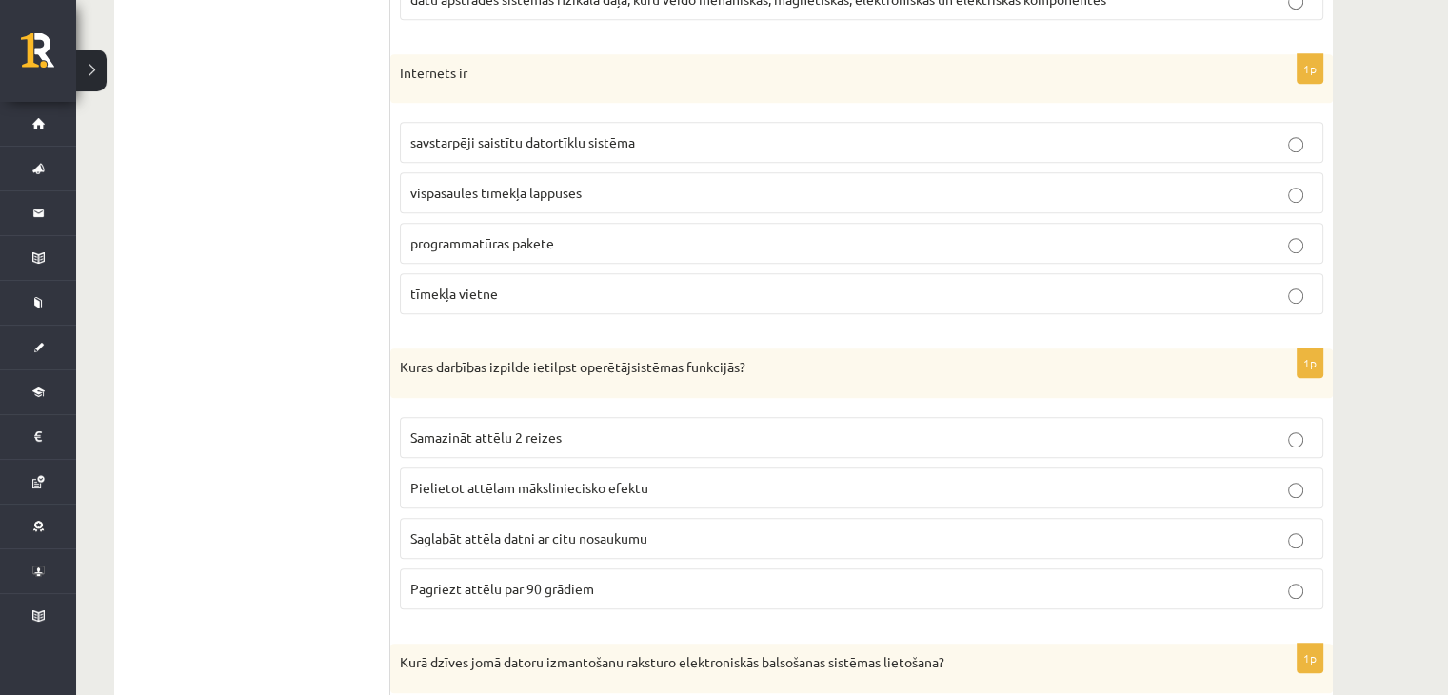
click at [576, 199] on p "vispasaules tīmekļa lappuses" at bounding box center [861, 193] width 902 height 20
click at [599, 145] on span "savstarpēji saistītu datortīklu sistēma" at bounding box center [522, 141] width 225 height 17
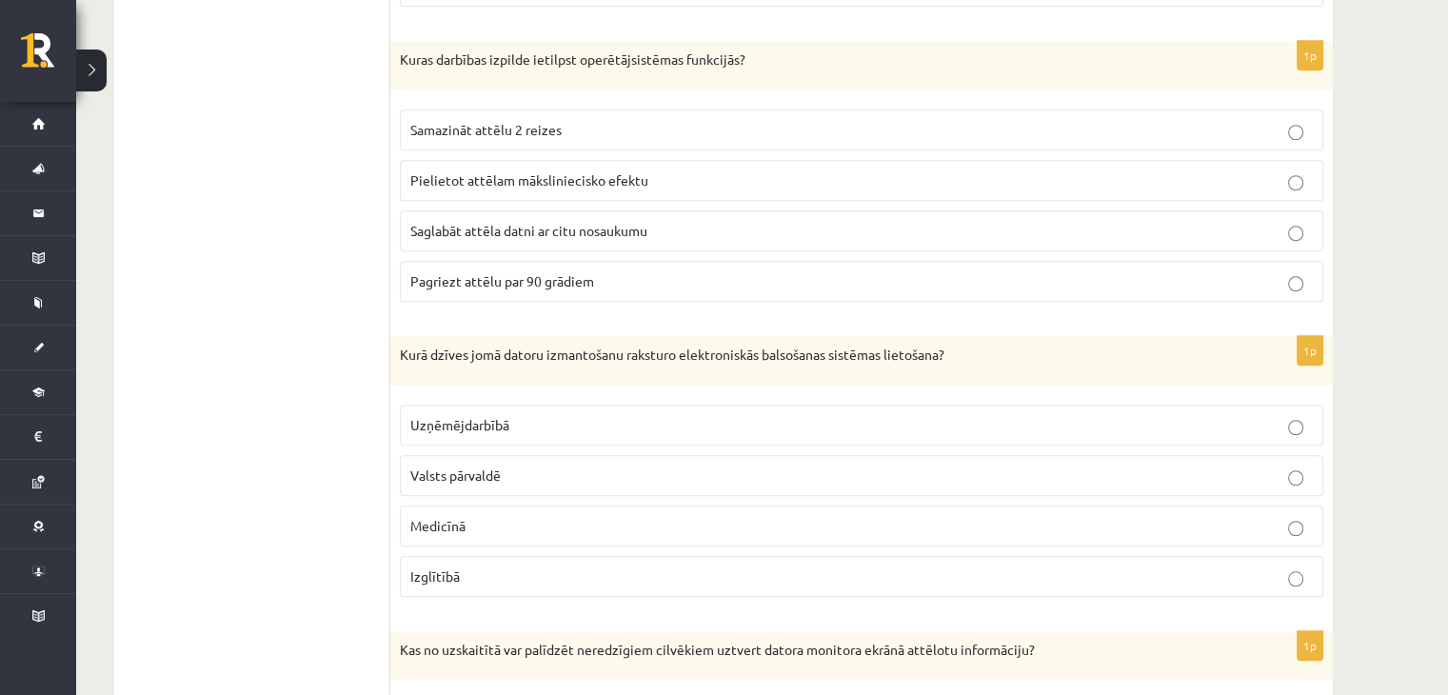
scroll to position [1548, 0]
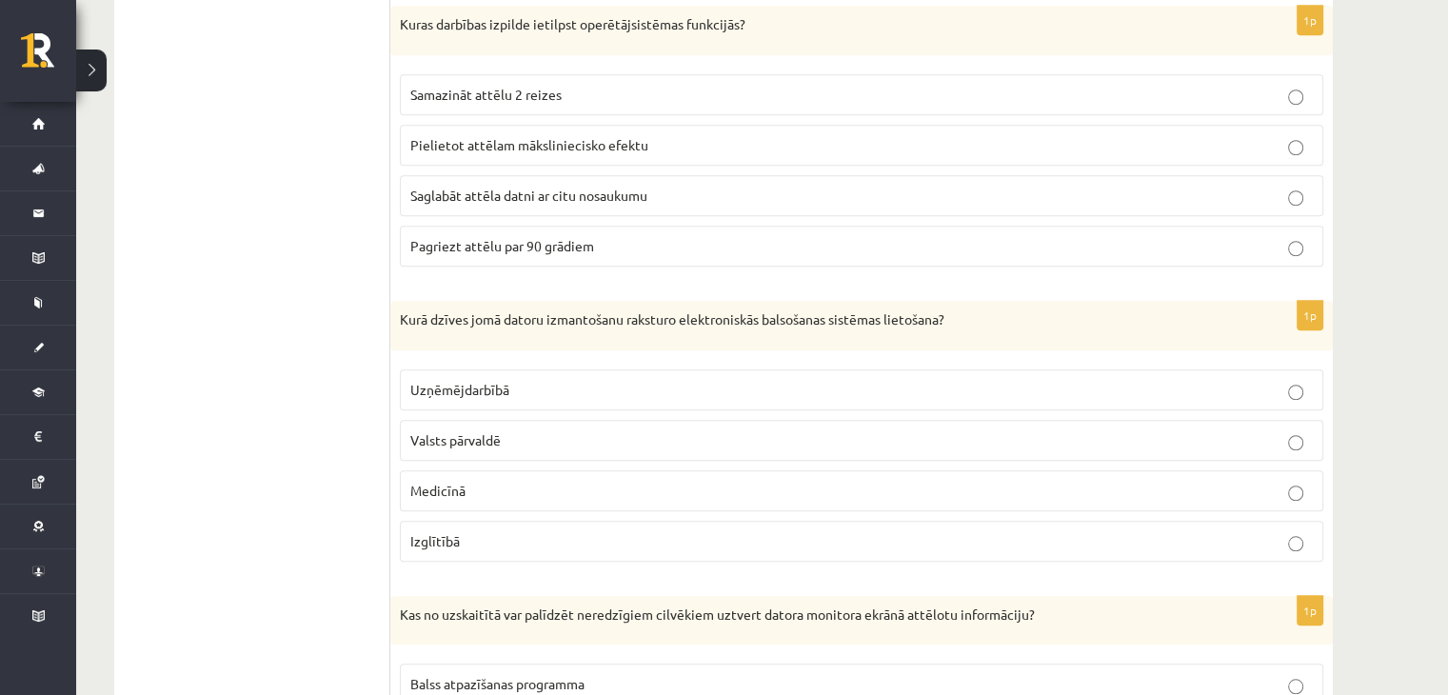
click at [545, 200] on label "Saglabāt attēla datni ar citu nosaukumu" at bounding box center [861, 195] width 923 height 41
click at [532, 446] on label "Valsts pārvaldē" at bounding box center [861, 440] width 923 height 41
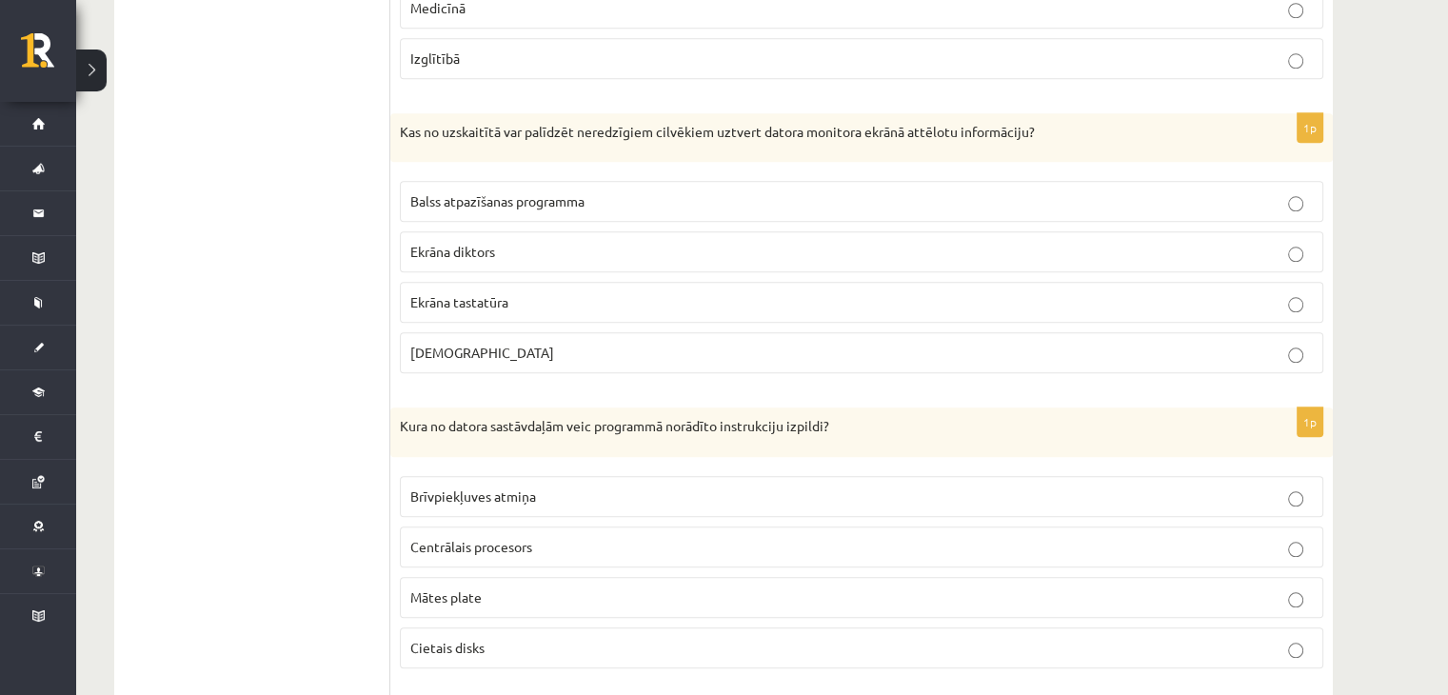
scroll to position [2106, 0]
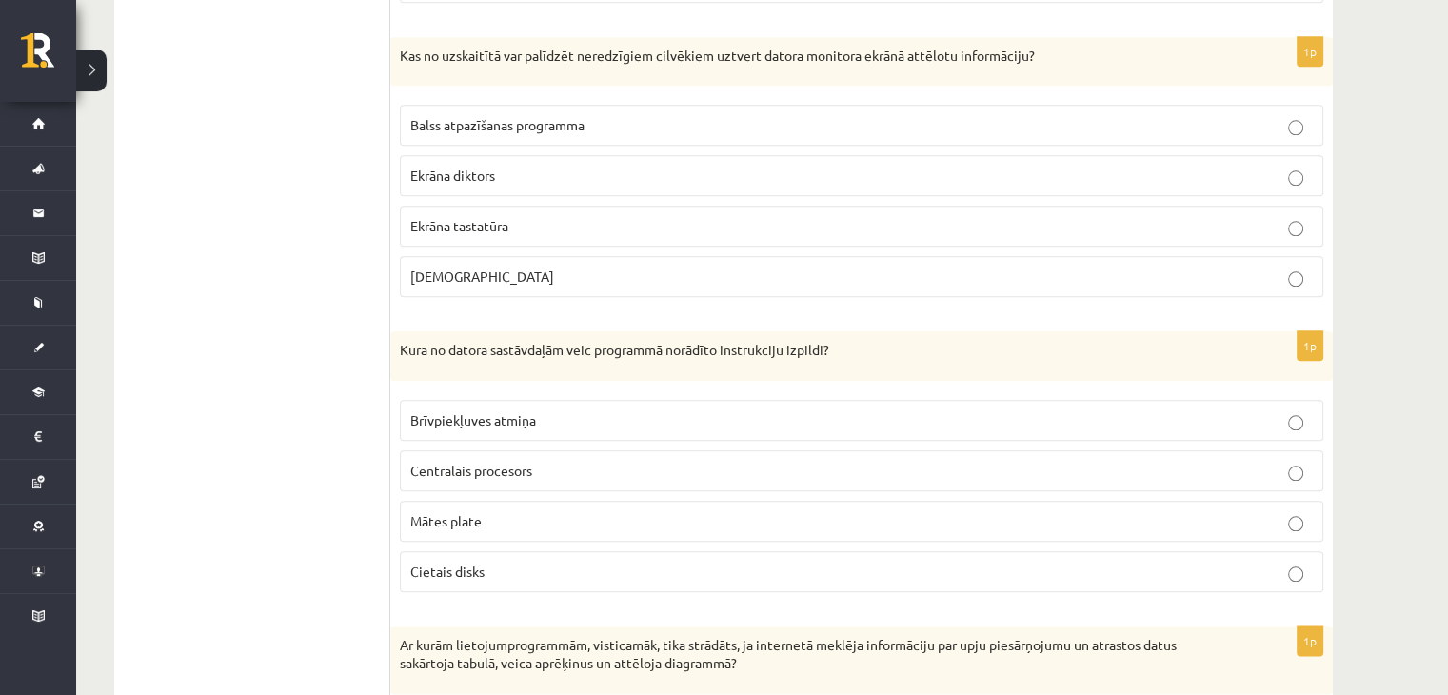
click at [575, 166] on p "Ekrāna diktors" at bounding box center [861, 176] width 902 height 20
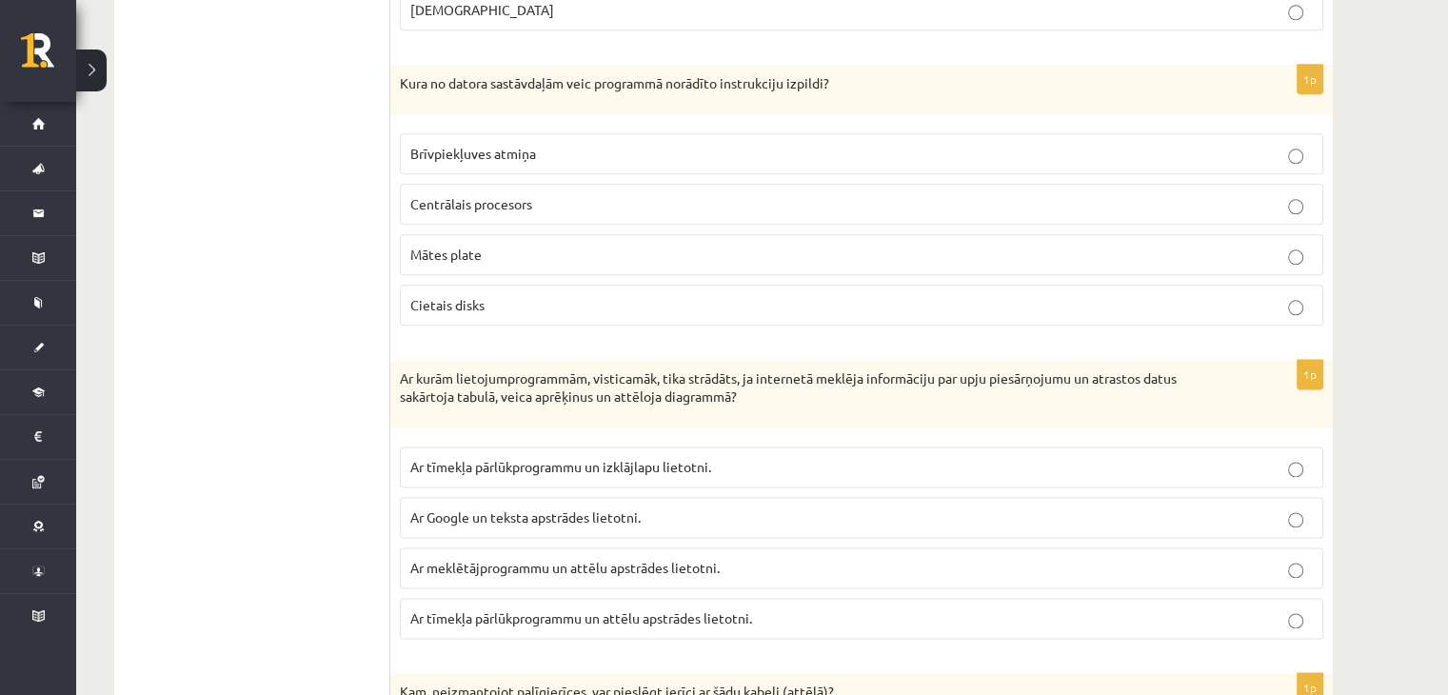
scroll to position [2411, 0]
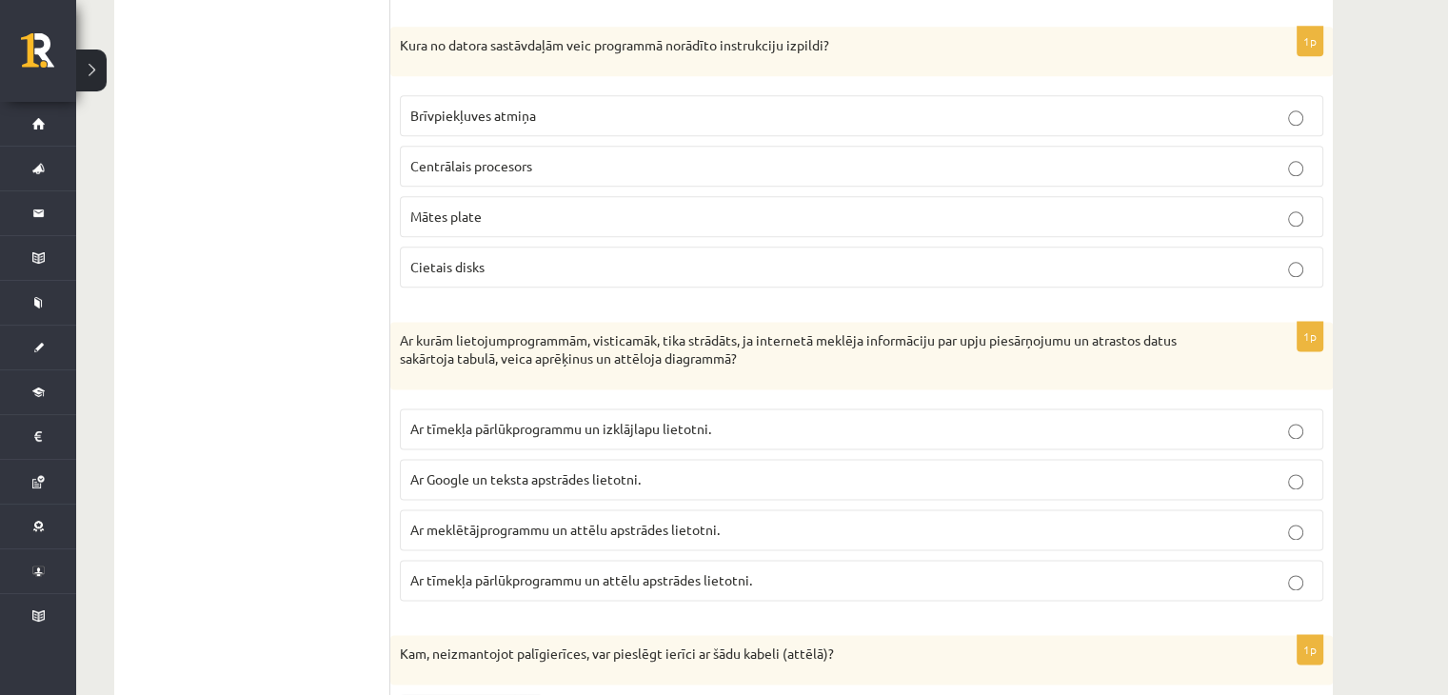
click at [604, 146] on label "Centrālais procesors" at bounding box center [861, 166] width 923 height 41
click at [659, 408] on label "Ar tīmekļa pārlūkprogrammu un izklājlapu lietotni." at bounding box center [861, 428] width 923 height 41
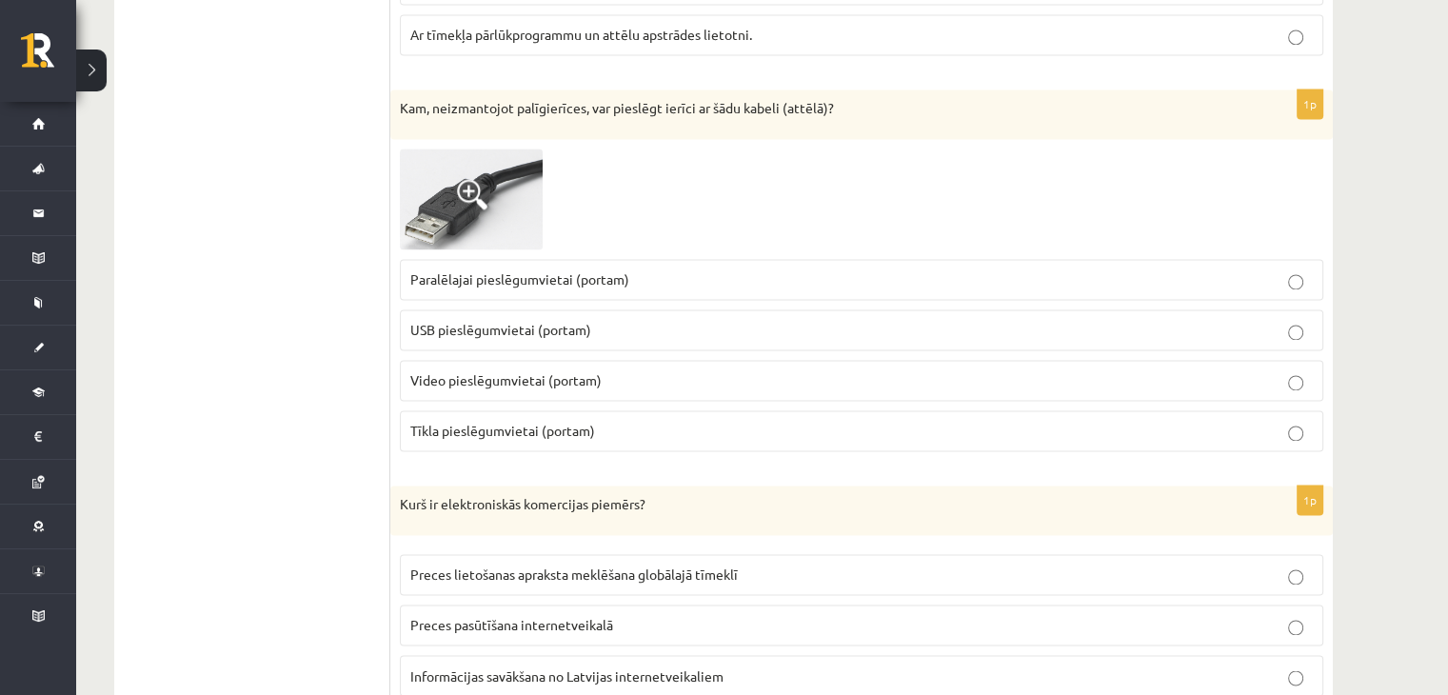
scroll to position [2970, 0]
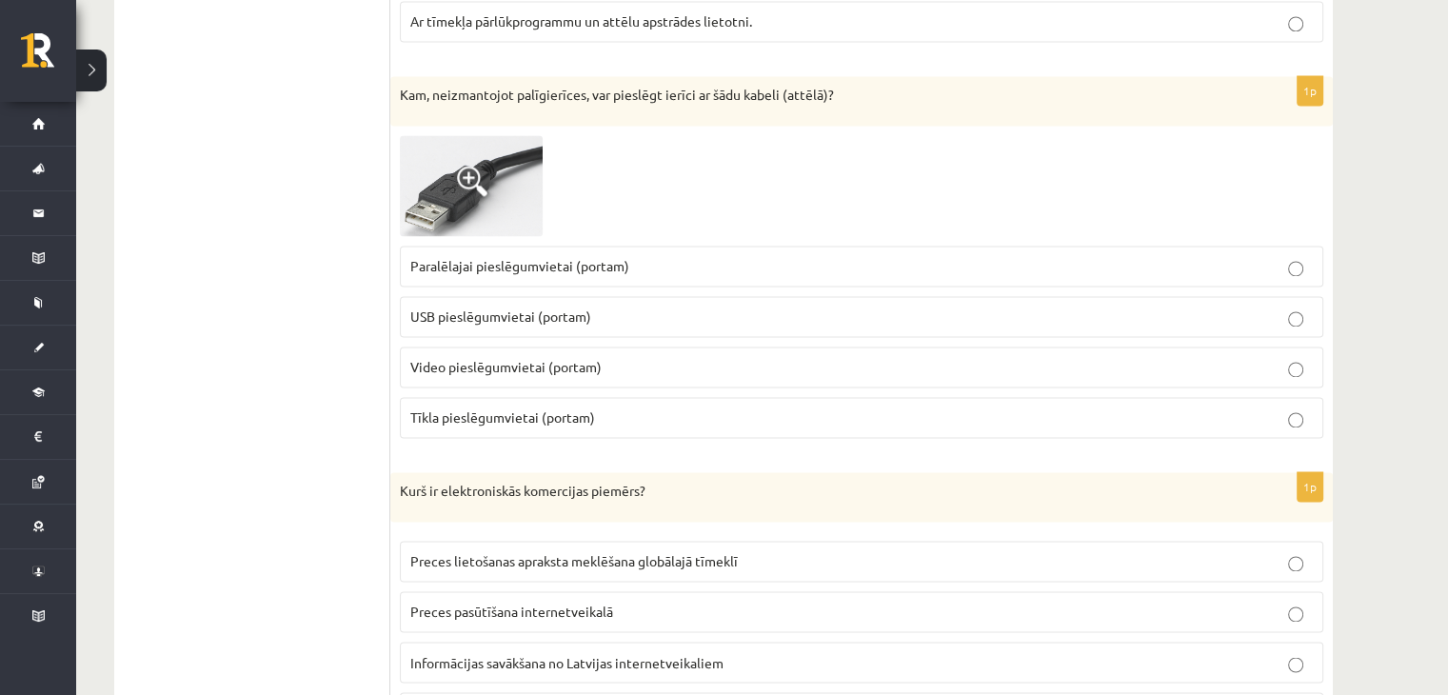
click at [952, 317] on label "USB pieslēgumvietai (portam)" at bounding box center [861, 316] width 923 height 41
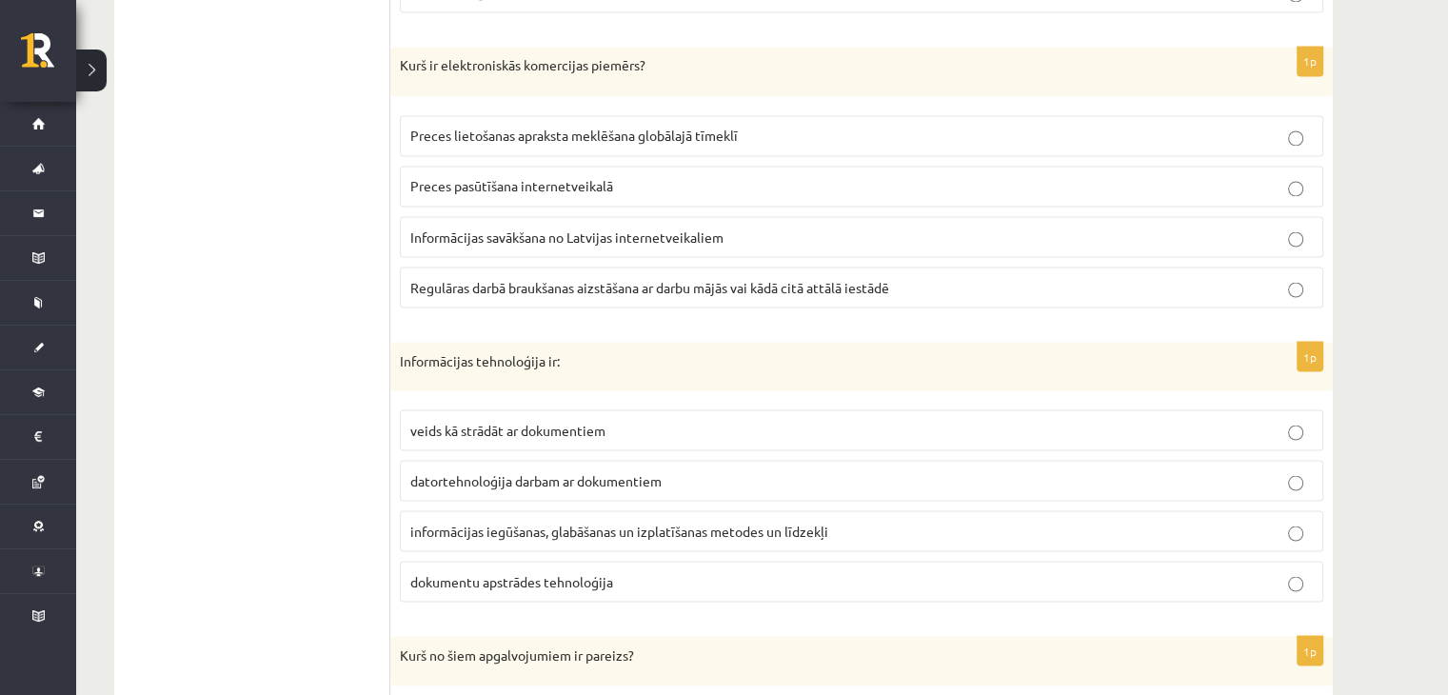
scroll to position [3427, 0]
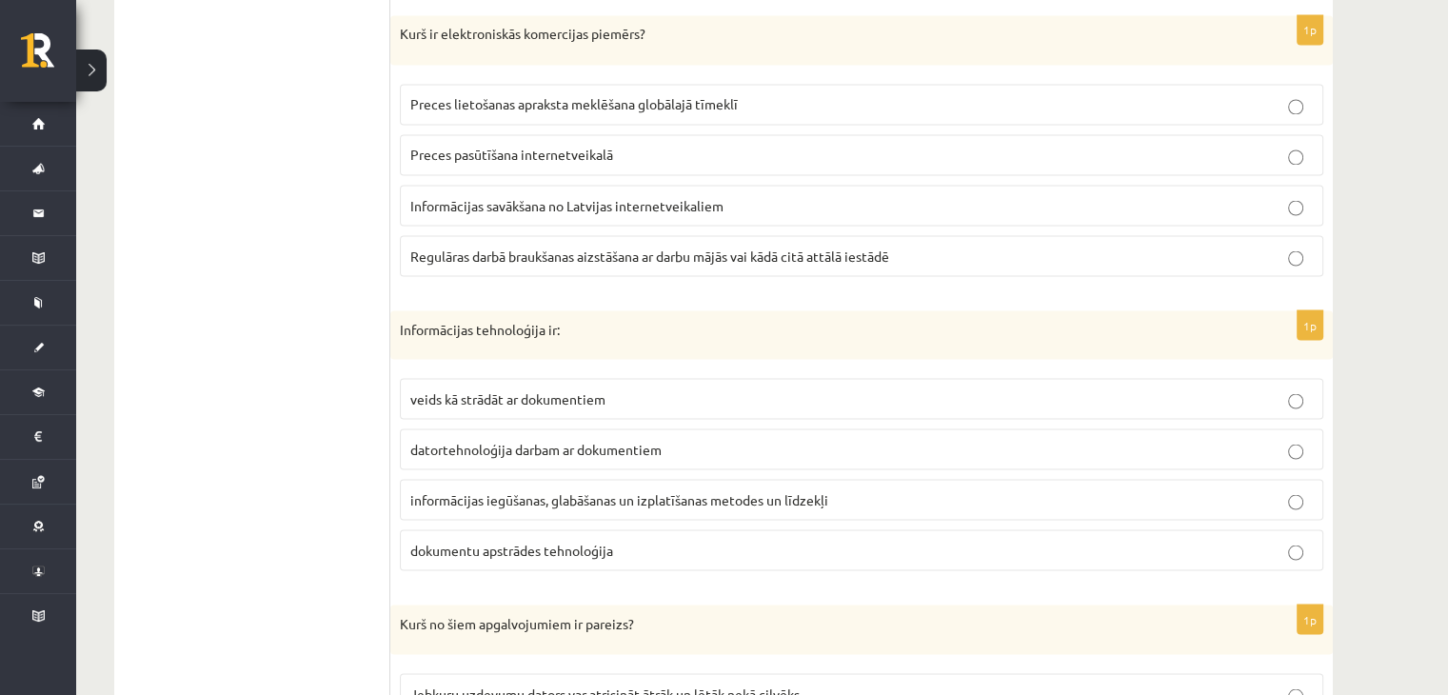
click at [480, 146] on span "Preces pasūtīšana internetveikalā" at bounding box center [511, 154] width 203 height 17
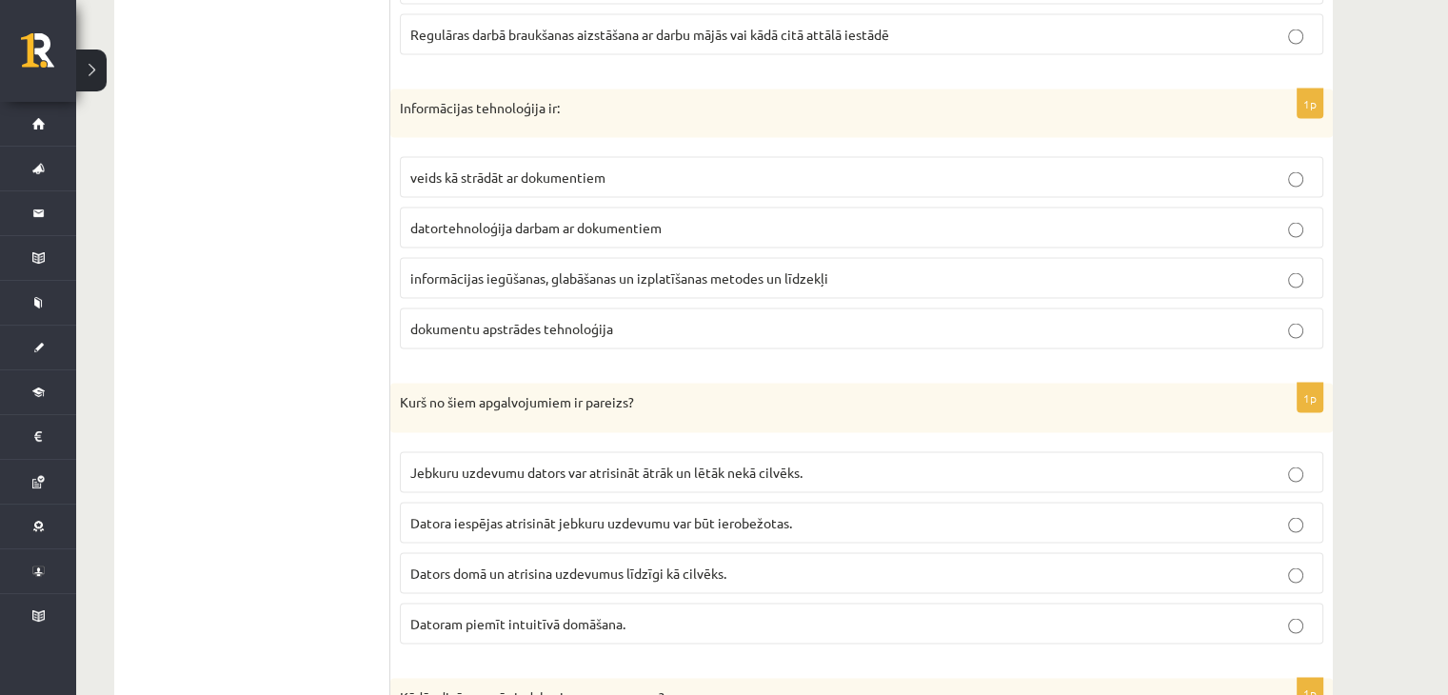
scroll to position [3655, 0]
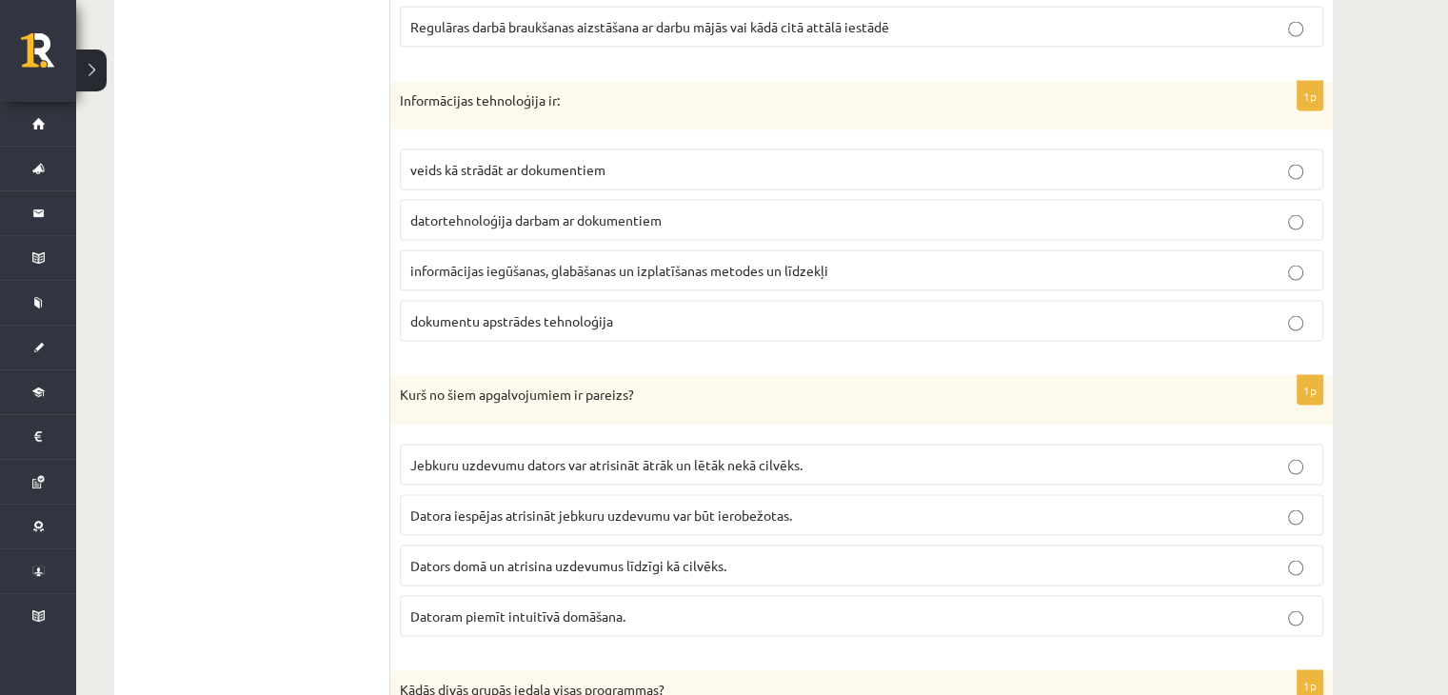
click at [656, 262] on span "informācijas iegūšanas, glabāšanas un izplatīšanas metodes un līdzekļi" at bounding box center [619, 270] width 418 height 17
click at [568, 506] on span "Datora iespējas atrisināt jebkuru uzdevumu var būt ierobežotas." at bounding box center [601, 514] width 382 height 17
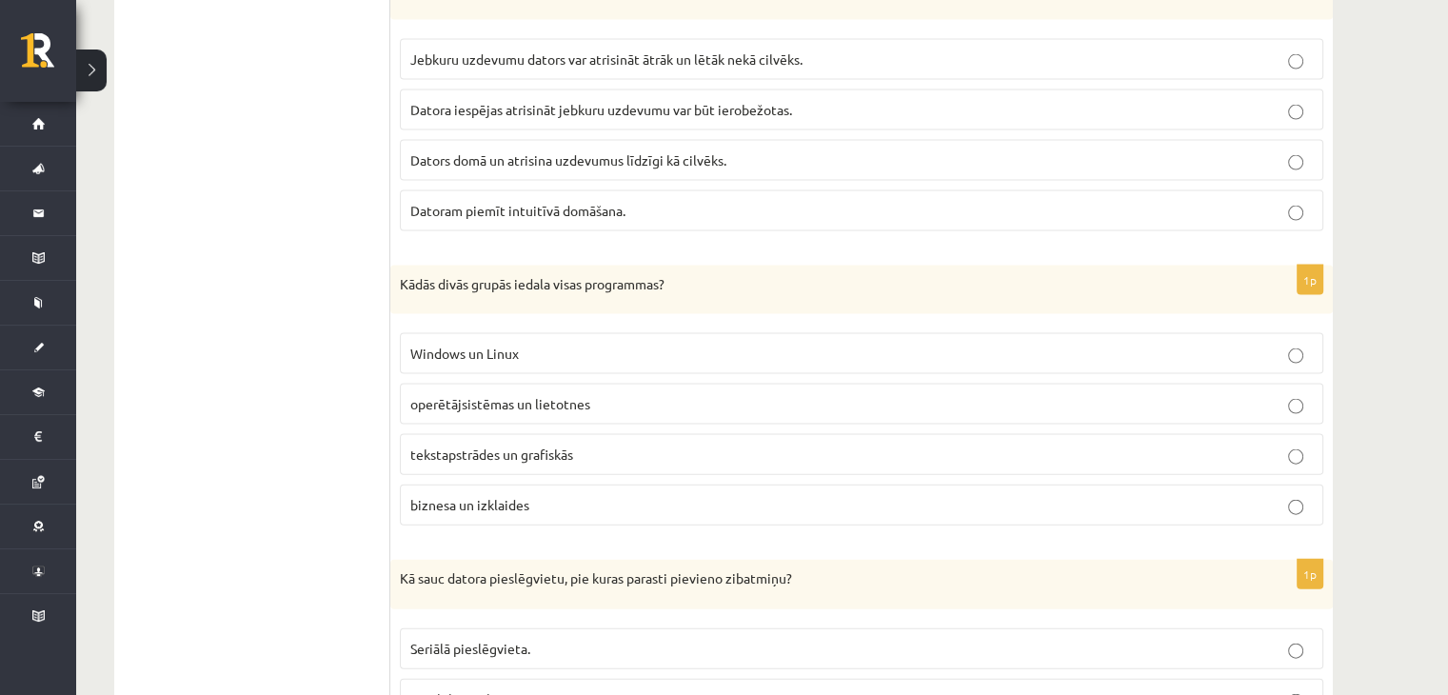
scroll to position [4073, 0]
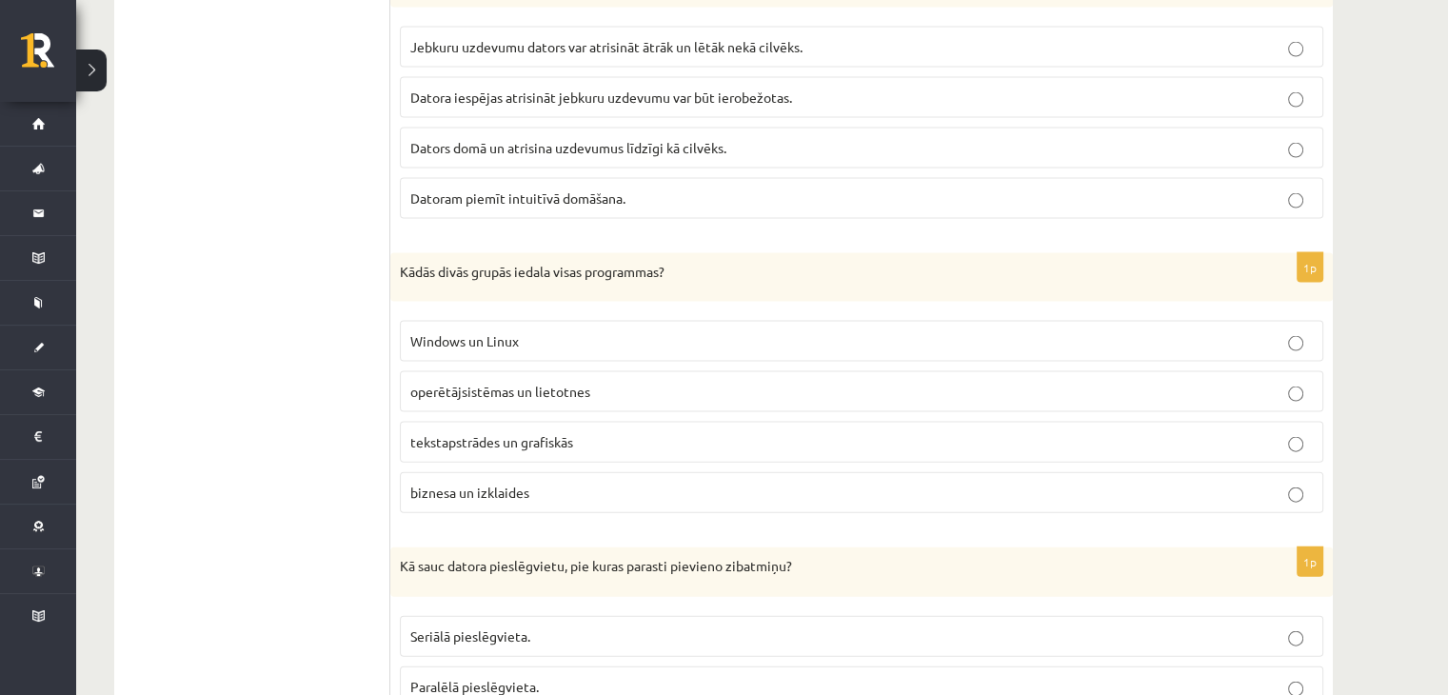
click at [690, 371] on label "operētājsistēmas un lietotnes" at bounding box center [861, 391] width 923 height 41
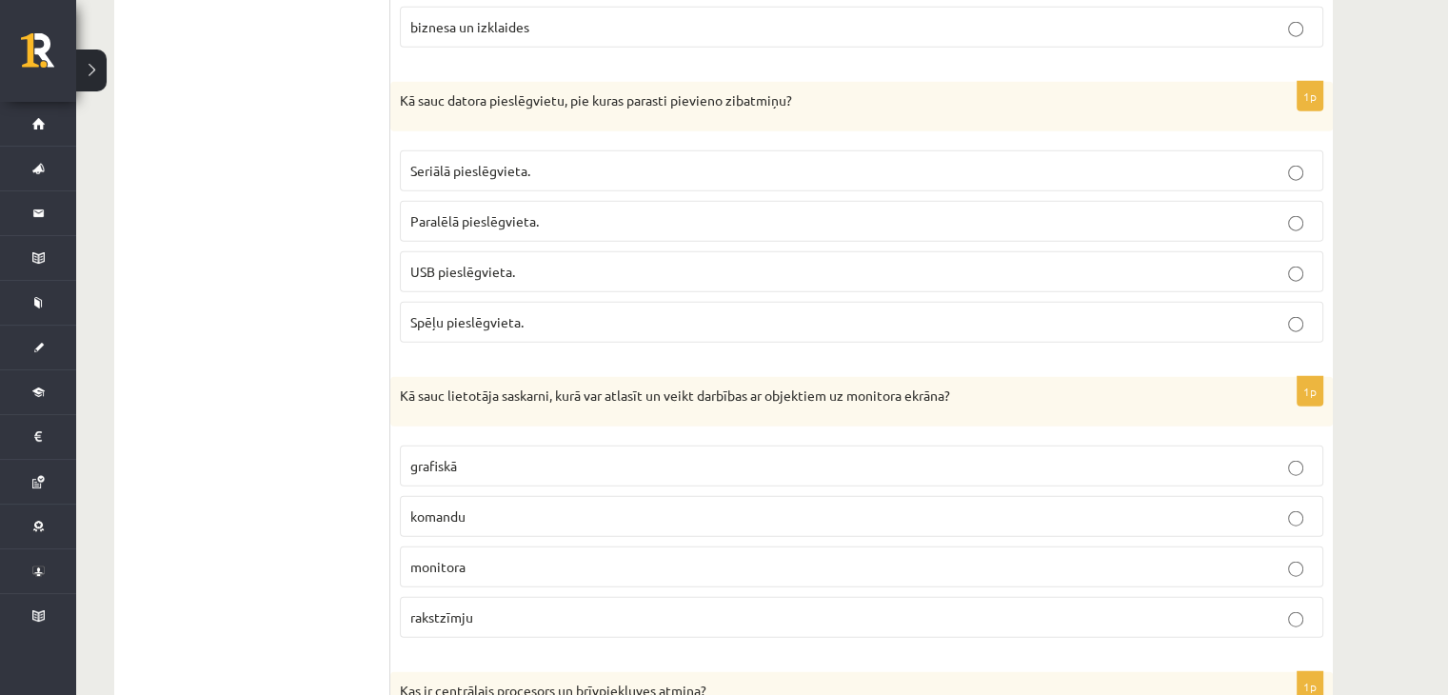
scroll to position [4555, 0]
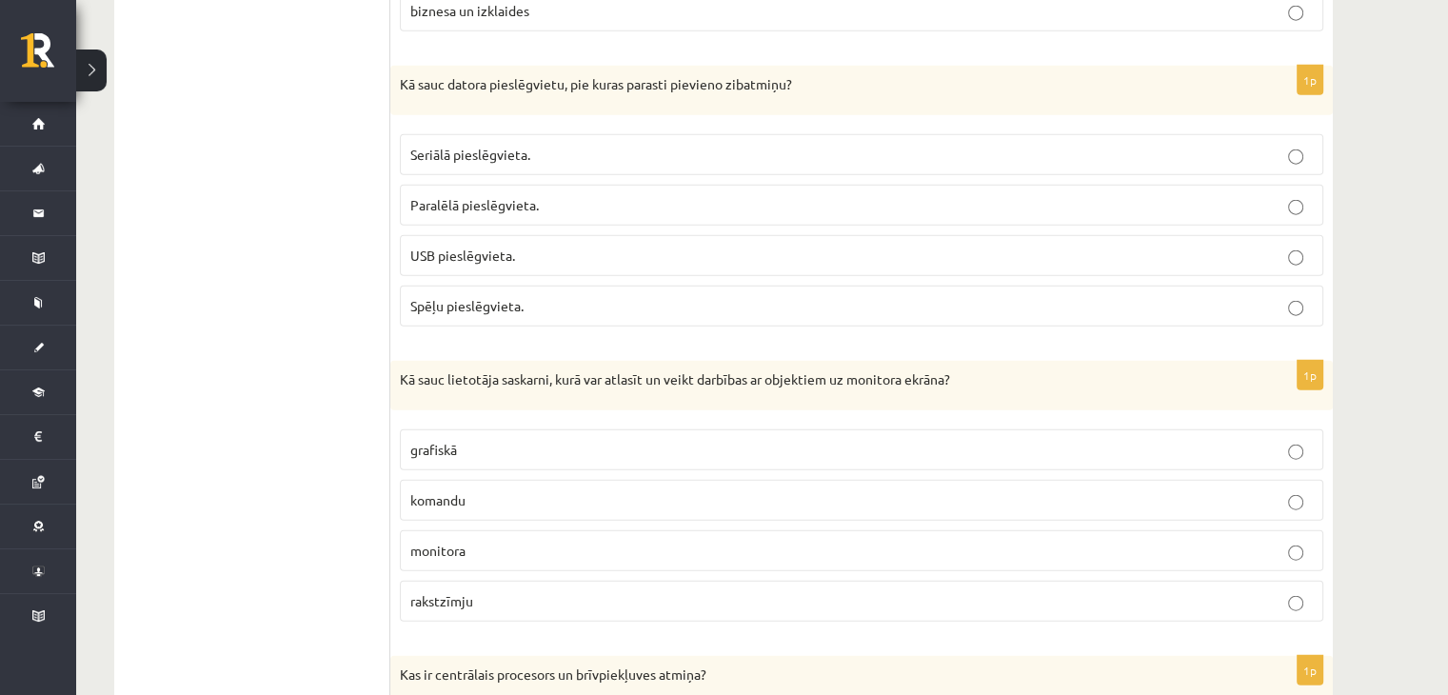
click at [563, 440] on p "grafiskā" at bounding box center [861, 450] width 902 height 20
click at [552, 246] on label "USB pieslēgvieta." at bounding box center [861, 255] width 923 height 41
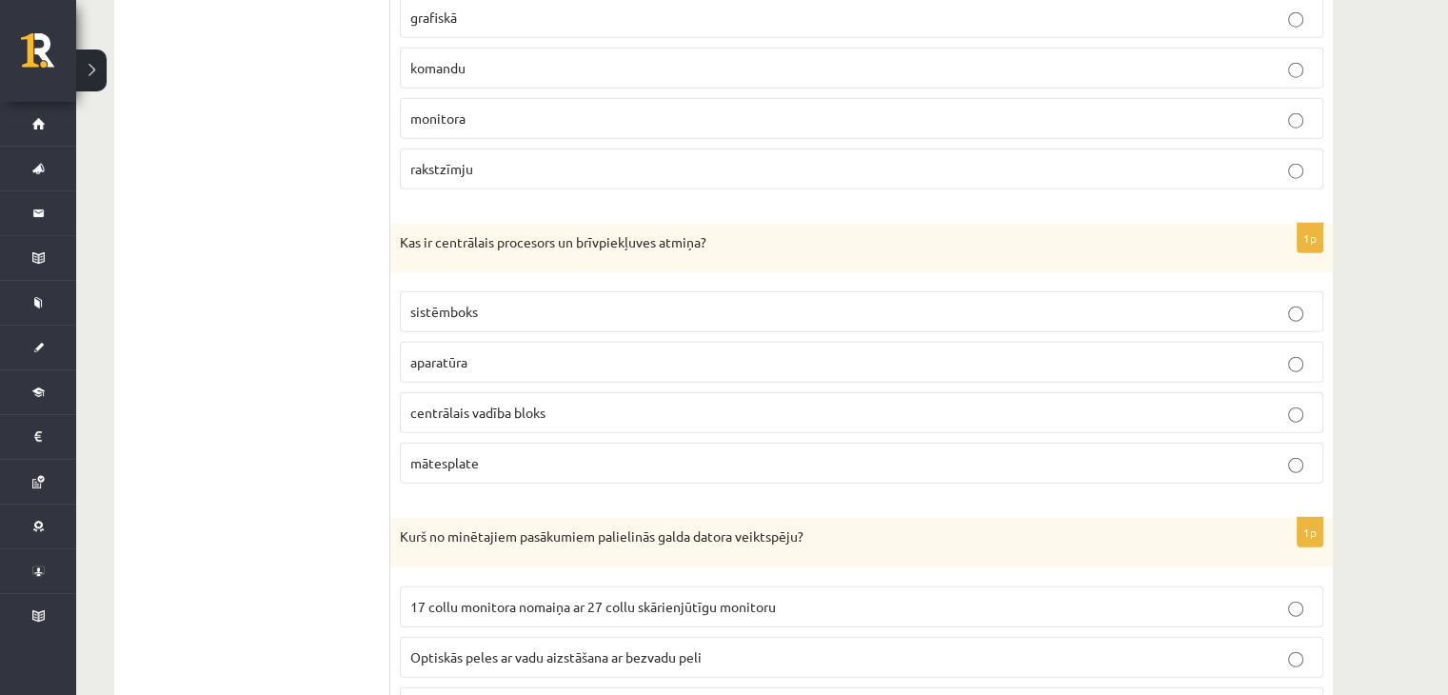
scroll to position [5151, 0]
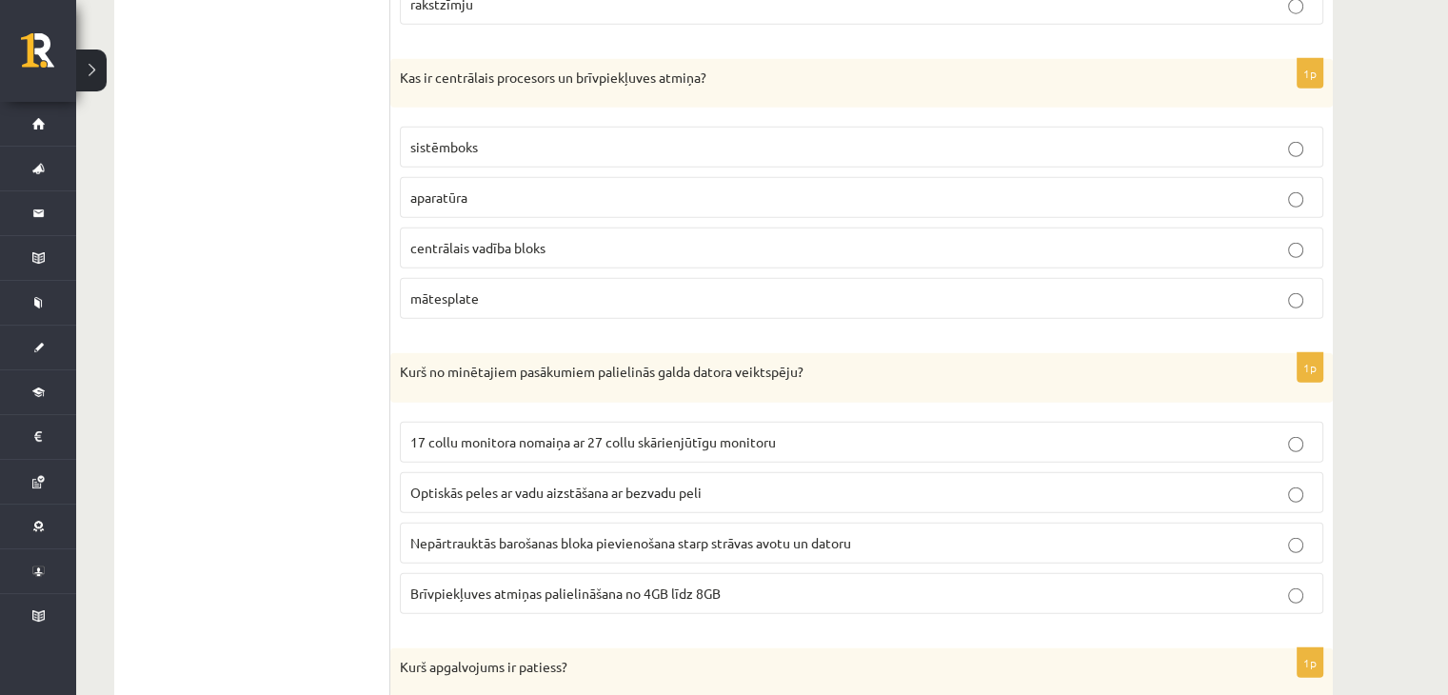
click at [487, 188] on p "aparatūra" at bounding box center [861, 198] width 902 height 20
click at [588, 584] on span "Brīvpiekļuves atmiņas palielināšana no 4GB līdz 8GB" at bounding box center [565, 592] width 310 height 17
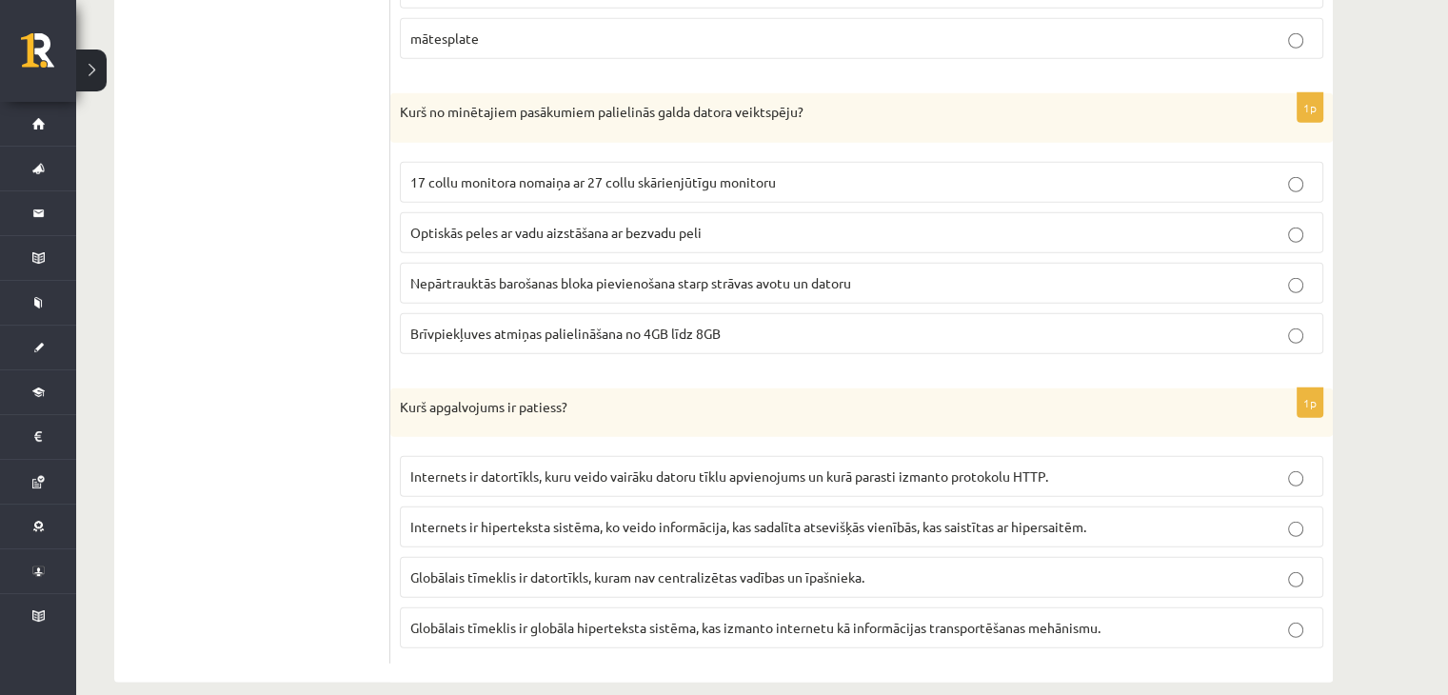
click at [602, 619] on span "Globālais tīmeklis ir globāla hiperteksta sistēma, kas izmanto internetu kā inf…" at bounding box center [755, 627] width 690 height 17
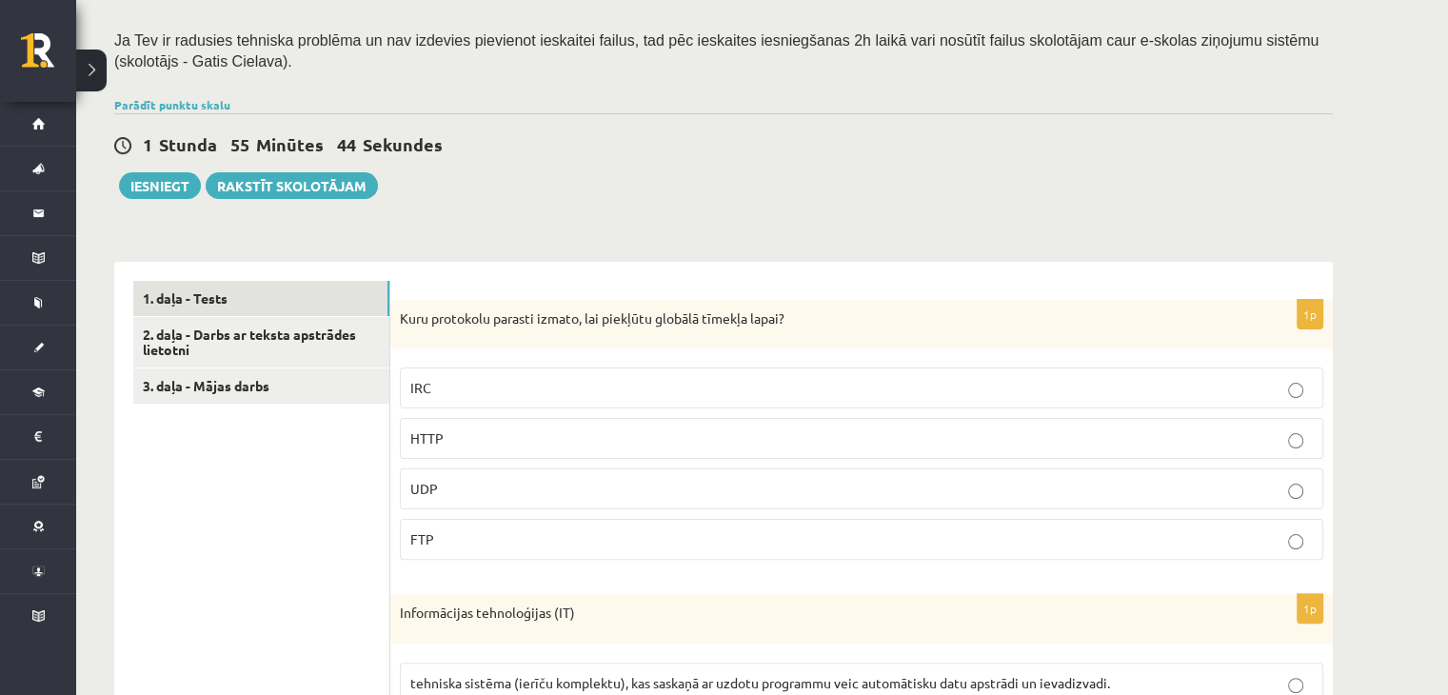
scroll to position [358, 0]
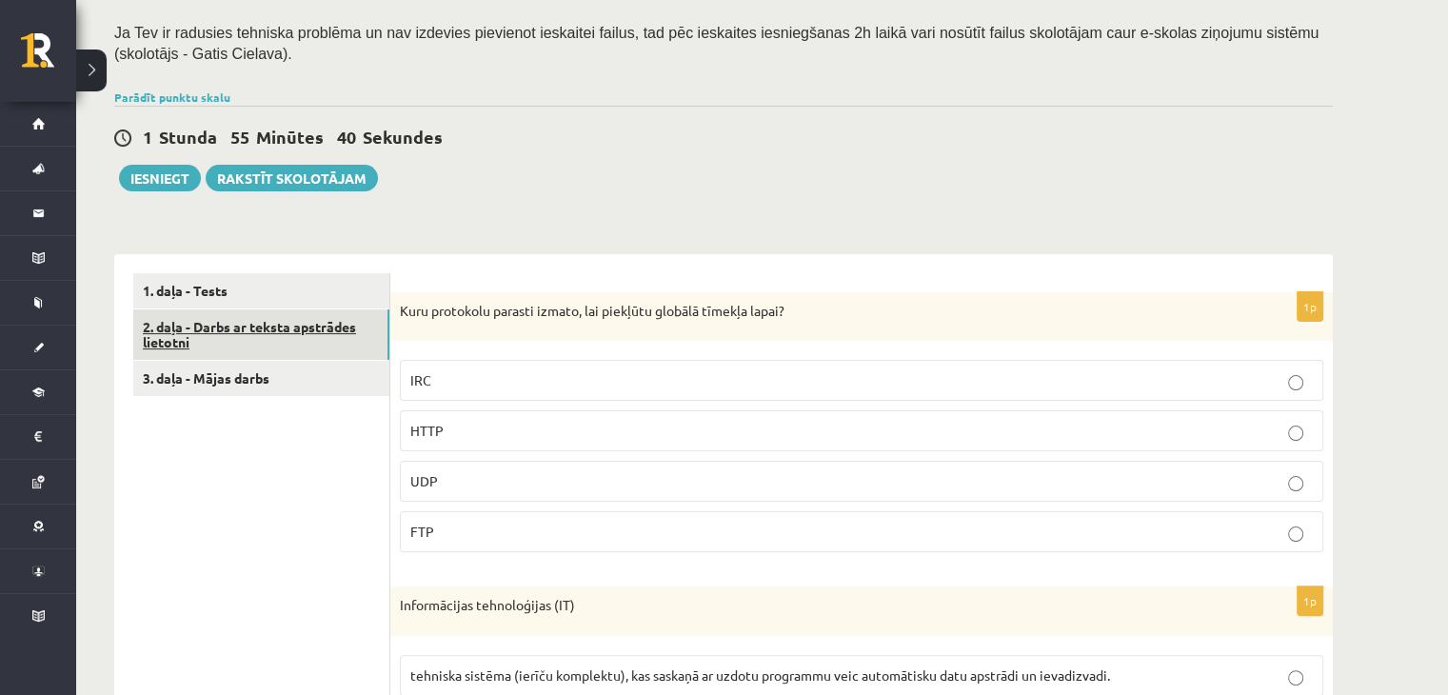
click at [203, 337] on link "2. daļa - Darbs ar teksta apstrādes lietotni" at bounding box center [261, 334] width 256 height 51
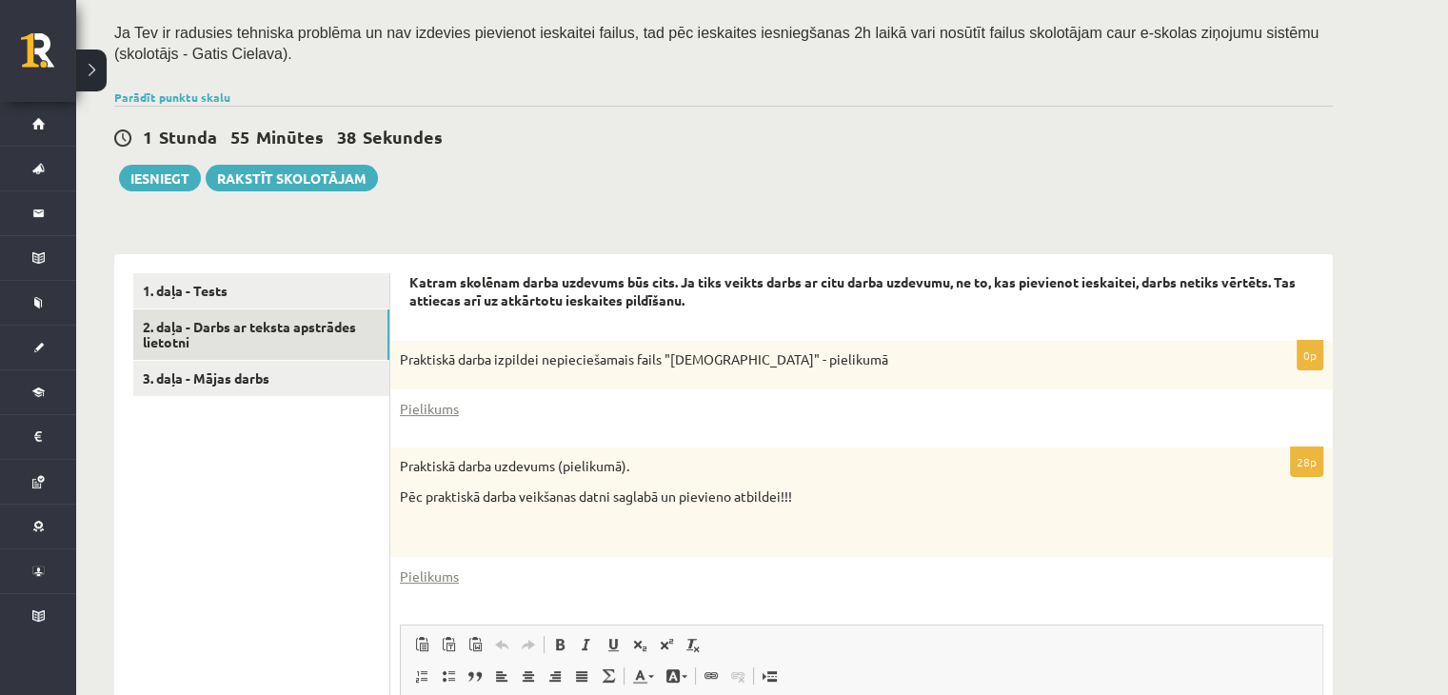
scroll to position [0, 0]
click at [446, 405] on link "Pielikums" at bounding box center [429, 409] width 59 height 20
click at [426, 574] on link "Pielikums" at bounding box center [429, 576] width 59 height 20
